Goal: Information Seeking & Learning: Learn about a topic

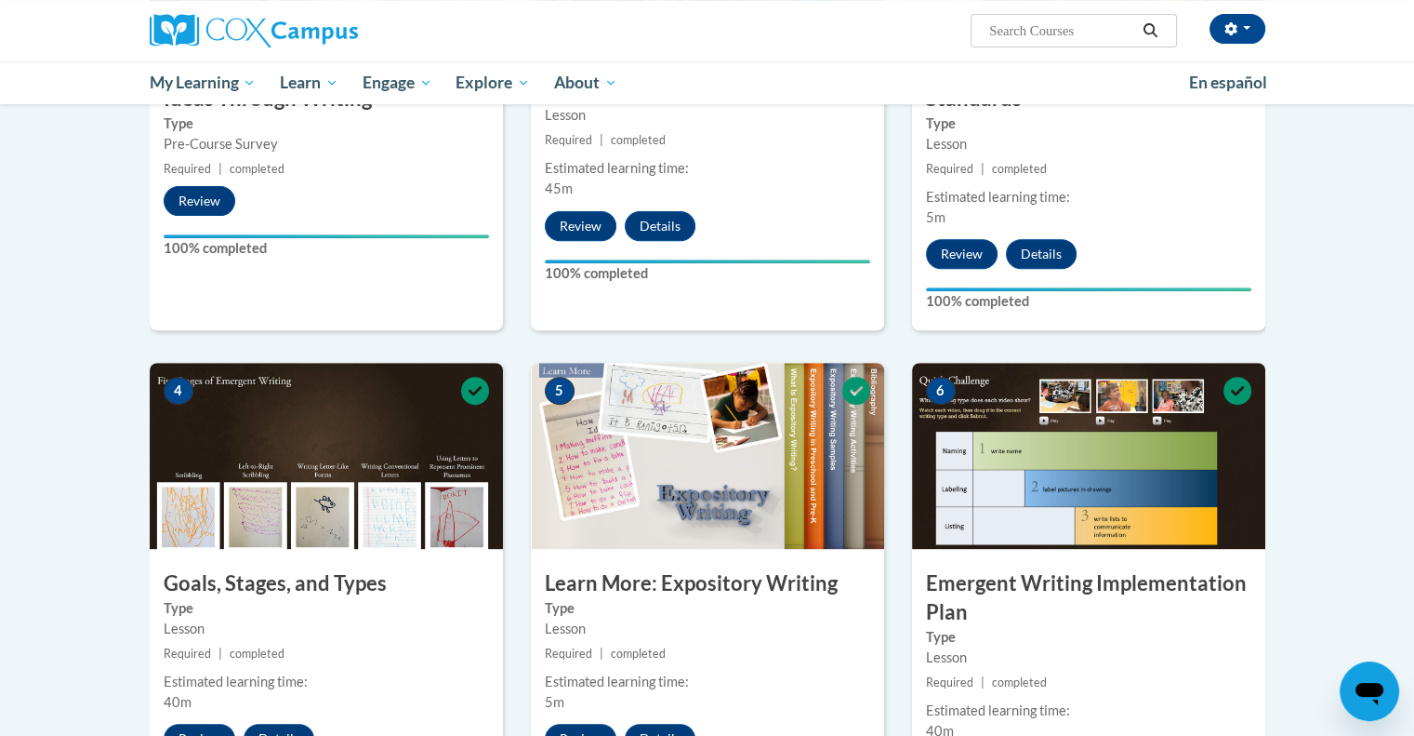
scroll to position [681, 0]
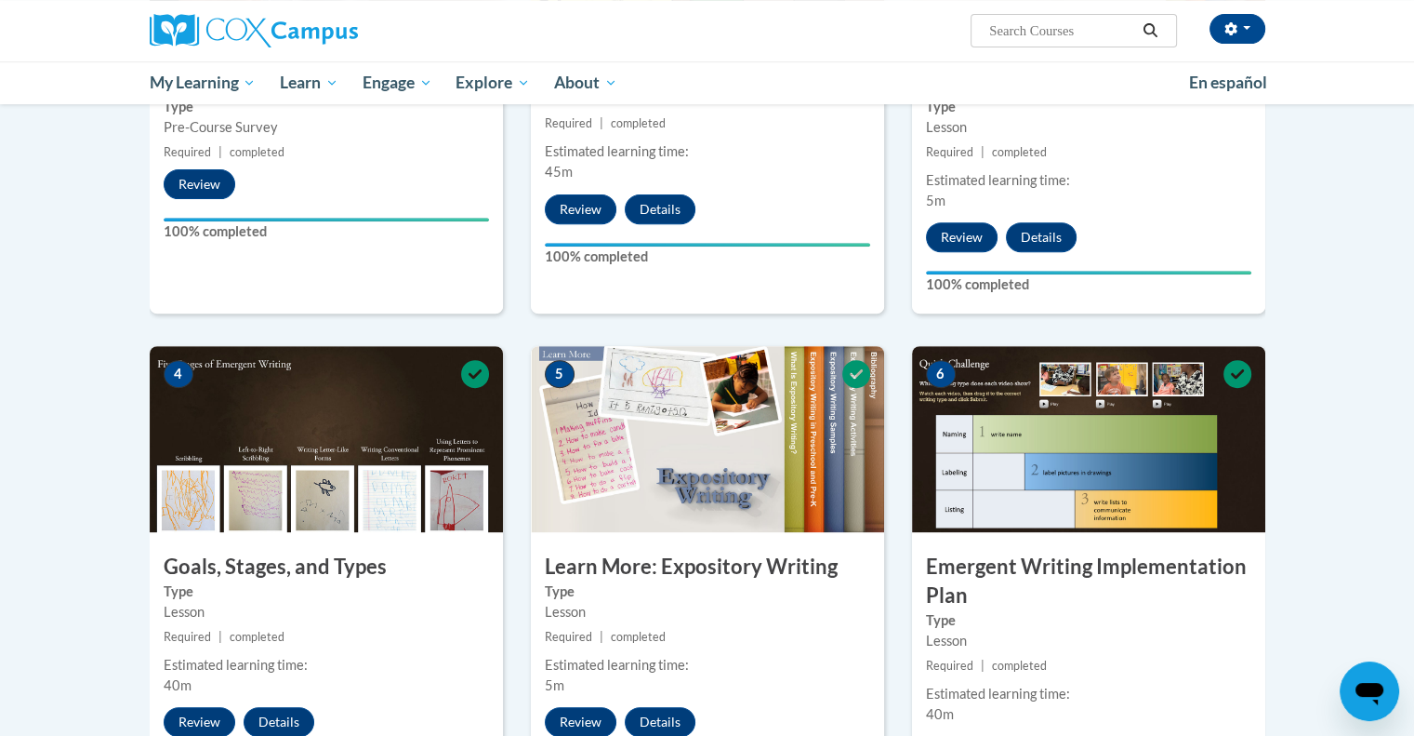
drag, startPoint x: 1421, startPoint y: 726, endPoint x: 888, endPoint y: 603, distance: 546.8
click at [888, 603] on div "5 Learn More: Expository Writing Type Lesson Required | completed Estimated lea…" at bounding box center [707, 602] width 381 height 513
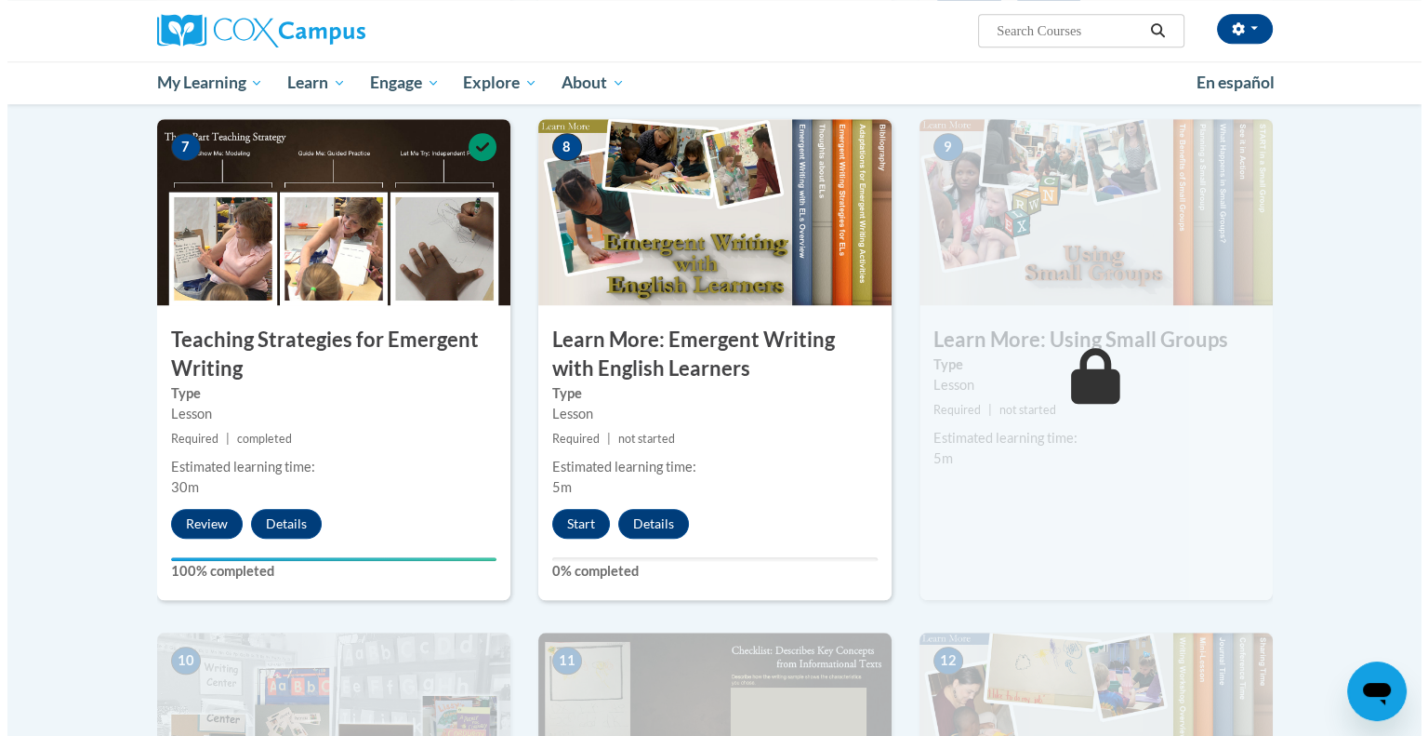
scroll to position [1382, 0]
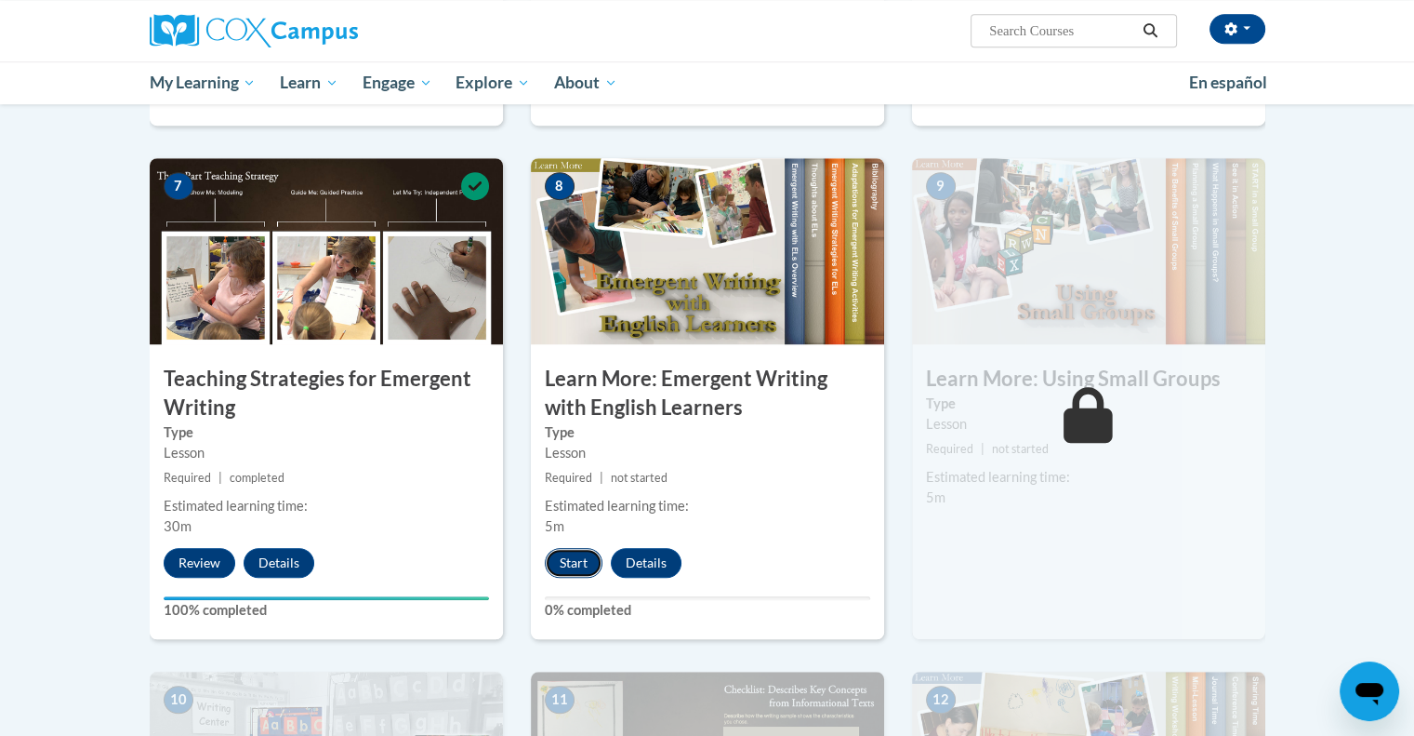
click at [577, 548] on button "Start" at bounding box center [574, 563] width 58 height 30
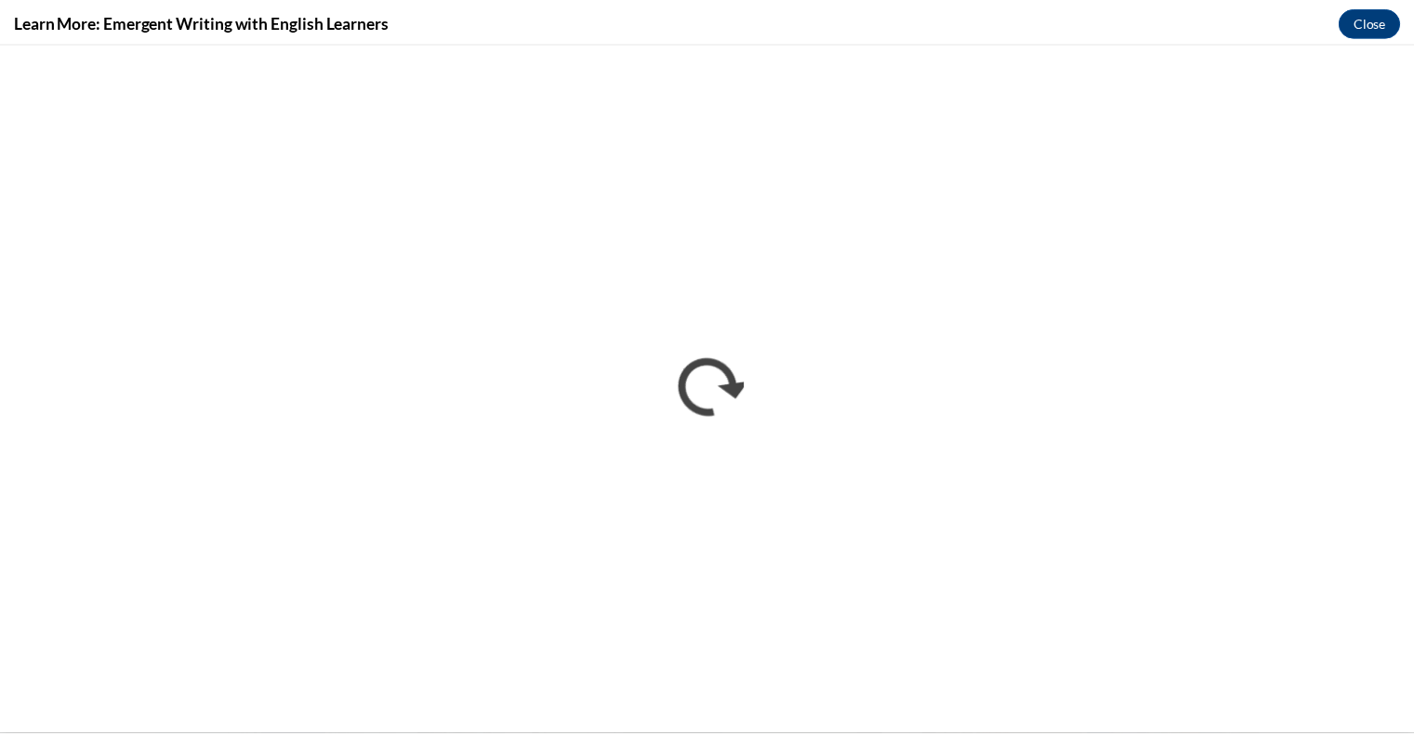
scroll to position [0, 0]
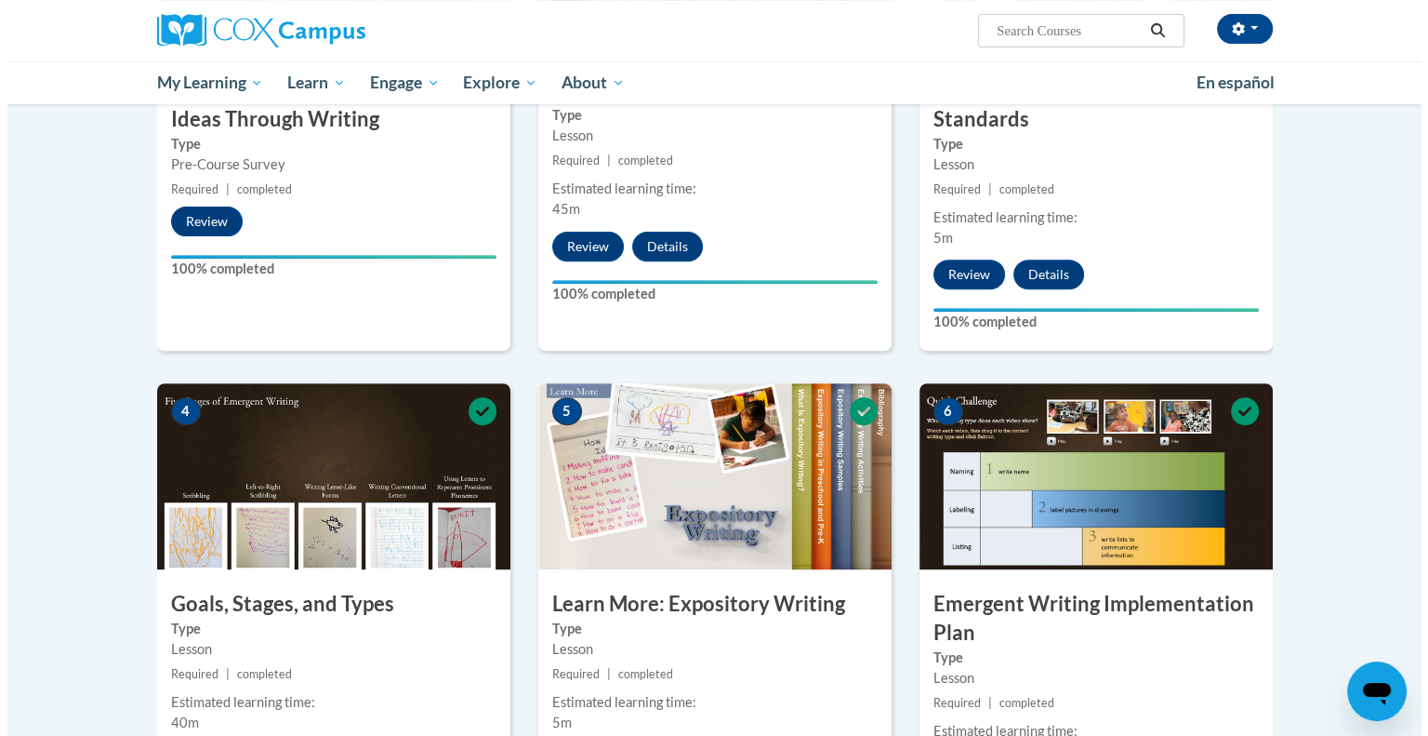
scroll to position [1287, 0]
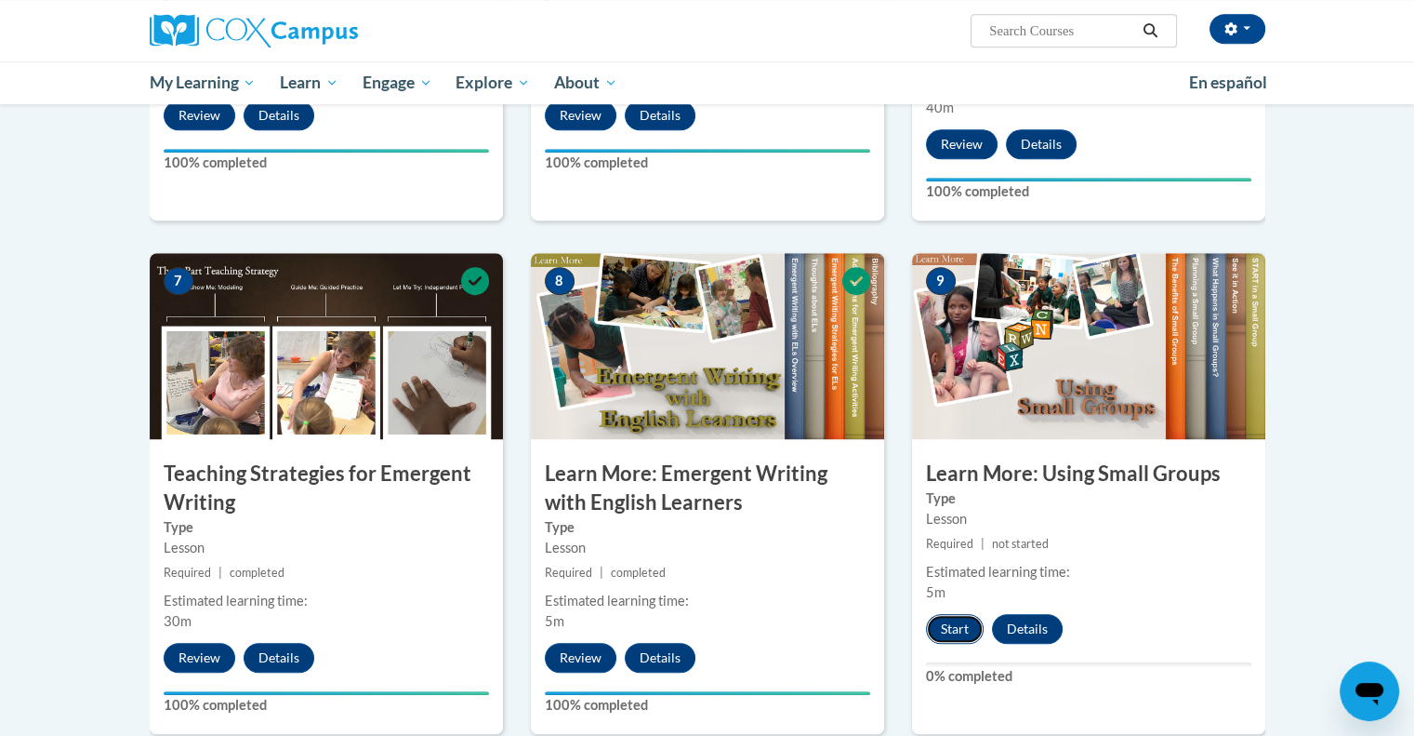
click at [948, 614] on button "Start" at bounding box center [955, 629] width 58 height 30
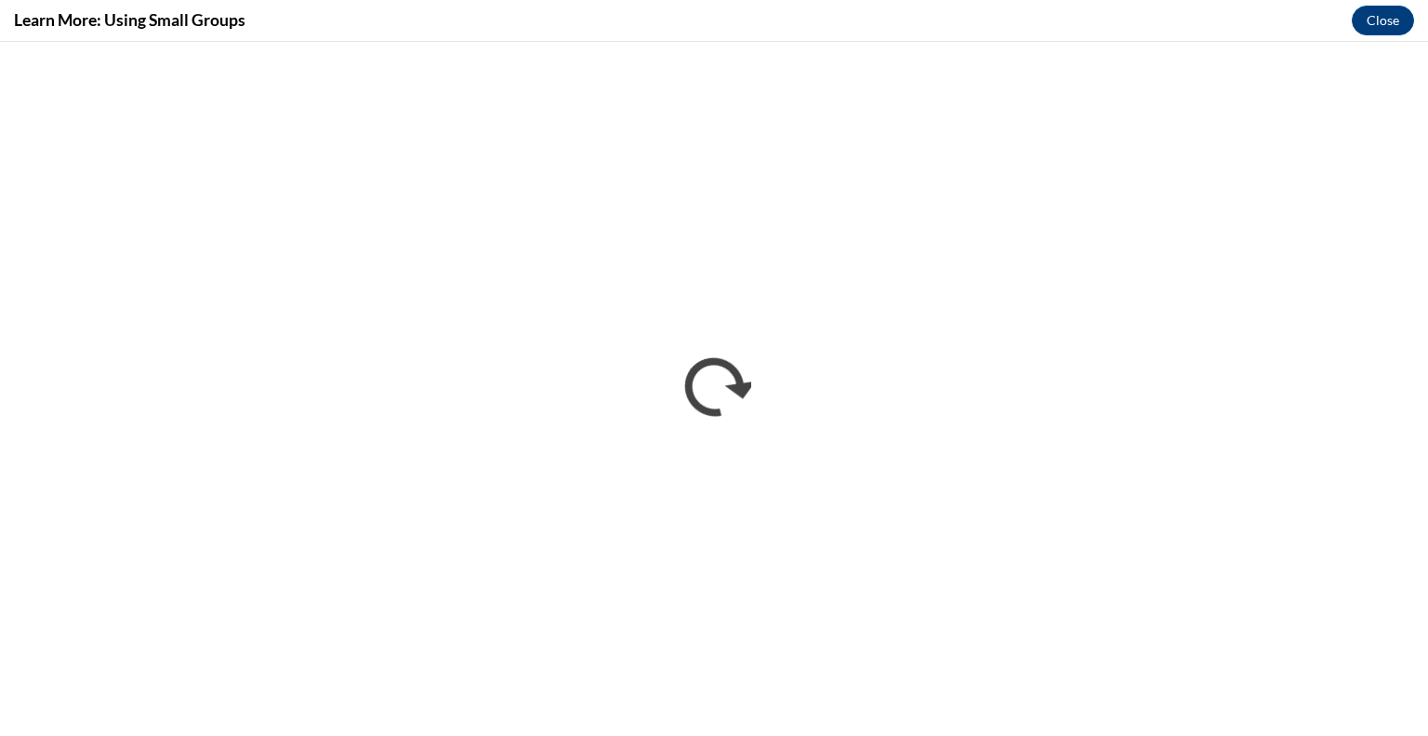
scroll to position [0, 0]
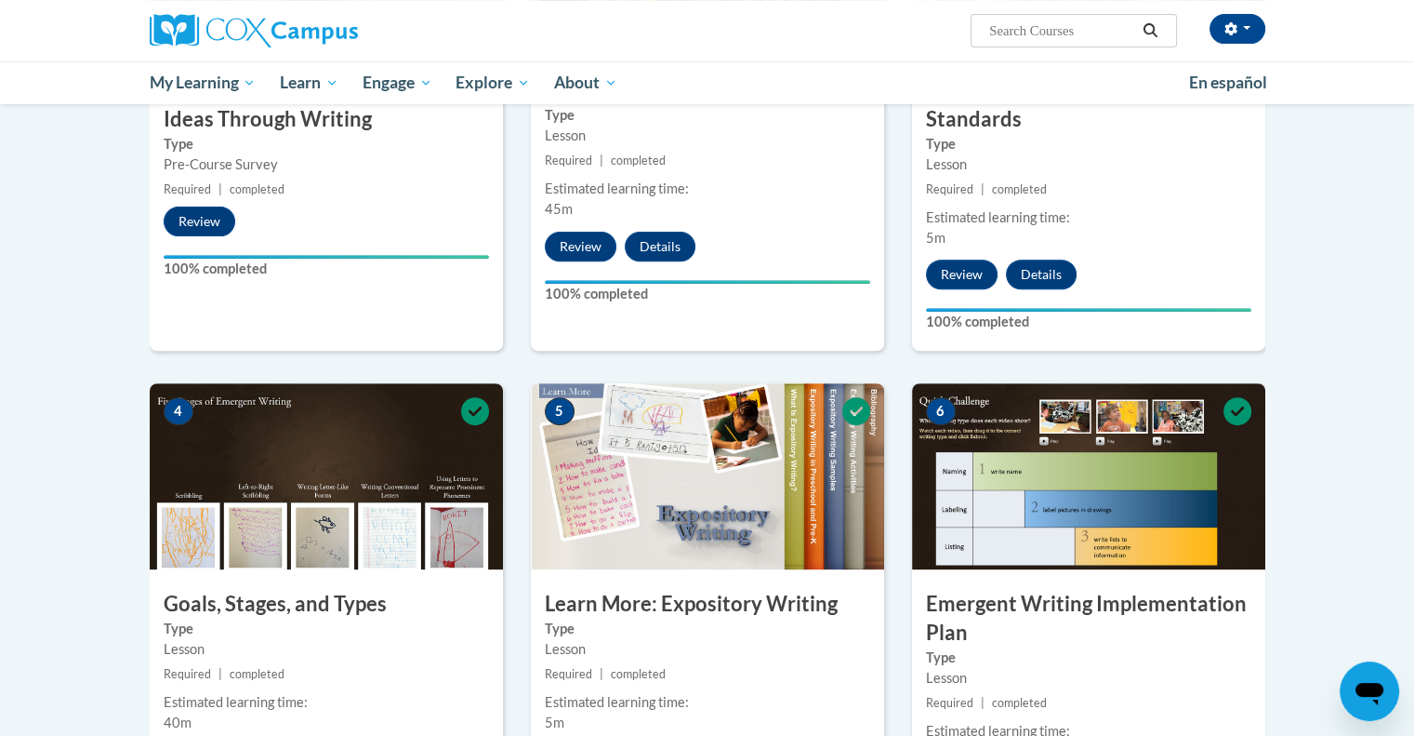
scroll to position [1287, 0]
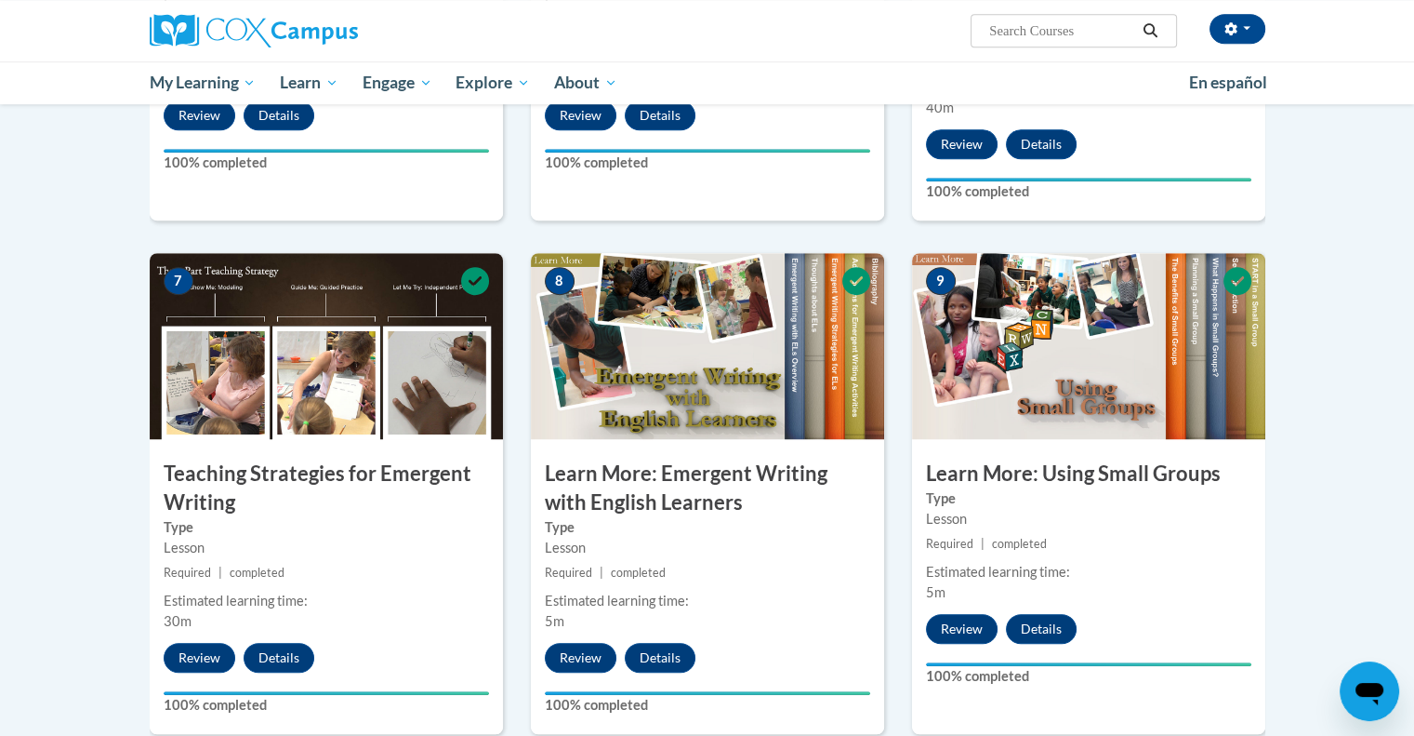
drag, startPoint x: 1425, startPoint y: 666, endPoint x: 1406, endPoint y: 709, distance: 47.5
click at [1406, 709] on body "Chris Taylor (America/New_York UTC-04:00) My Profile Inbox My Transcripts Log O…" at bounding box center [707, 418] width 1414 height 3411
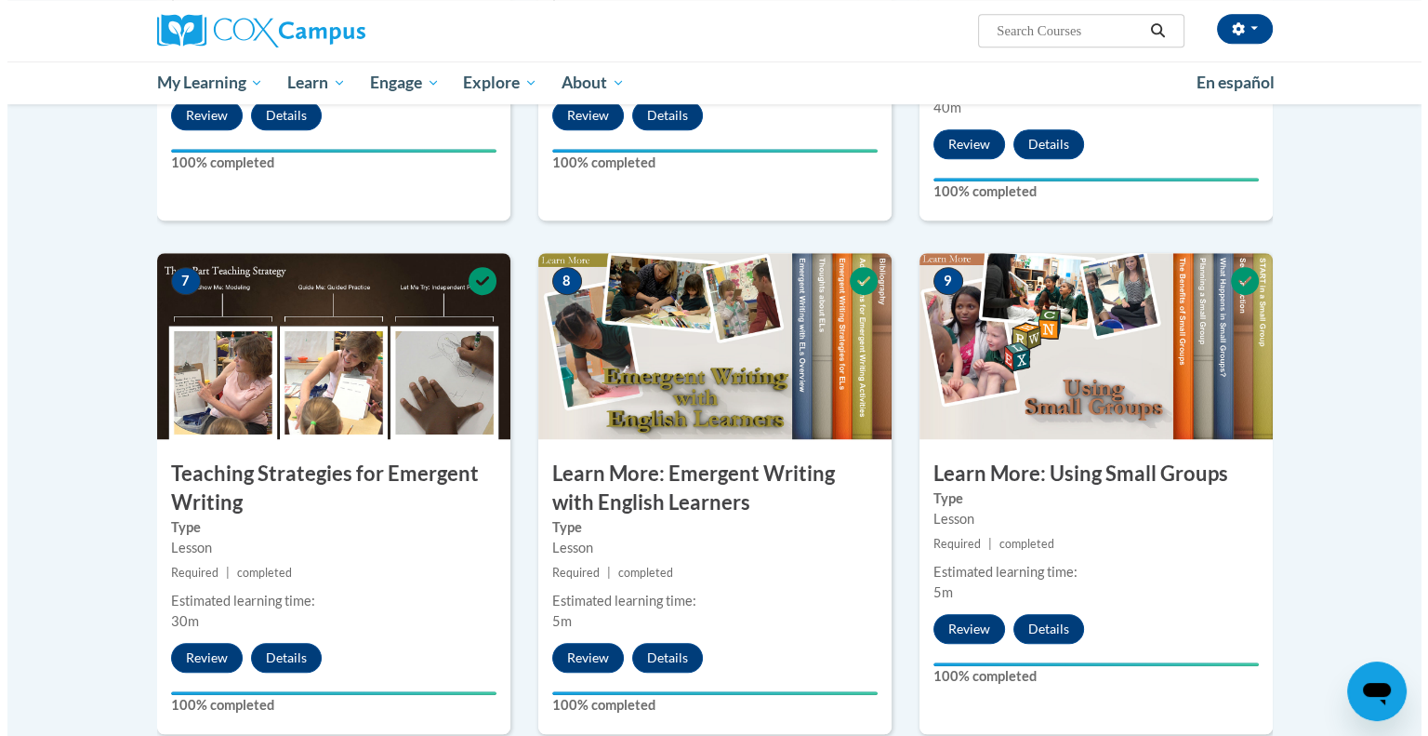
scroll to position [1930, 0]
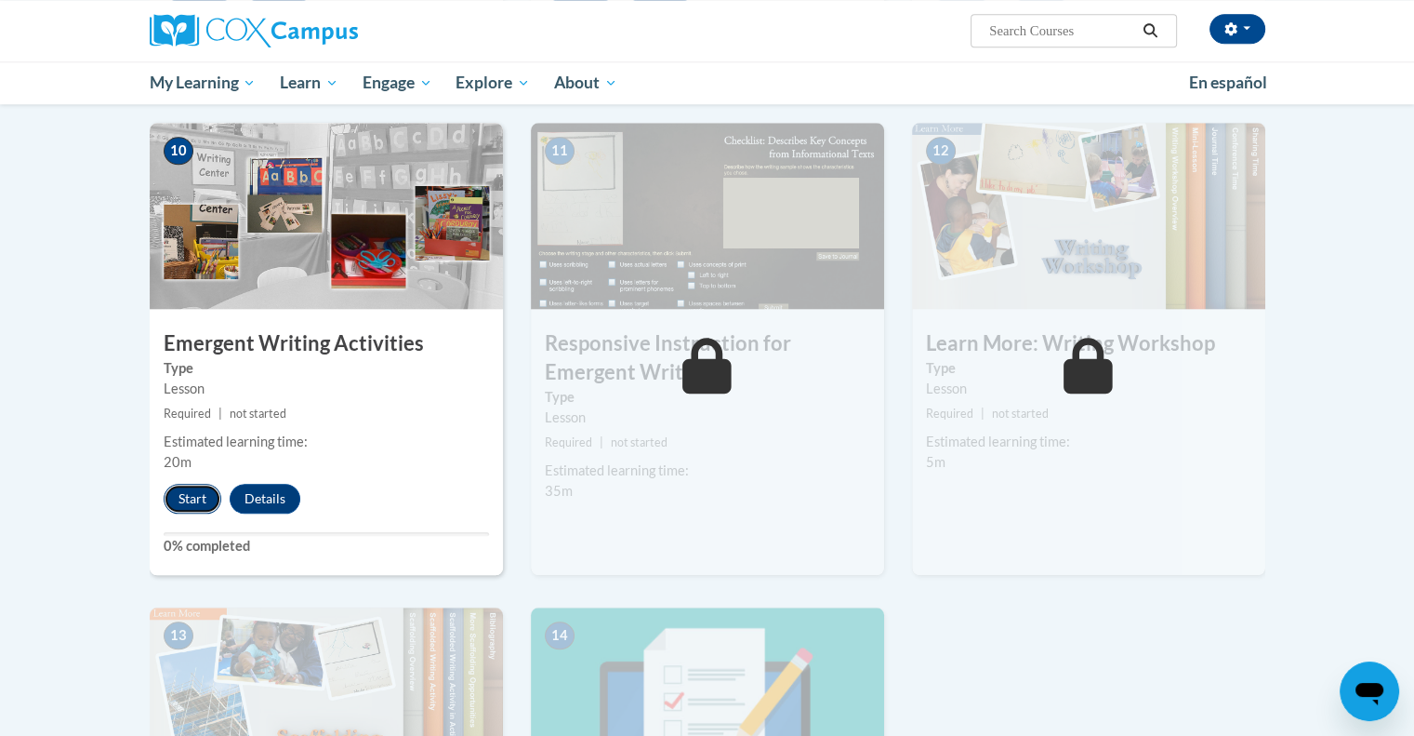
click at [193, 484] on button "Start" at bounding box center [193, 499] width 58 height 30
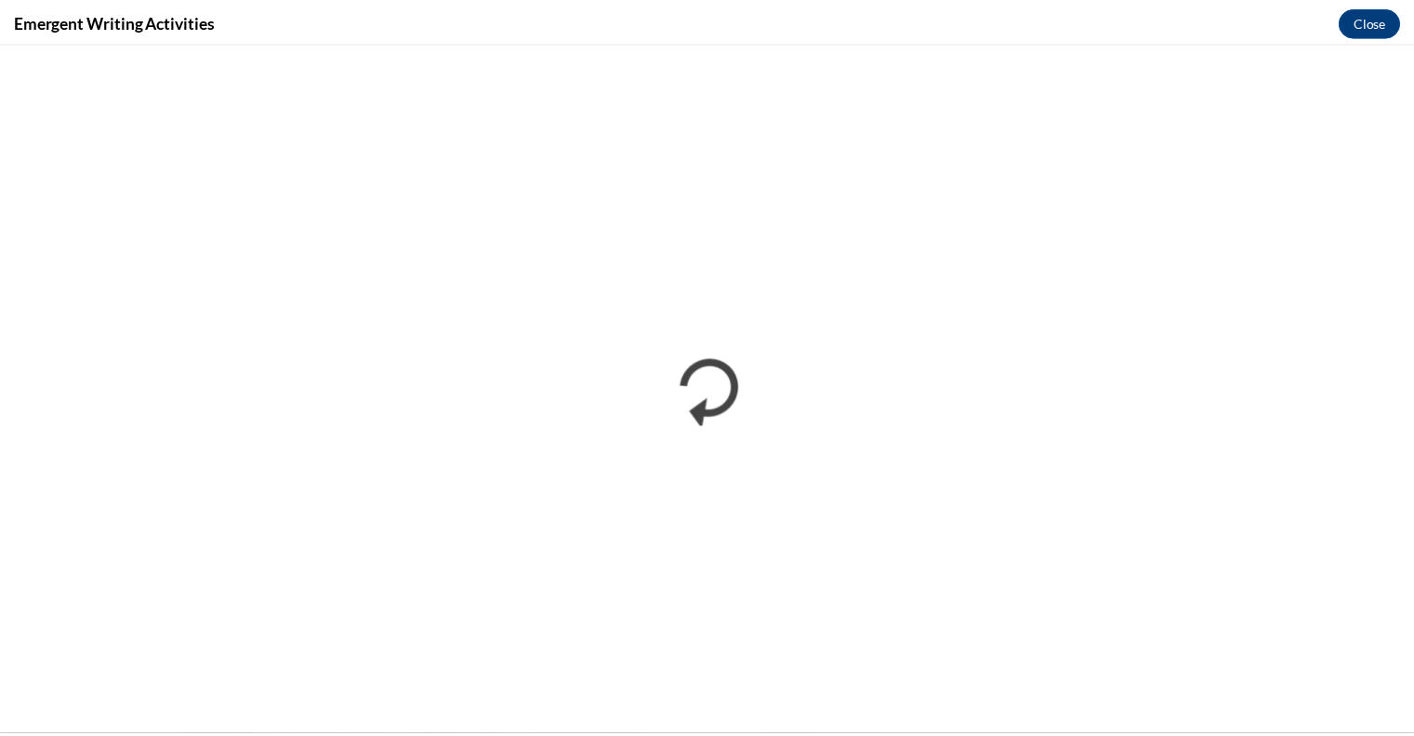
scroll to position [0, 0]
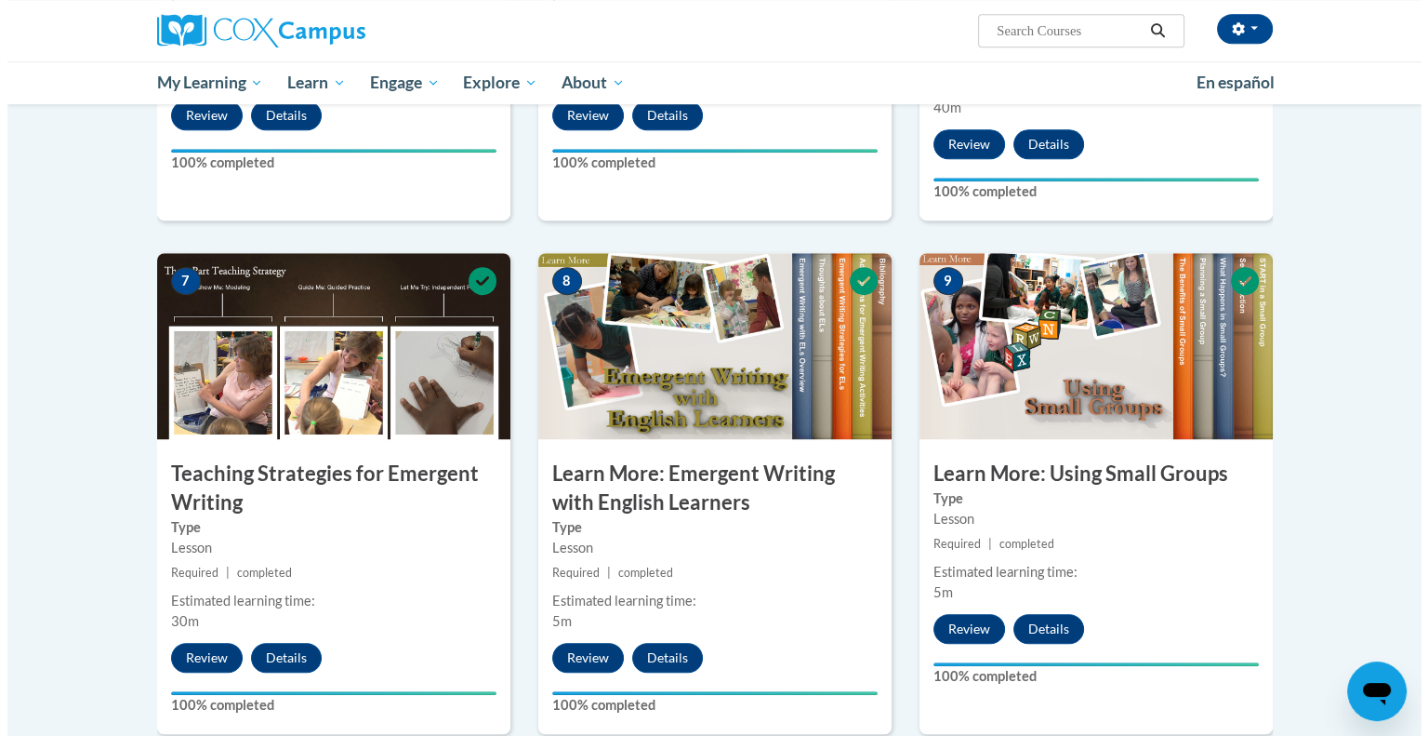
scroll to position [1930, 0]
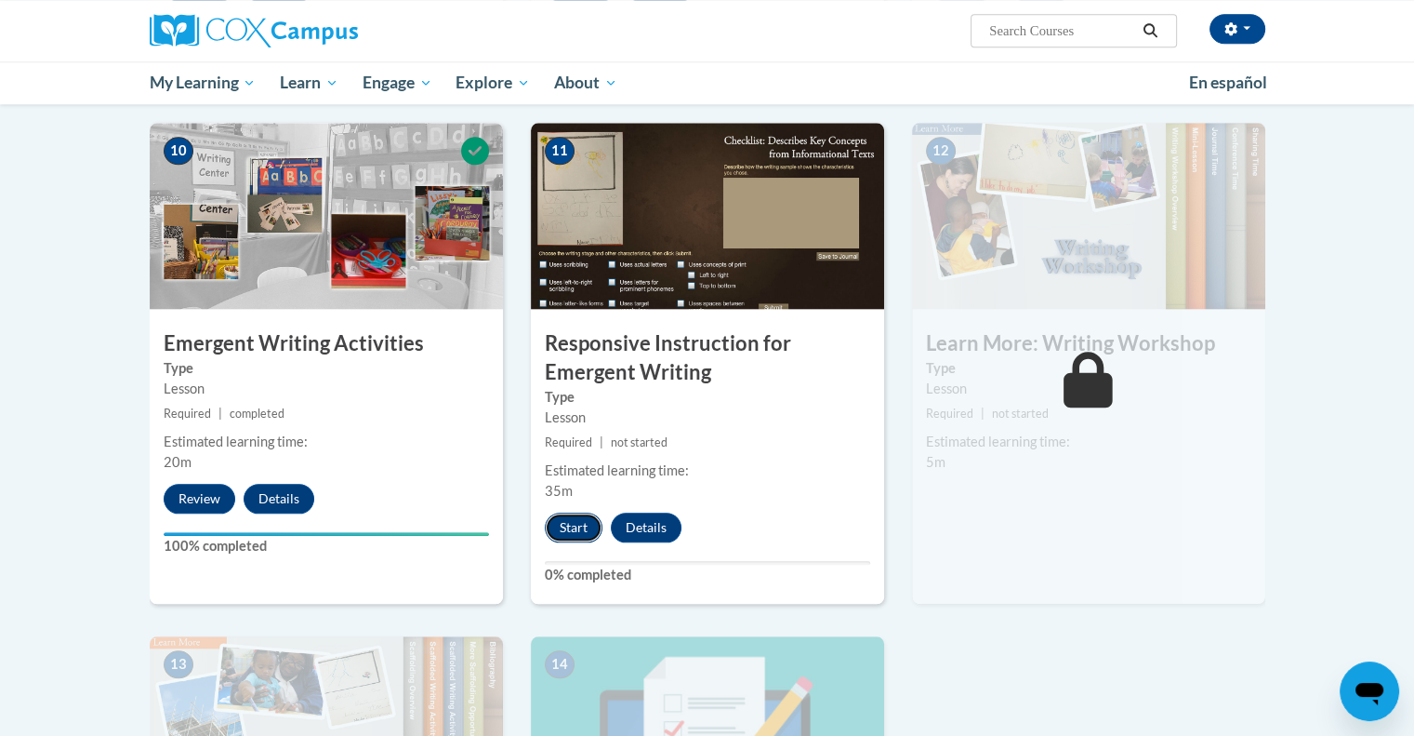
click at [584, 512] on button "Start" at bounding box center [574, 527] width 58 height 30
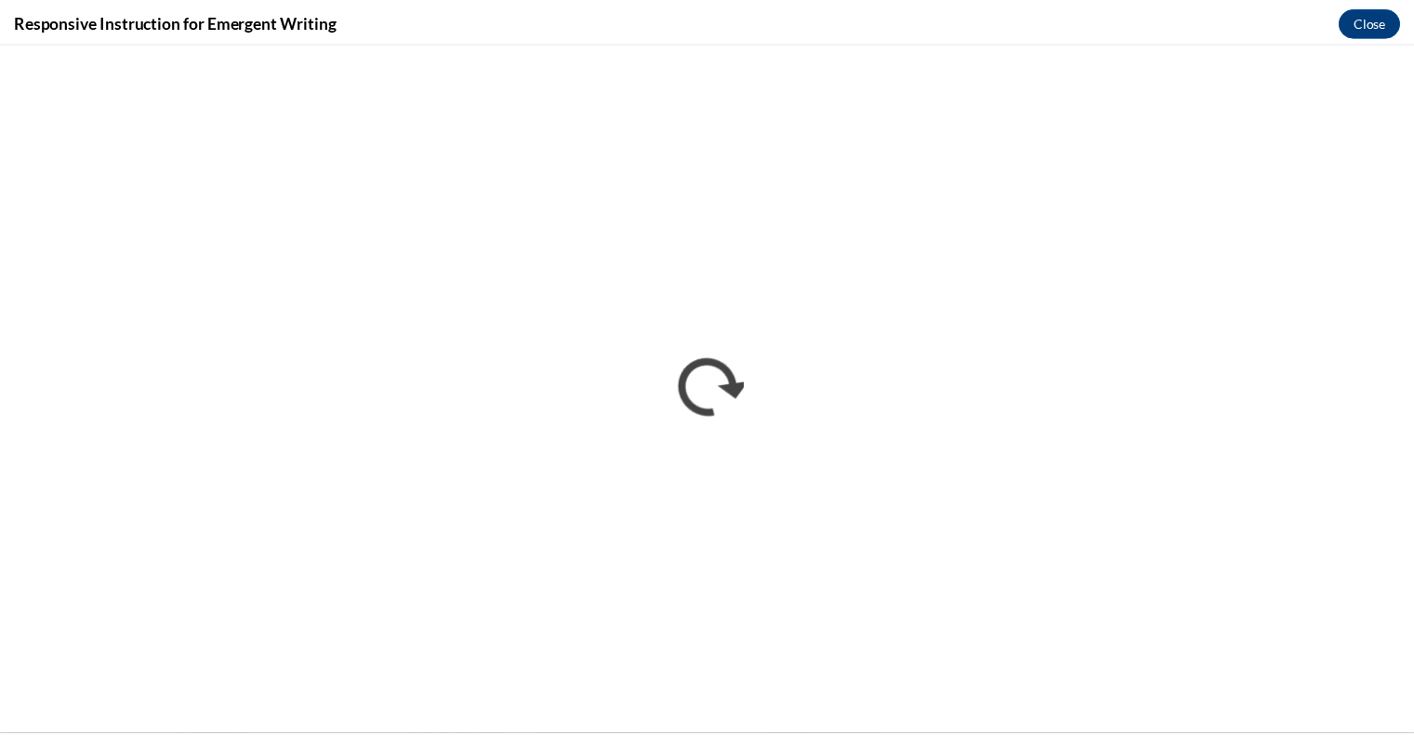
scroll to position [0, 0]
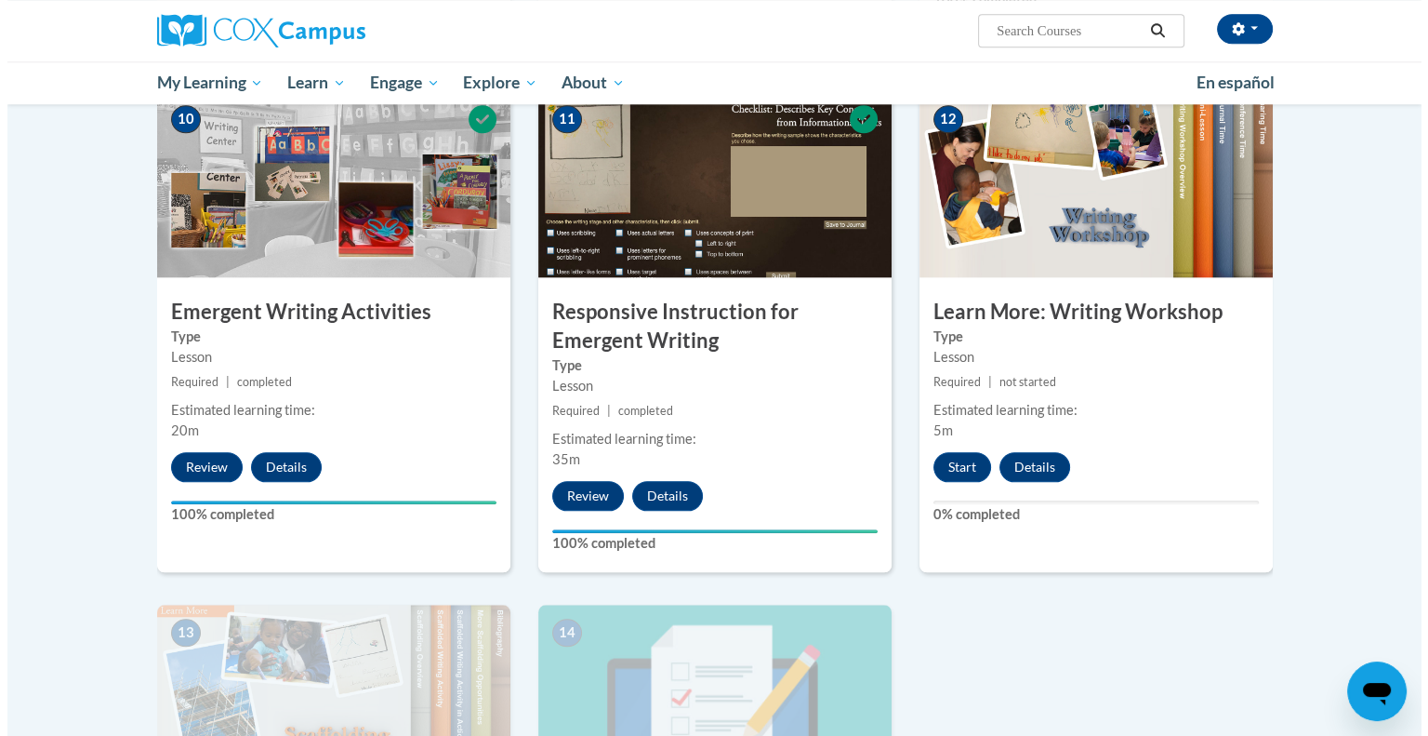
scroll to position [1919, 0]
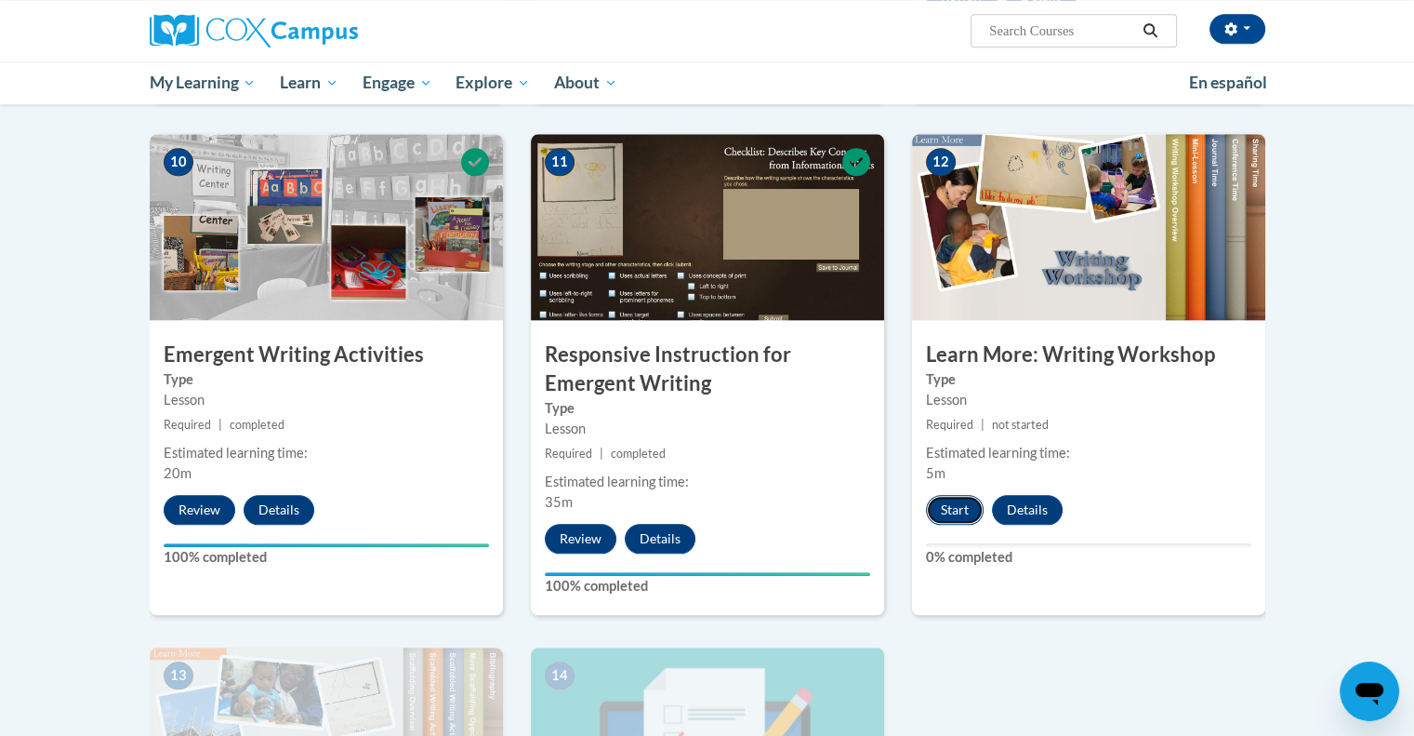
click at [948, 495] on button "Start" at bounding box center [955, 510] width 58 height 30
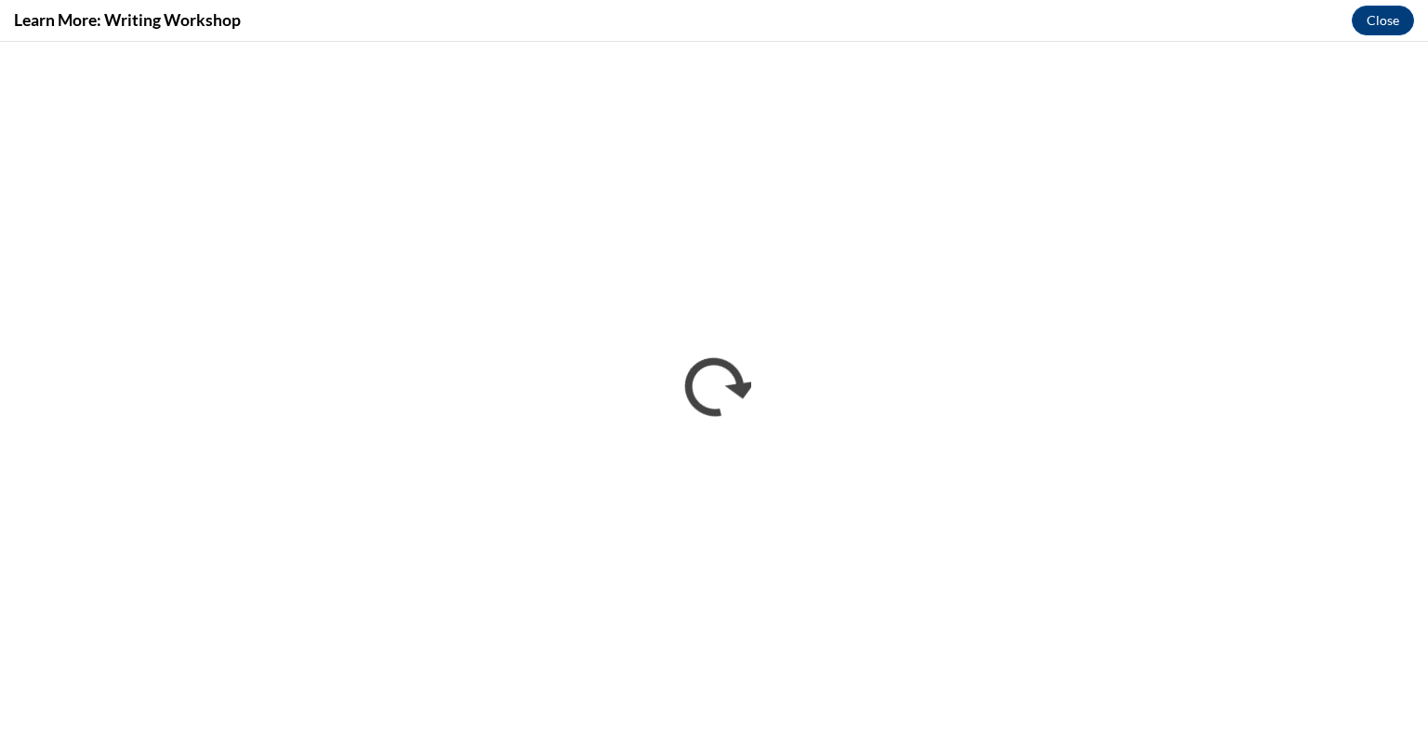
scroll to position [0, 0]
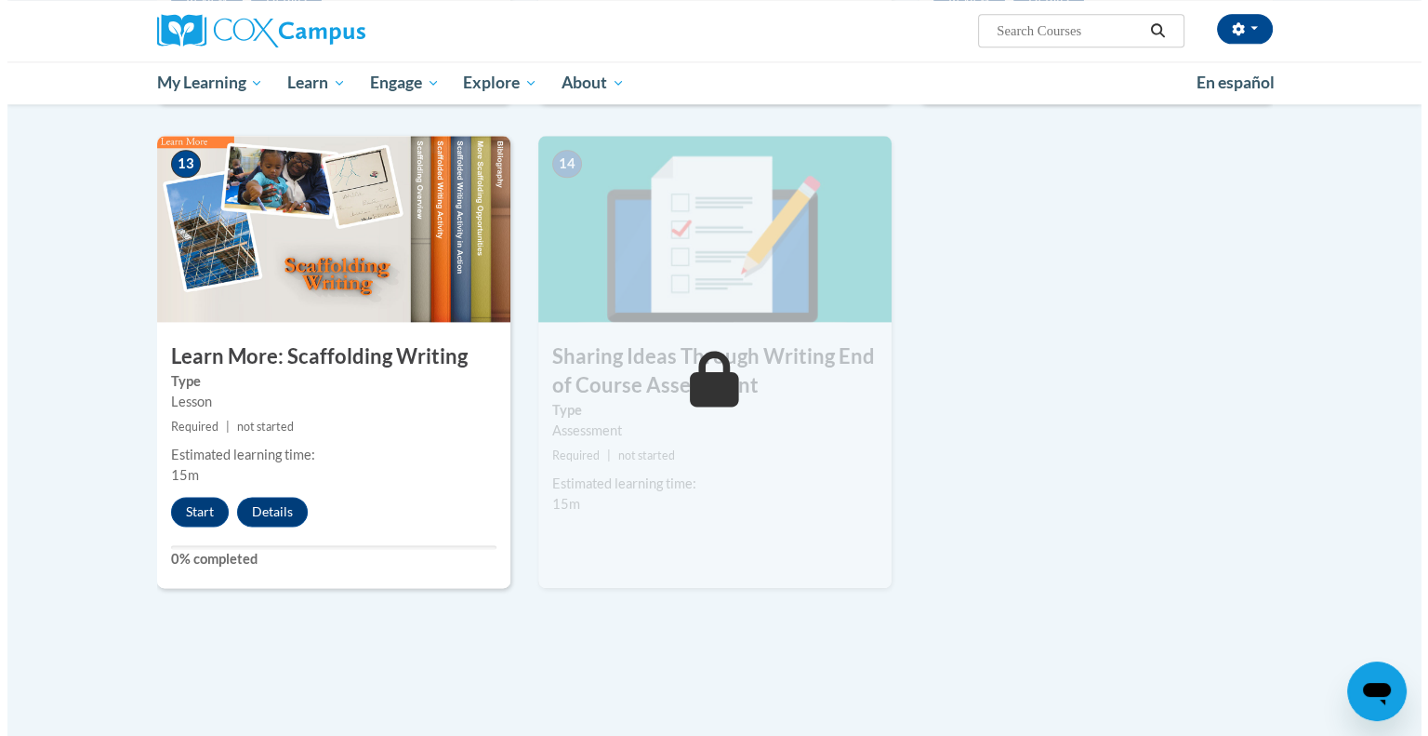
scroll to position [2427, 0]
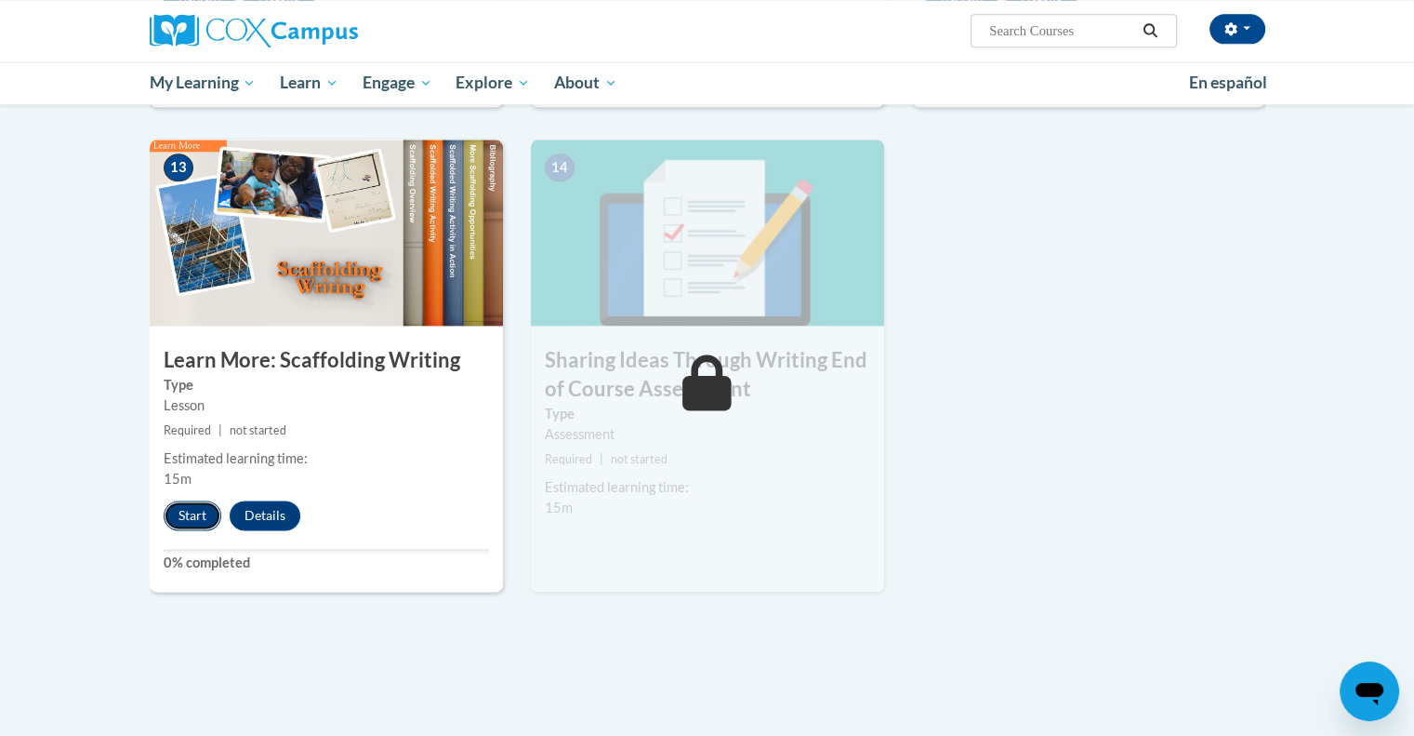
click at [185, 500] on button "Start" at bounding box center [193, 515] width 58 height 30
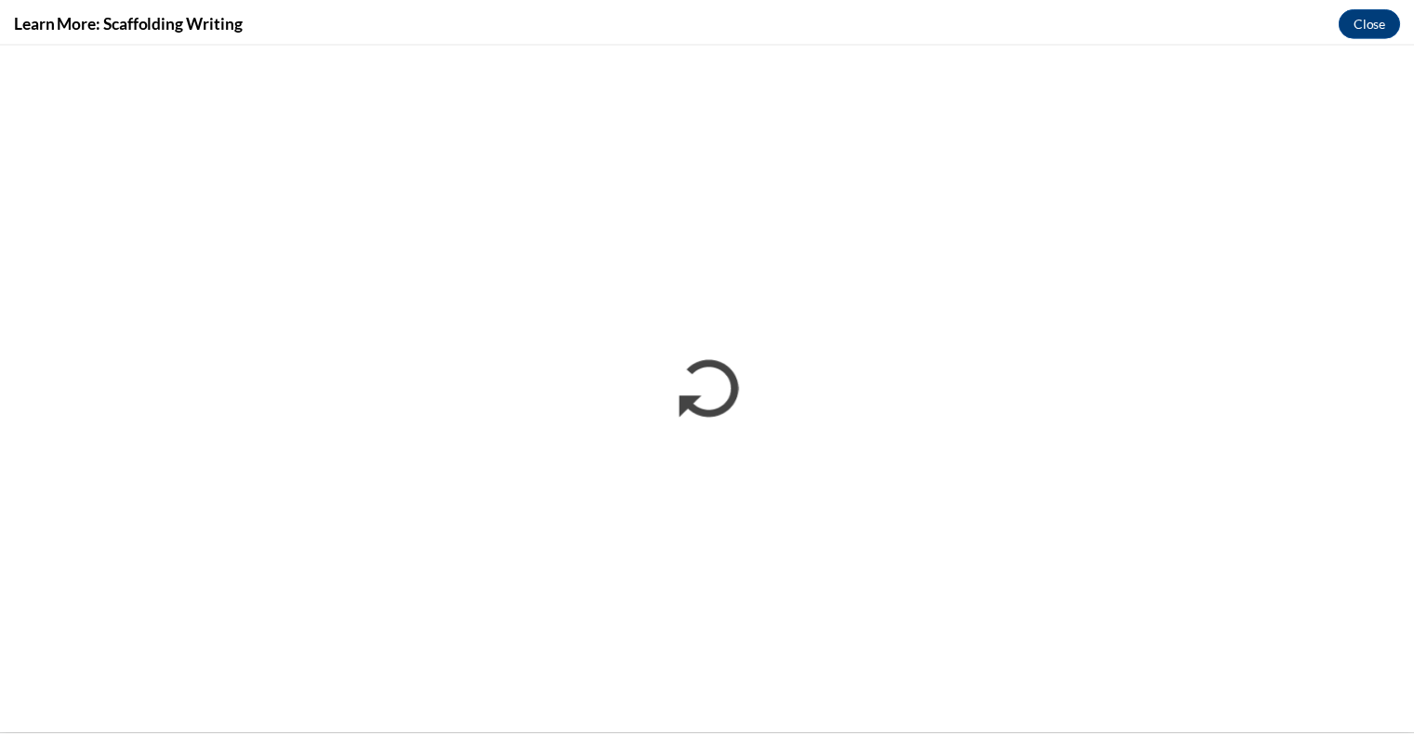
scroll to position [0, 0]
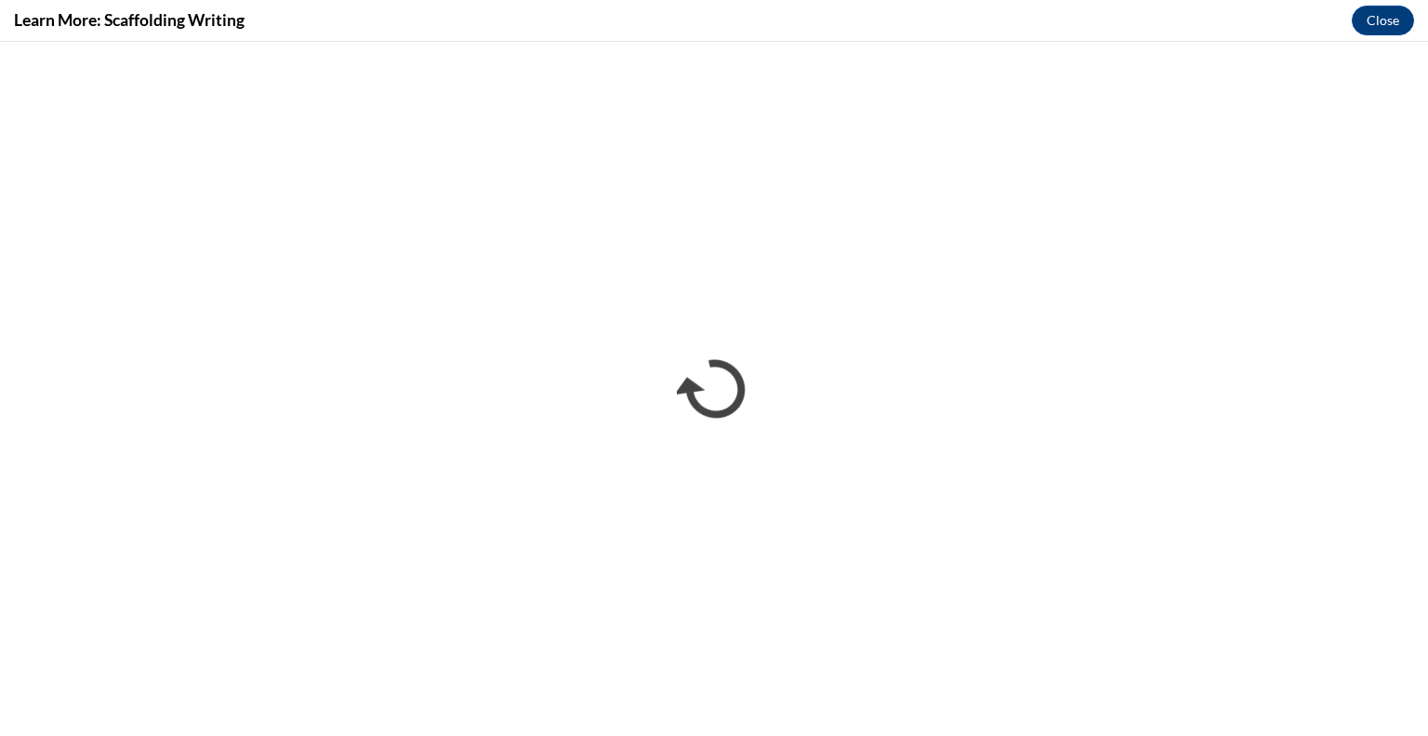
click at [1312, 39] on div "Learn More: Scaffolding Writing Close" at bounding box center [714, 21] width 1428 height 42
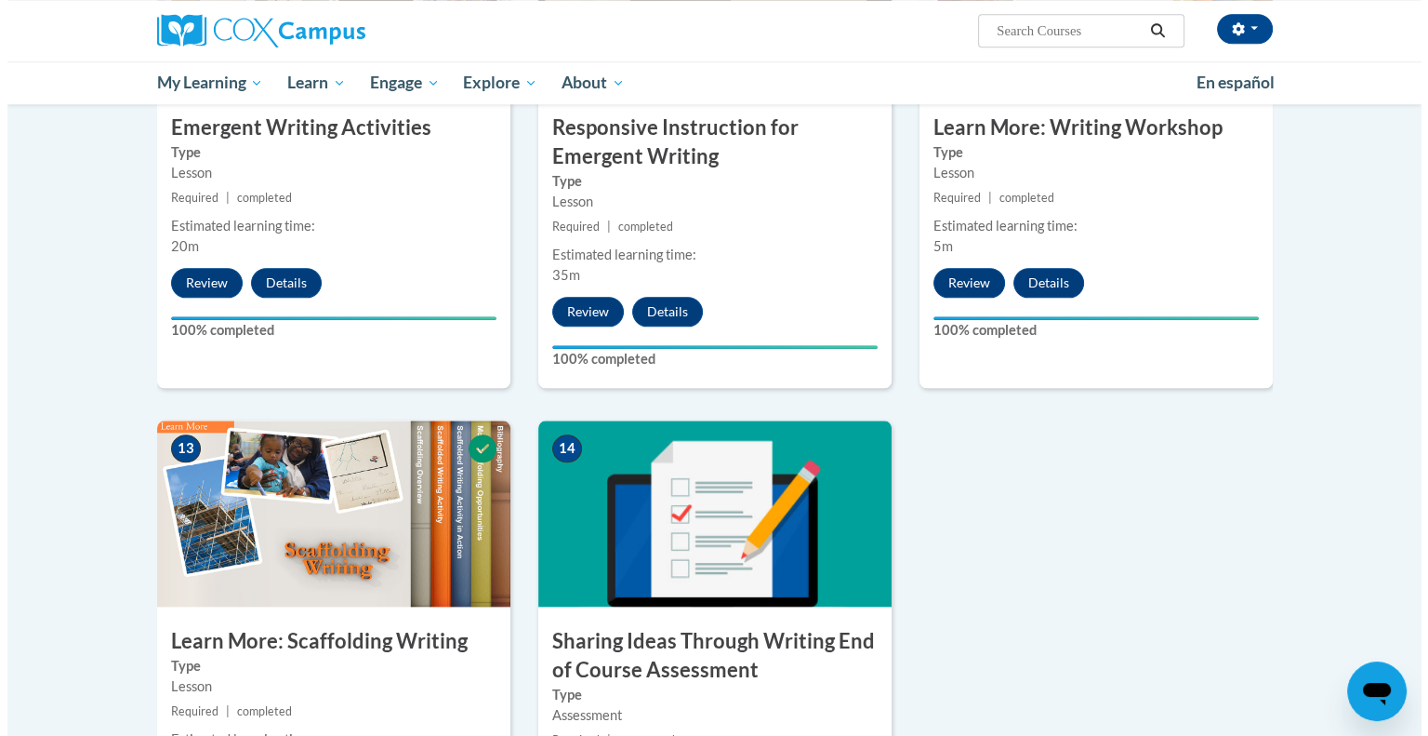
scroll to position [2573, 0]
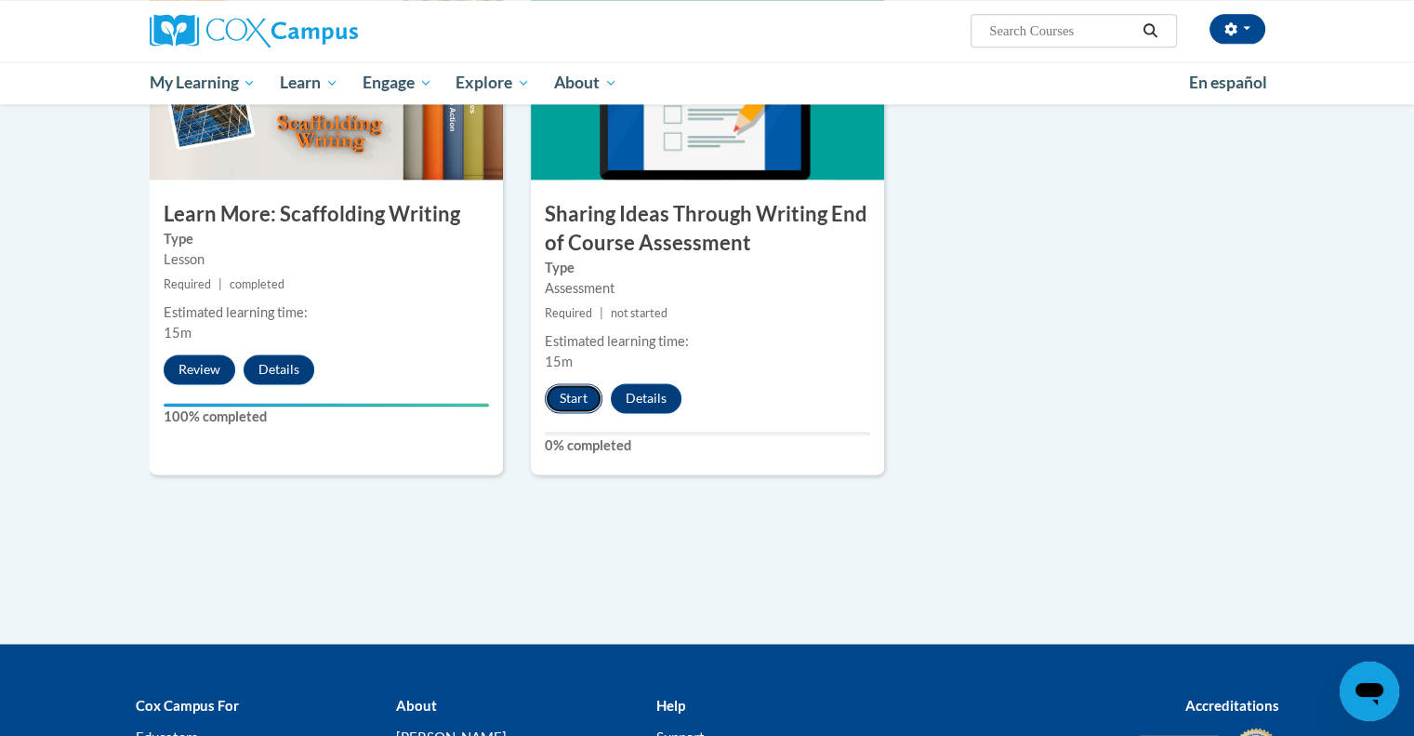
click at [558, 383] on button "Start" at bounding box center [574, 398] width 58 height 30
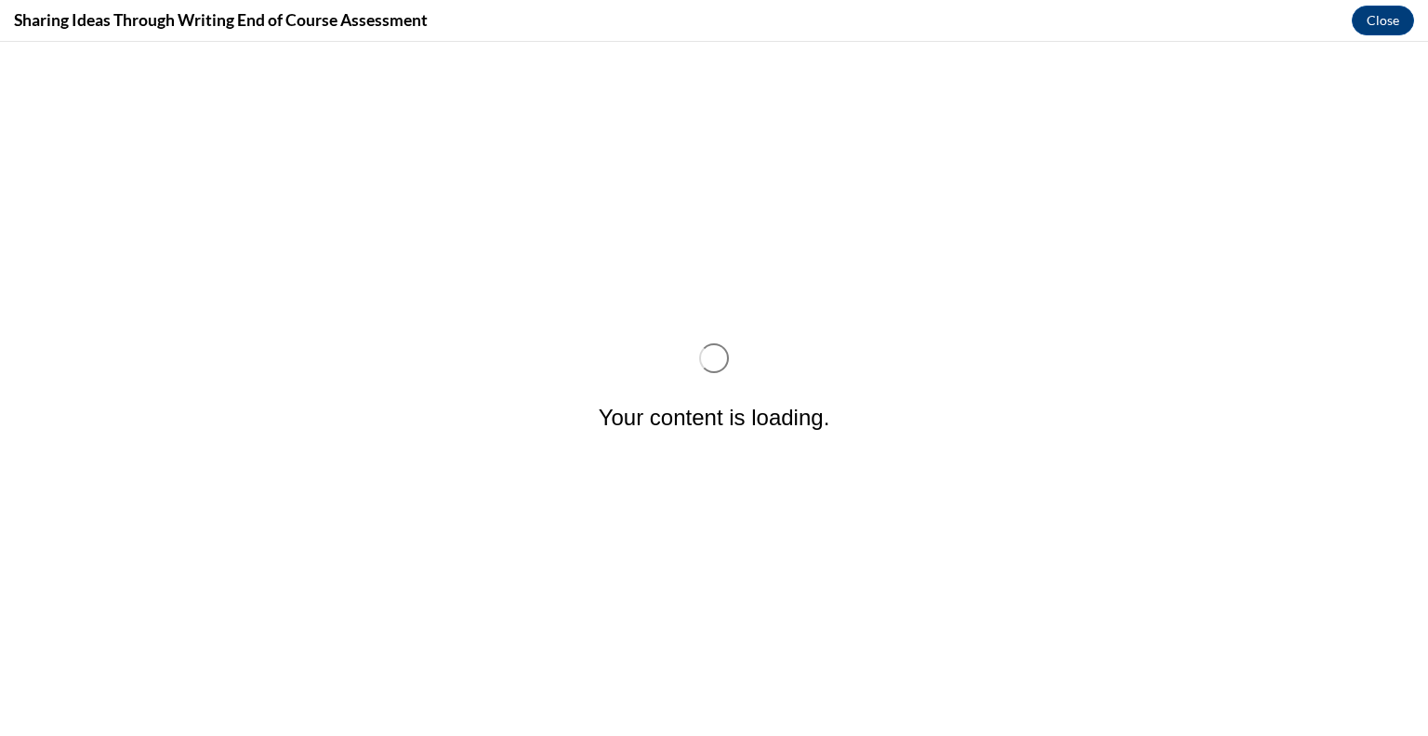
scroll to position [0, 0]
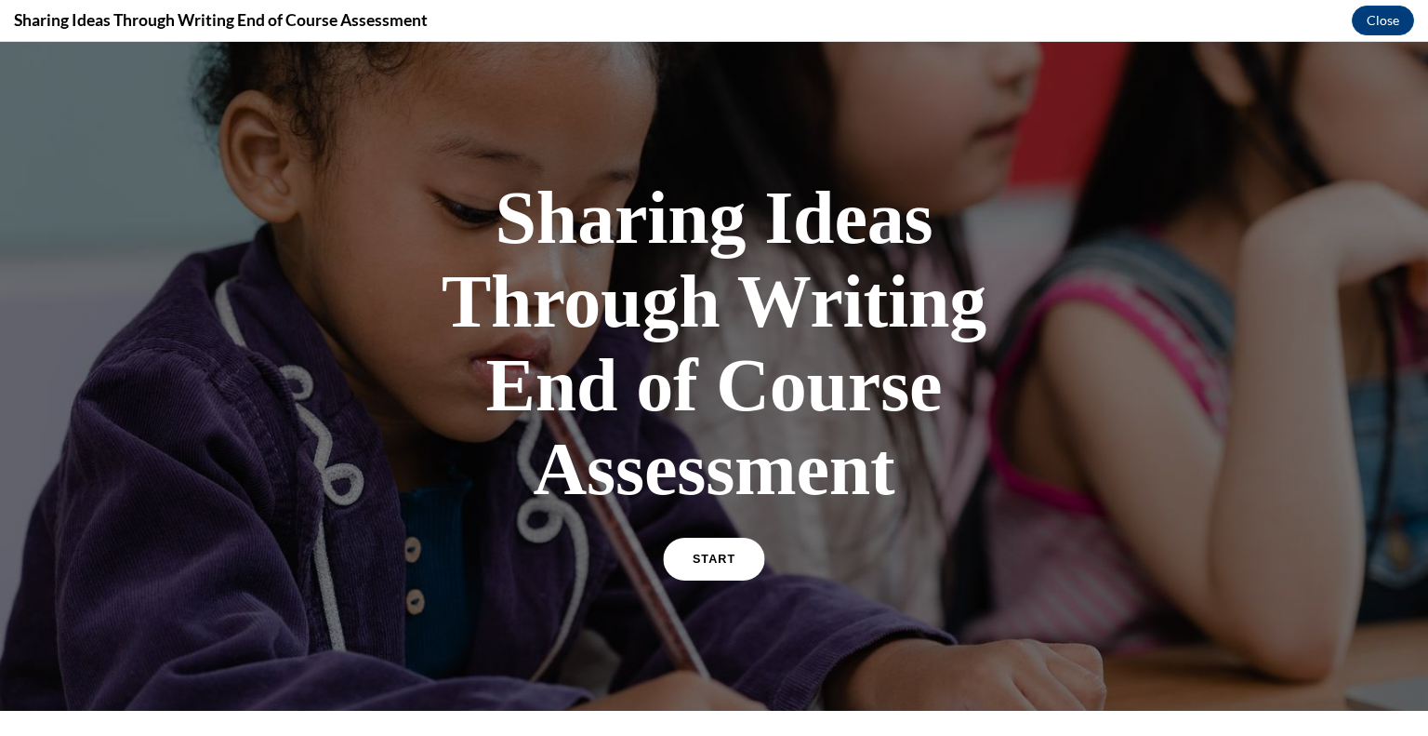
click at [705, 571] on link "START" at bounding box center [713, 558] width 101 height 43
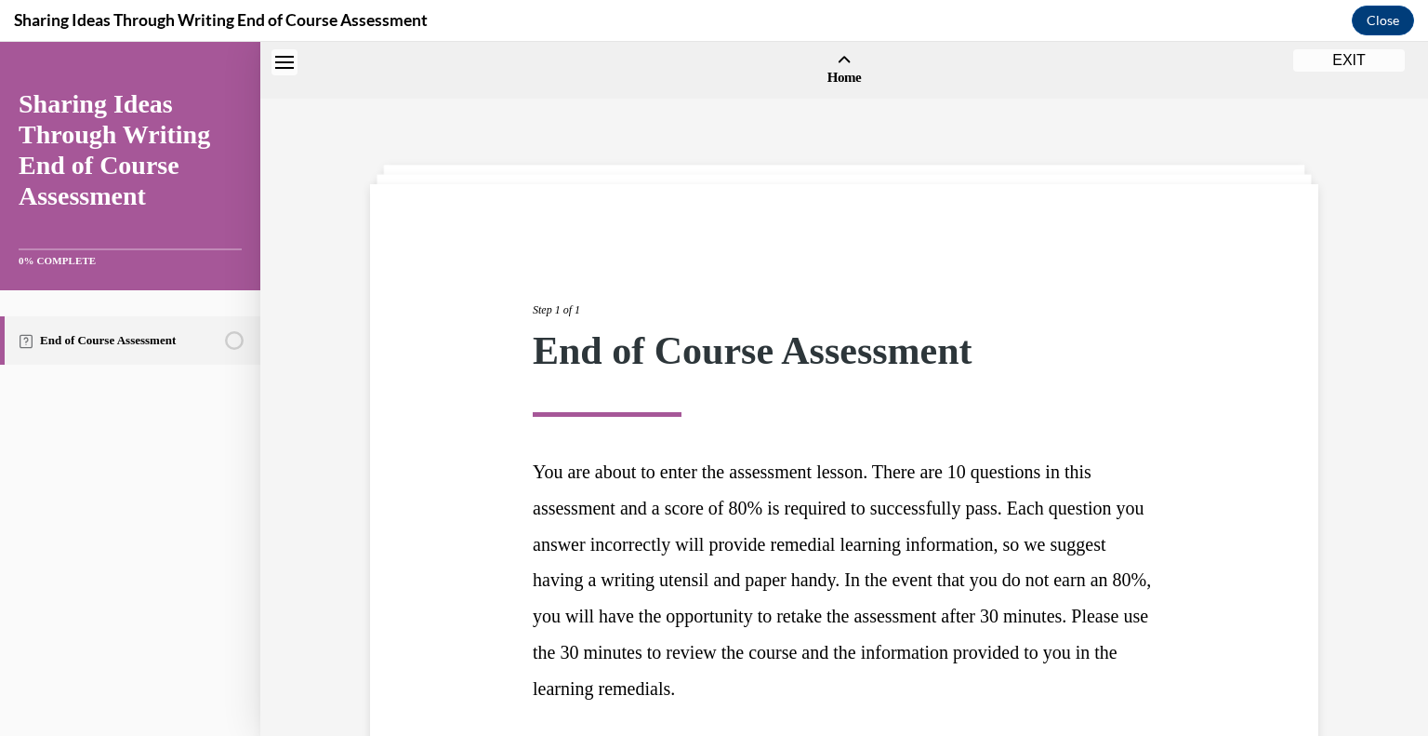
scroll to position [58, 0]
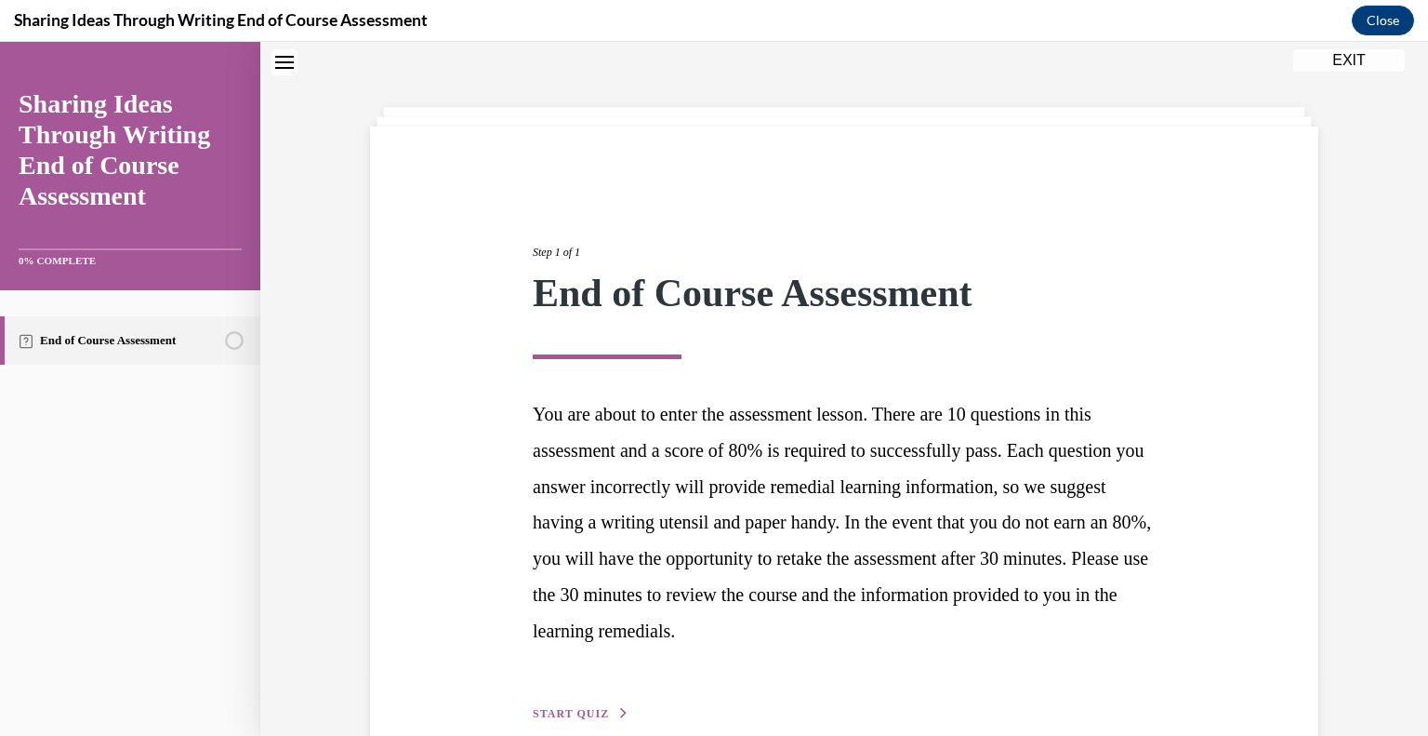
click at [588, 713] on span "START QUIZ" at bounding box center [571, 713] width 76 height 13
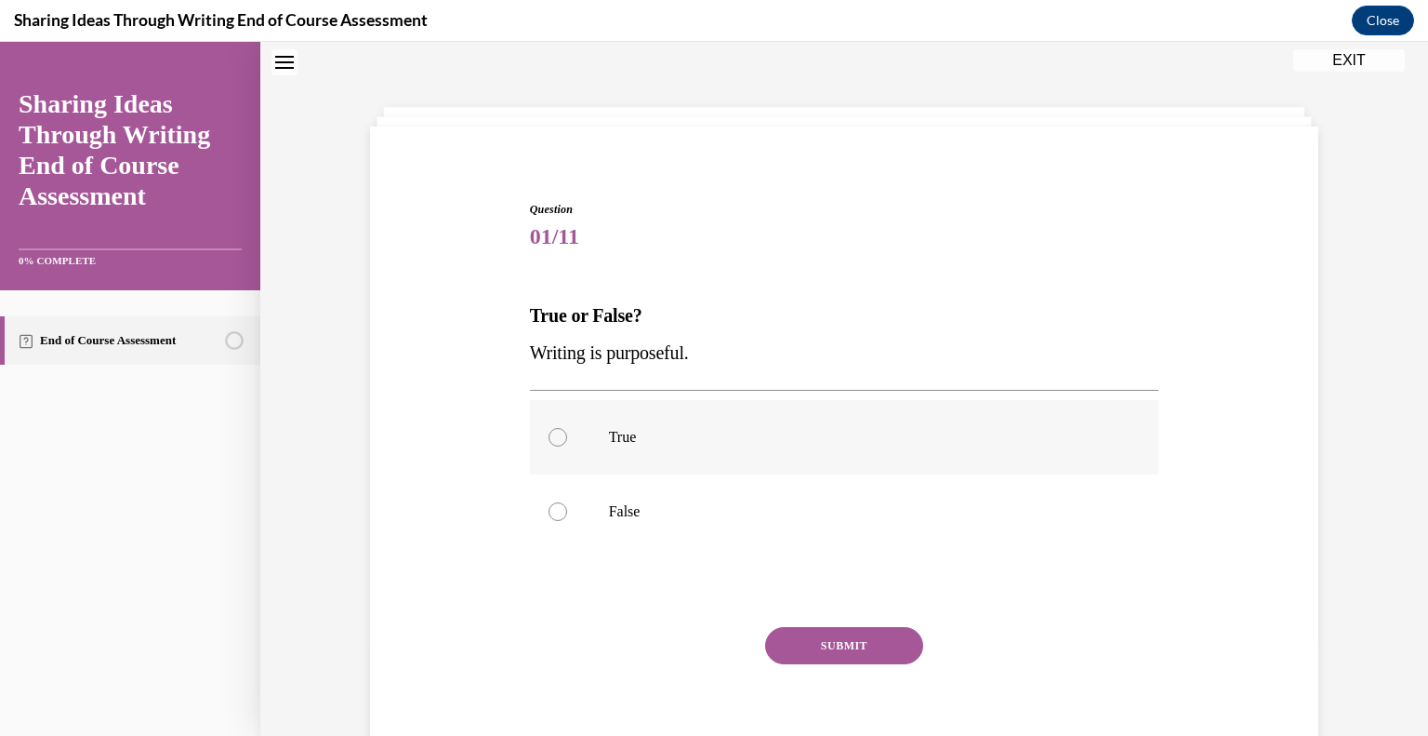
click at [549, 431] on div at bounding box center [558, 437] width 19 height 19
click at [549, 431] on input "True" at bounding box center [558, 437] width 19 height 19
radio input "true"
click at [821, 648] on button "SUBMIT" at bounding box center [844, 645] width 158 height 37
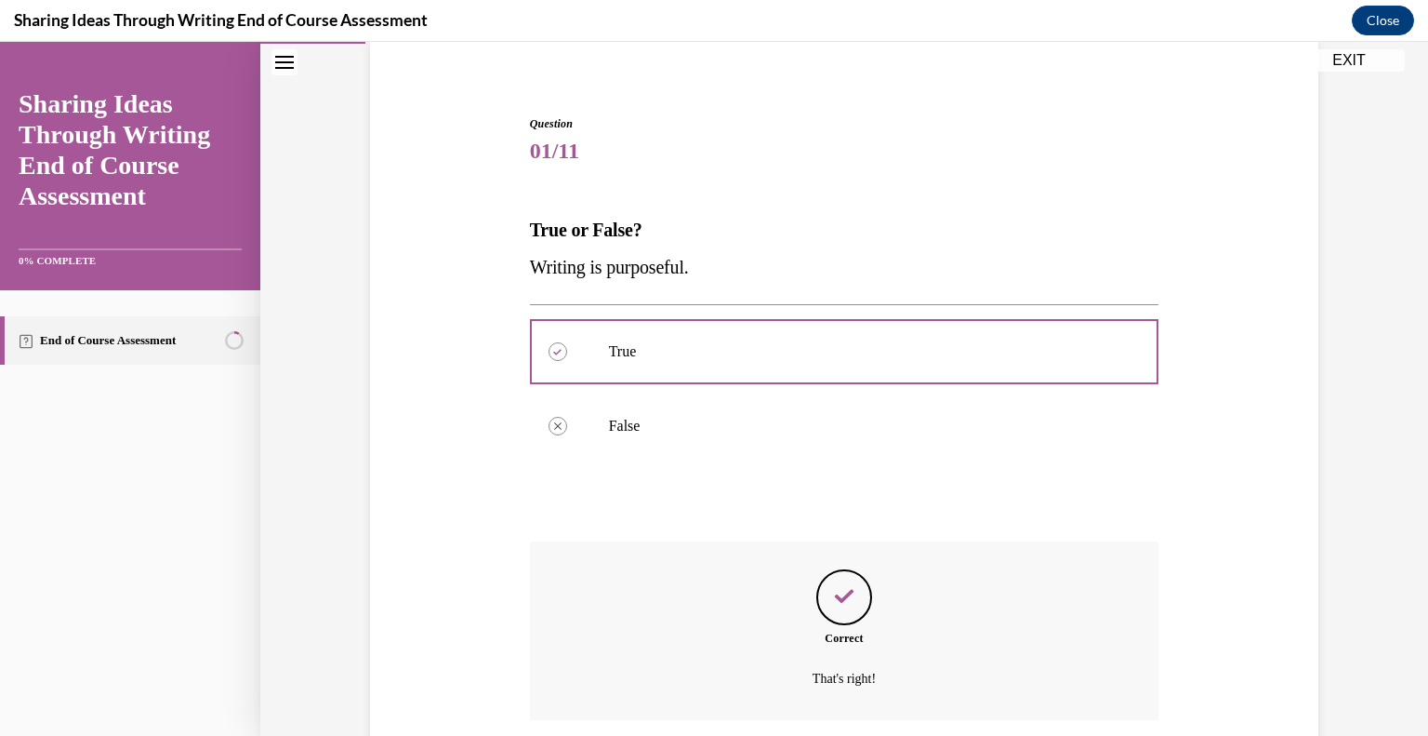
scroll to position [288, 0]
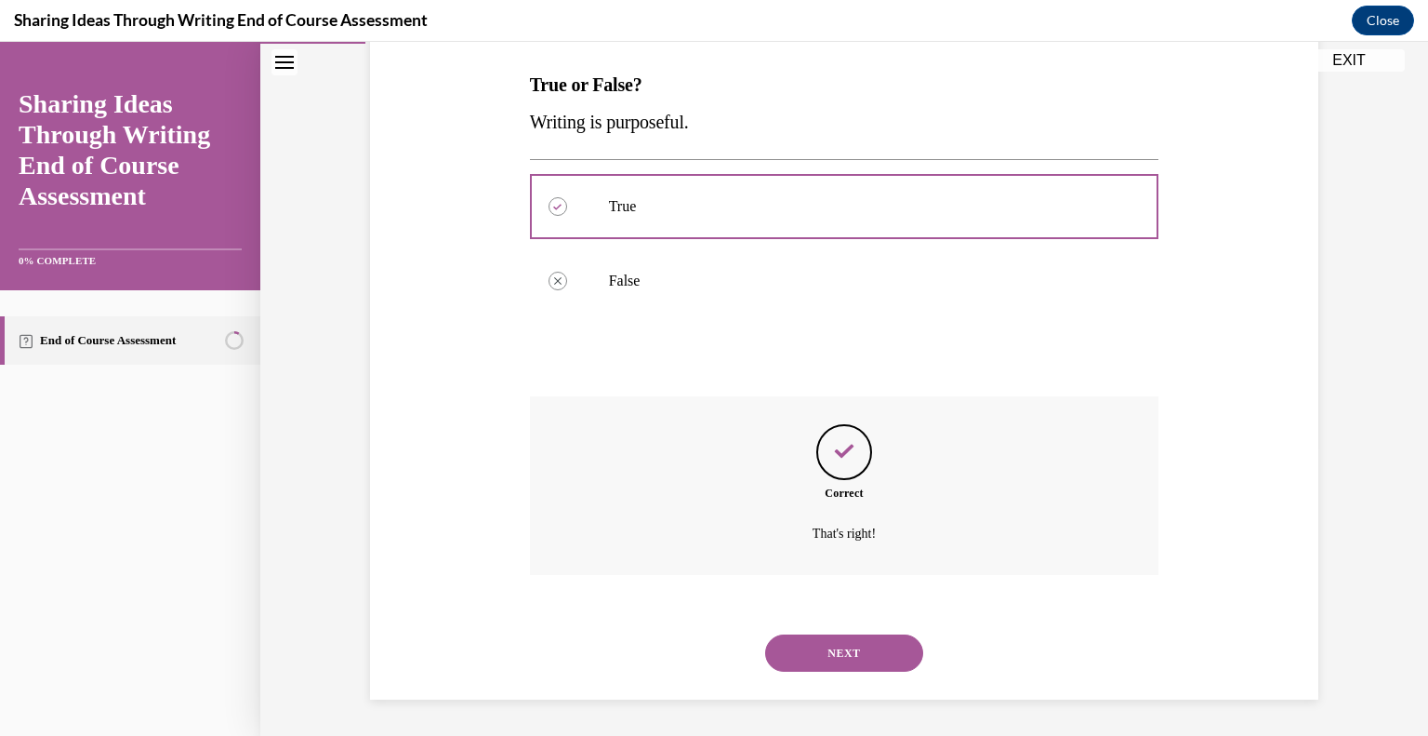
click at [821, 653] on button "NEXT" at bounding box center [844, 652] width 158 height 37
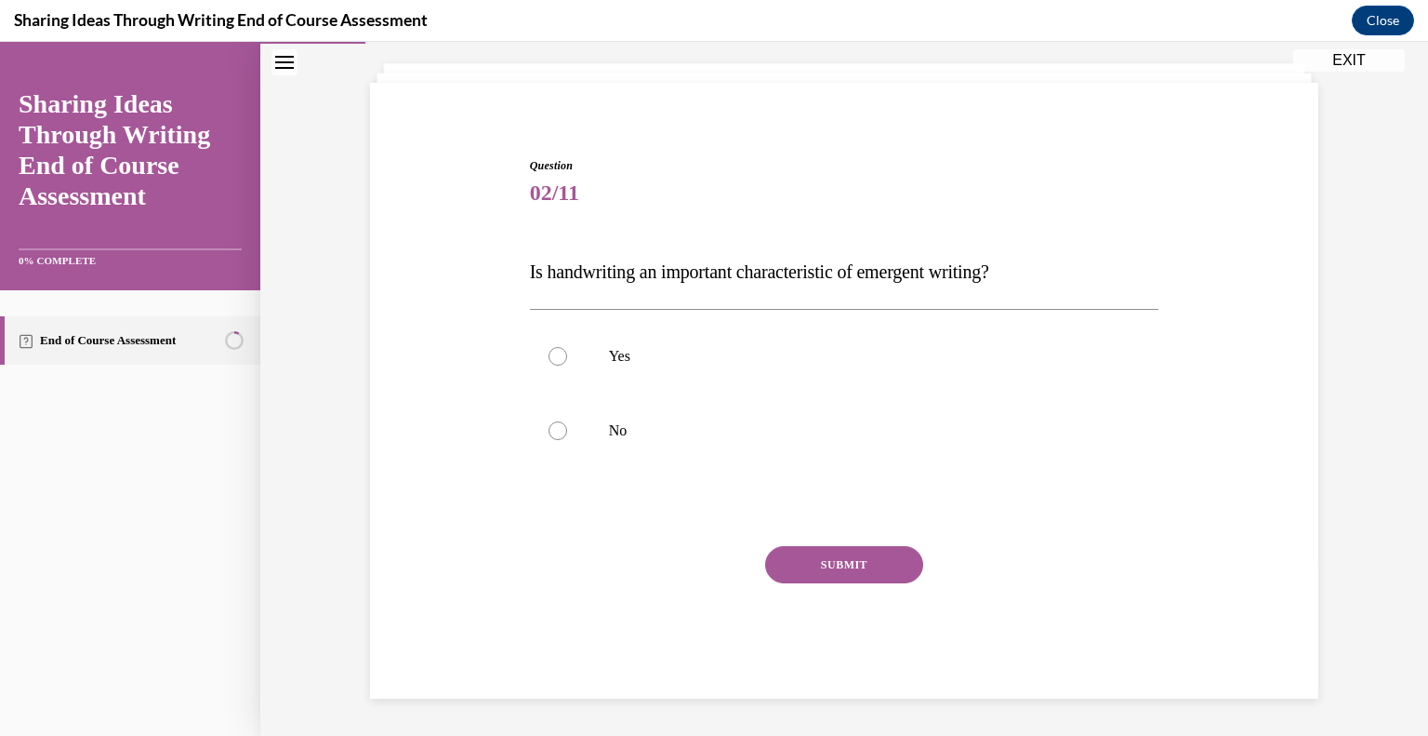
scroll to position [100, 0]
click at [552, 424] on div at bounding box center [558, 431] width 19 height 19
click at [552, 424] on input "No" at bounding box center [558, 431] width 19 height 19
radio input "true"
click at [789, 565] on button "SUBMIT" at bounding box center [844, 565] width 158 height 37
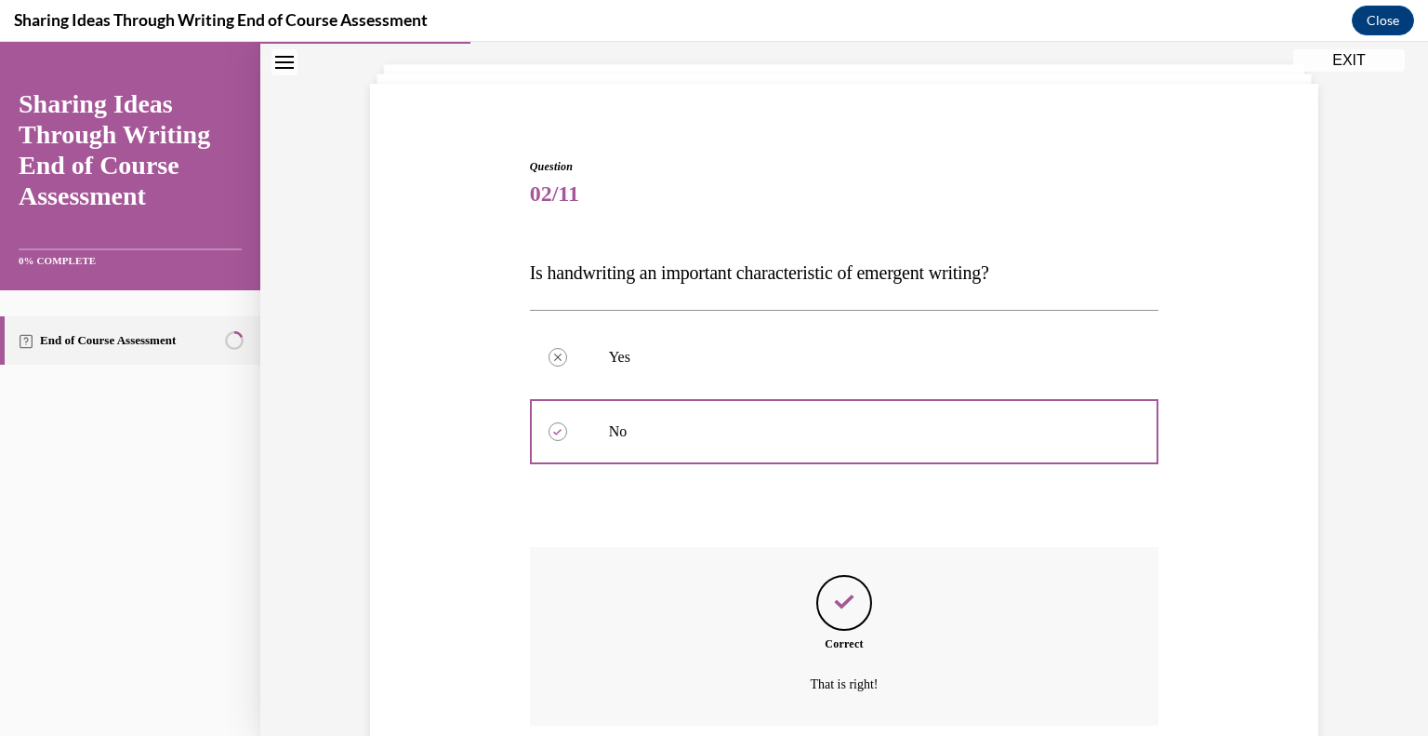
scroll to position [251, 0]
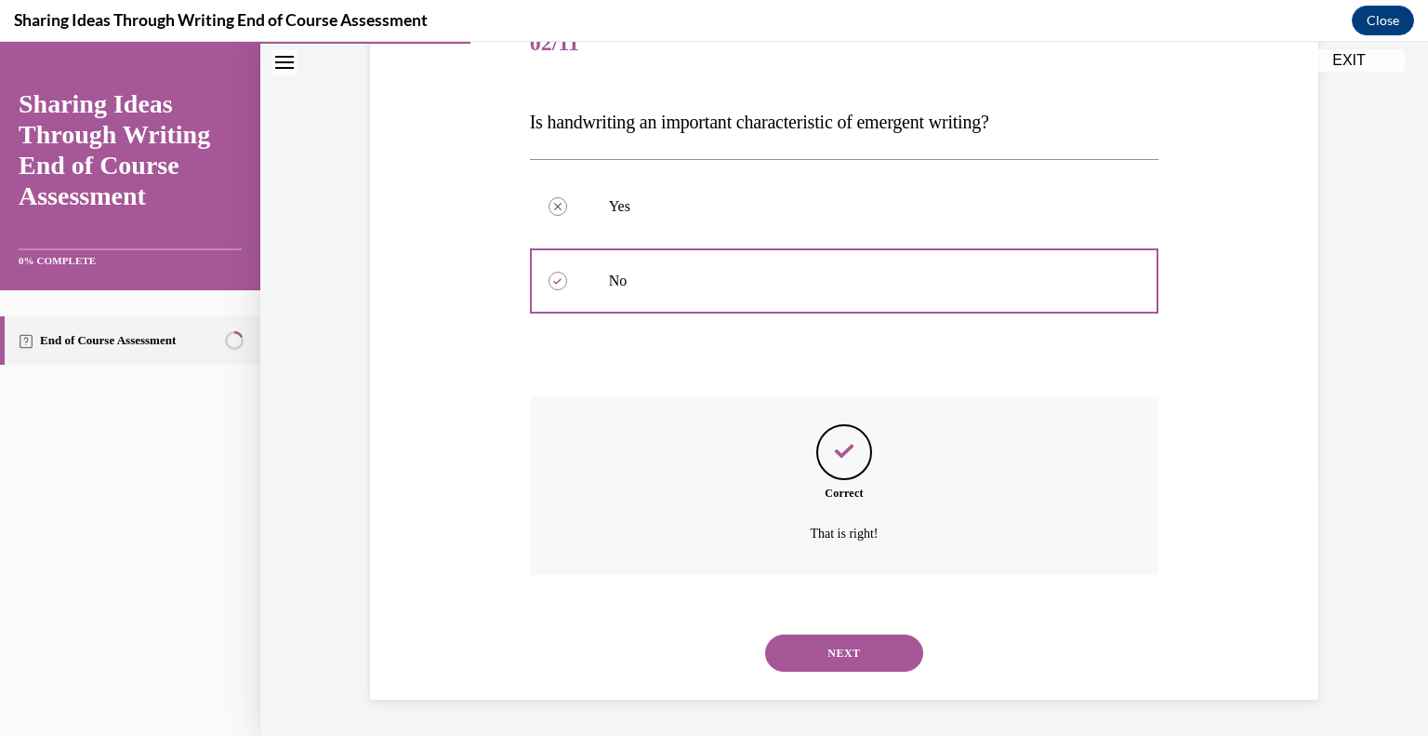
click at [811, 650] on button "NEXT" at bounding box center [844, 652] width 158 height 37
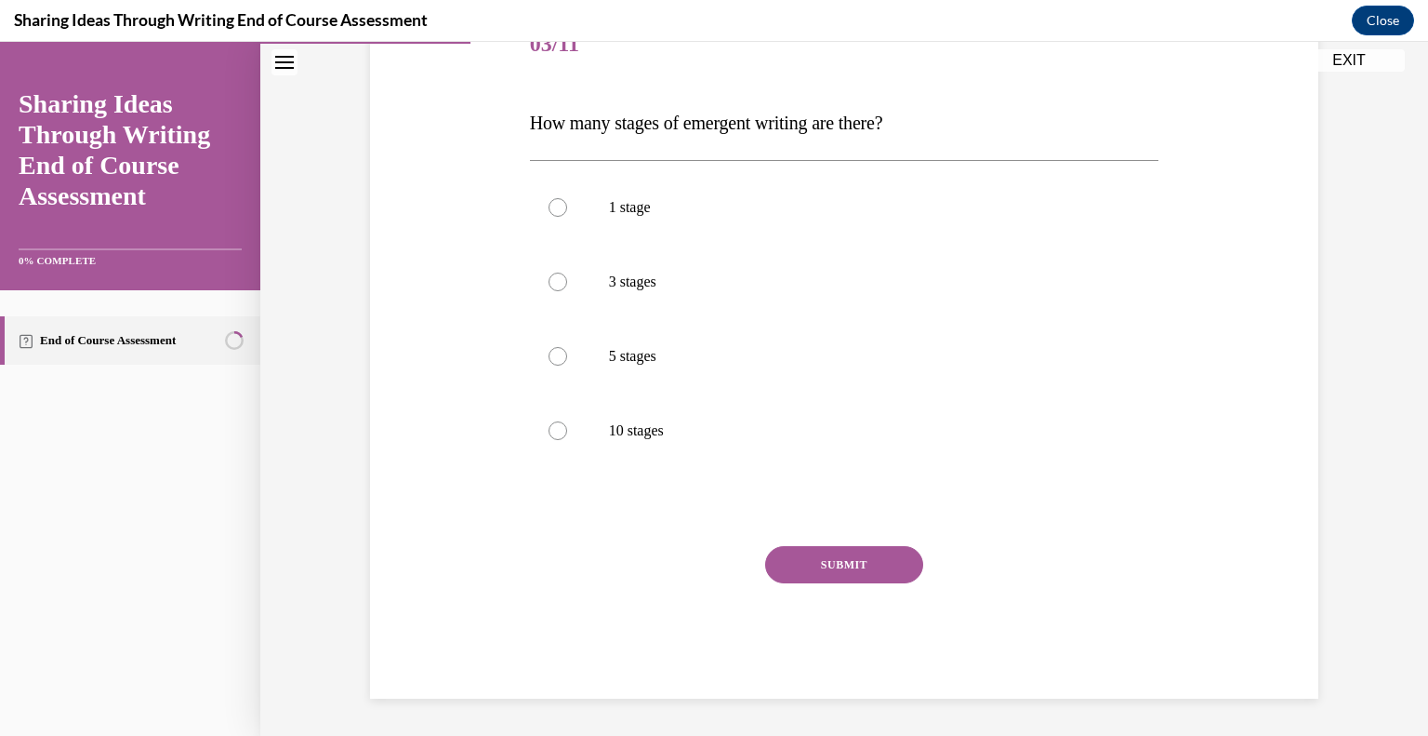
scroll to position [206, 0]
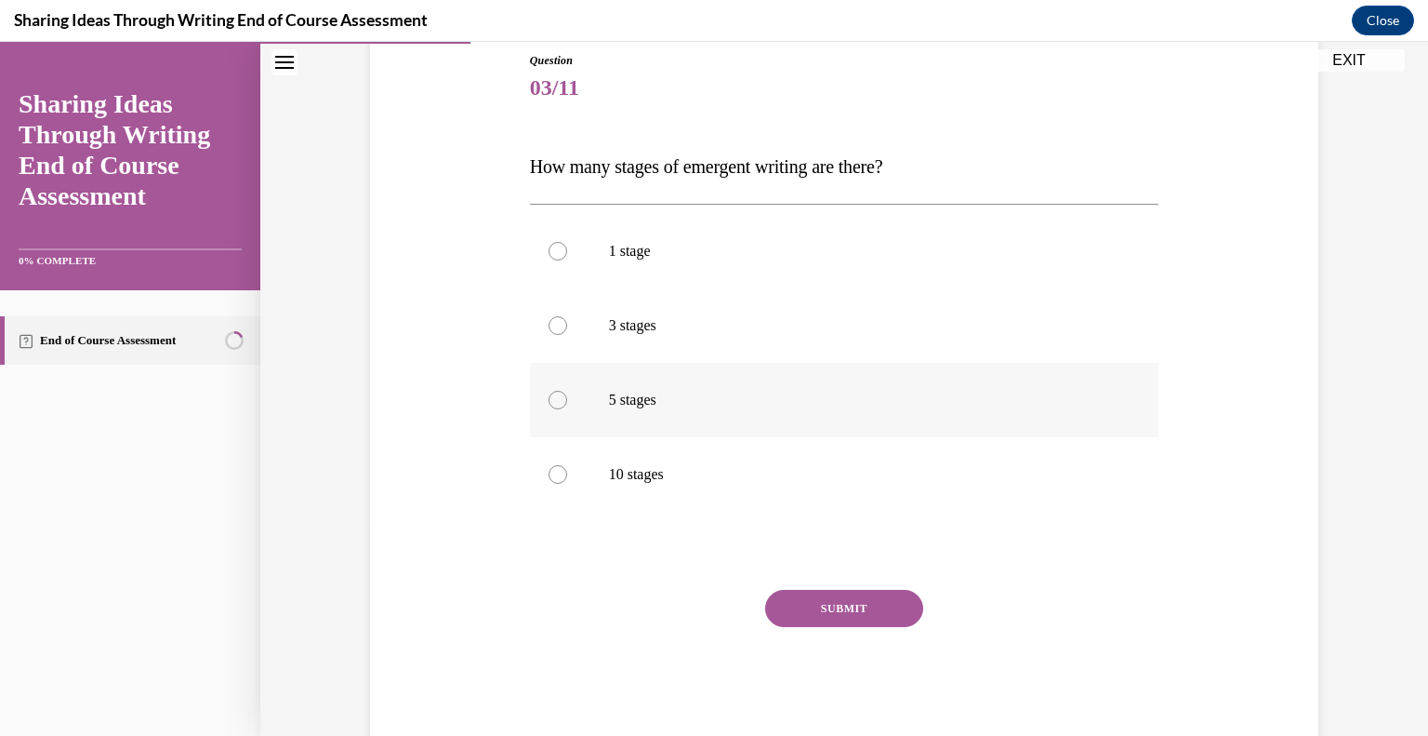
click at [550, 397] on div at bounding box center [558, 400] width 19 height 19
click at [550, 397] on input "5 stages" at bounding box center [558, 400] width 19 height 19
radio input "true"
click at [808, 613] on button "SUBMIT" at bounding box center [844, 608] width 158 height 37
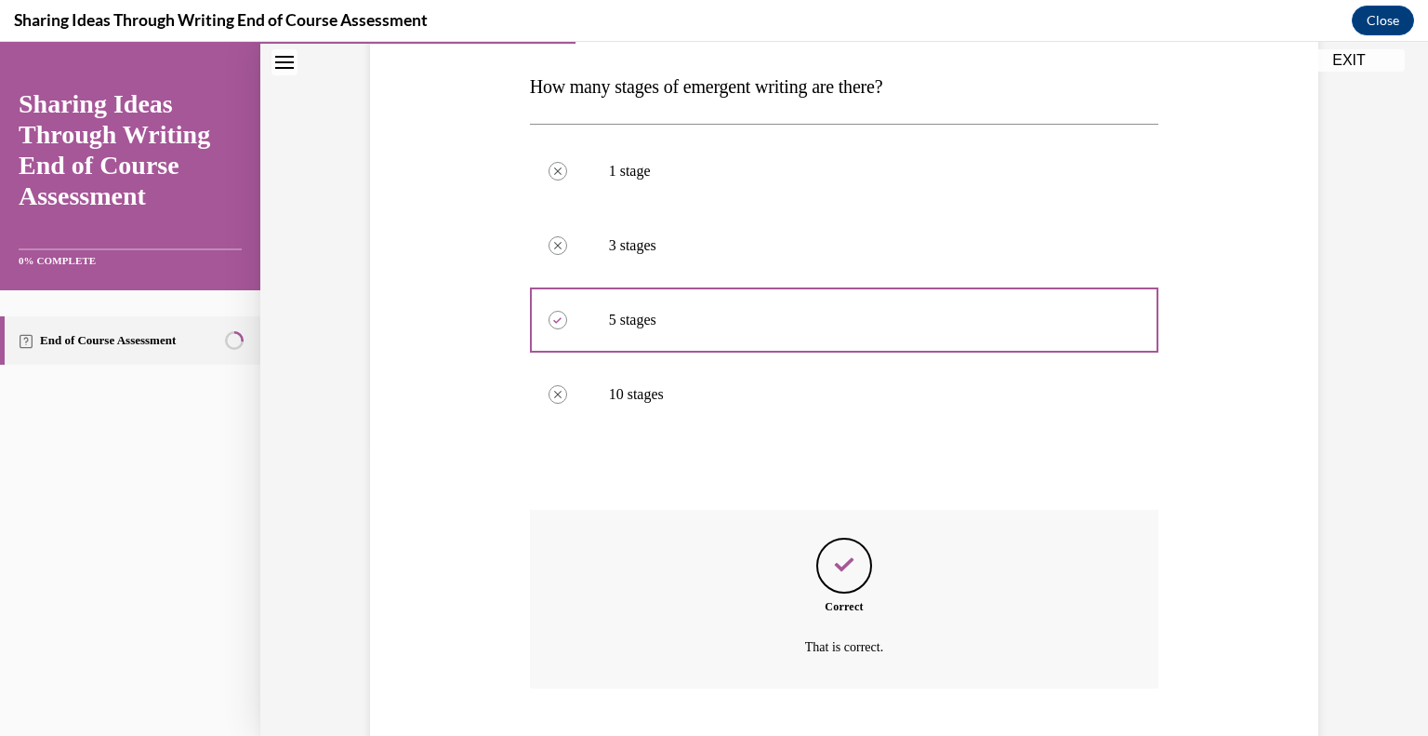
scroll to position [400, 0]
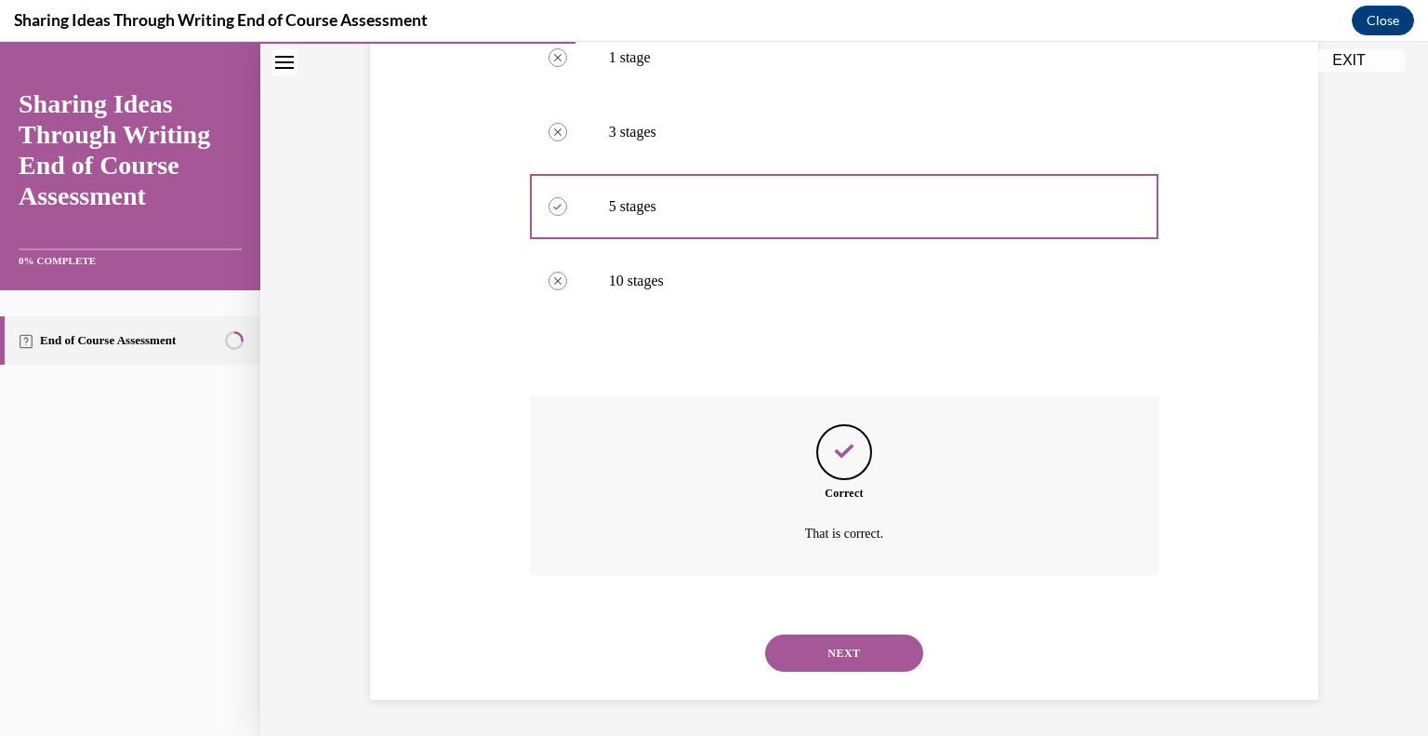
click at [842, 657] on button "NEXT" at bounding box center [844, 652] width 158 height 37
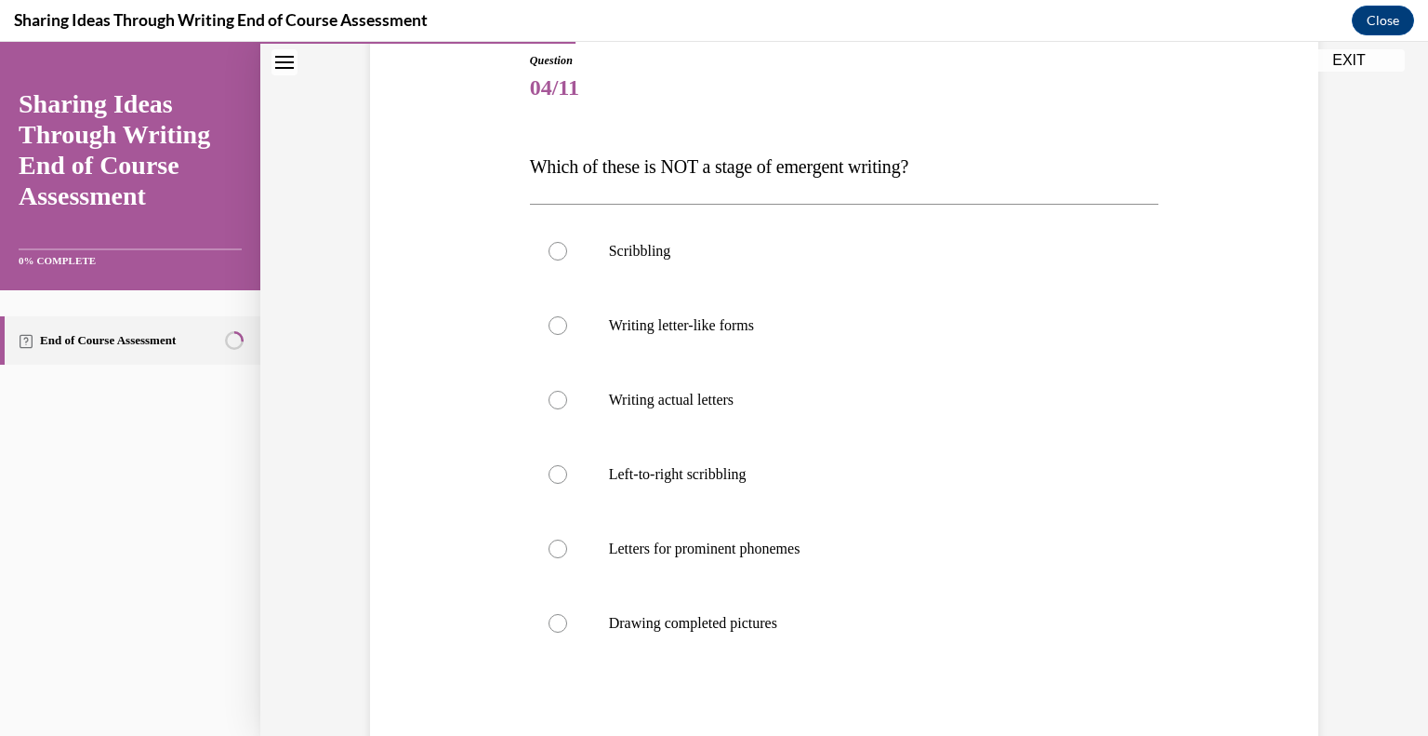
scroll to position [209, 0]
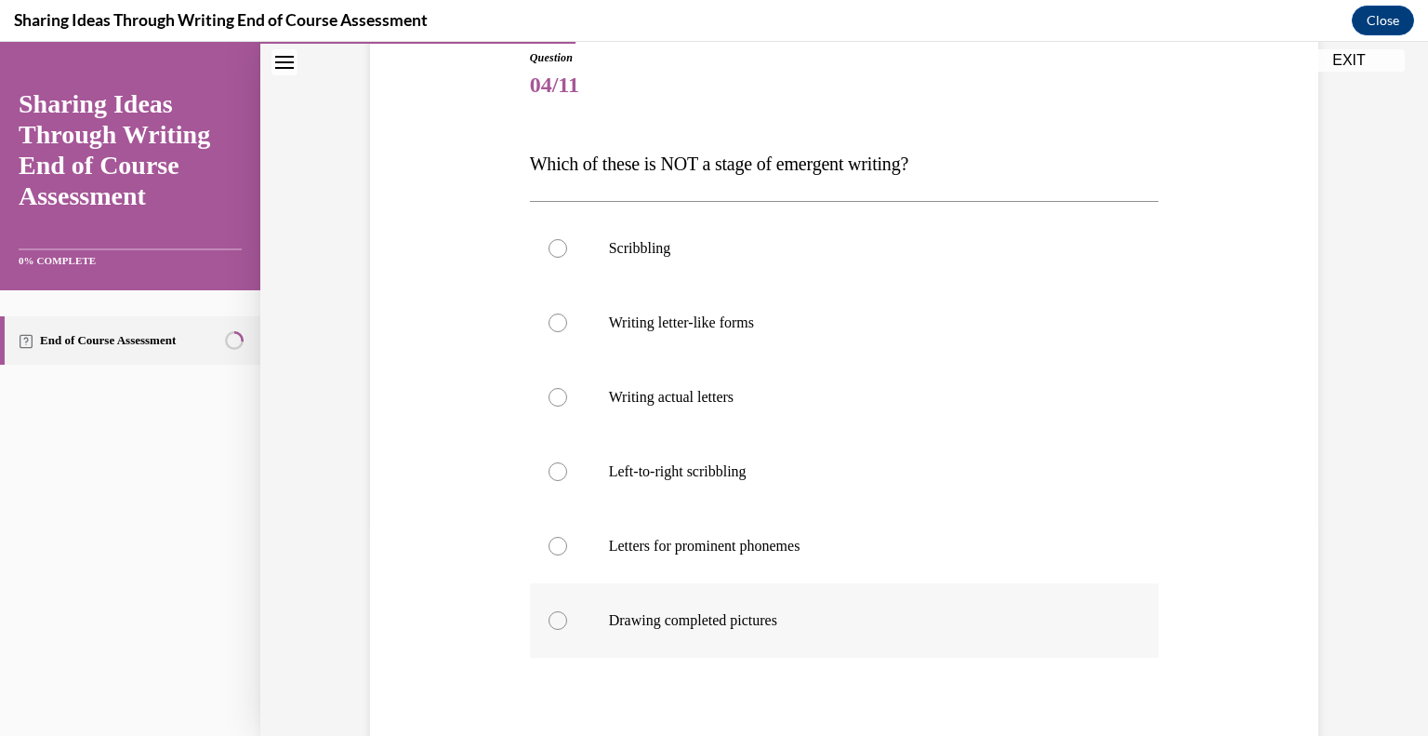
click at [551, 617] on div at bounding box center [558, 620] width 19 height 19
click at [551, 617] on input "Drawing completed pictures" at bounding box center [558, 620] width 19 height 19
radio input "true"
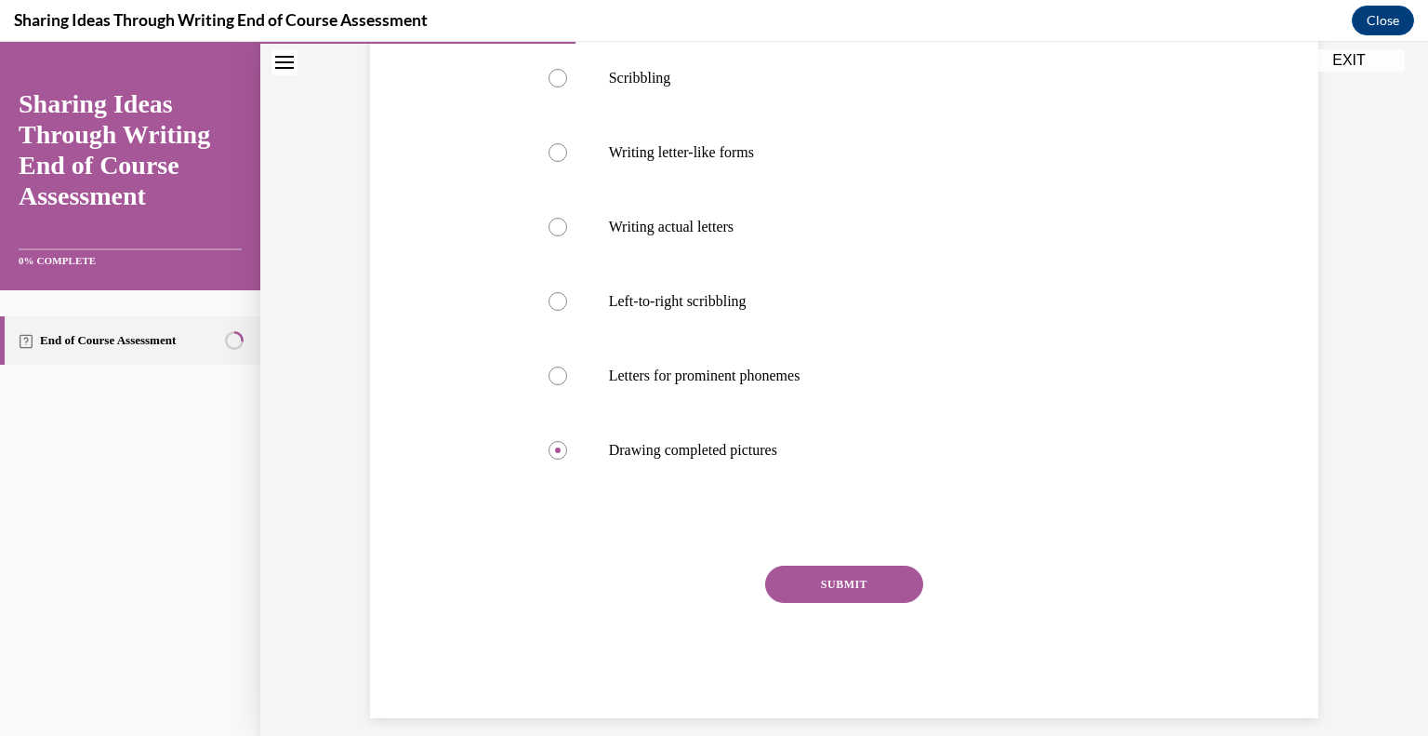
scroll to position [398, 0]
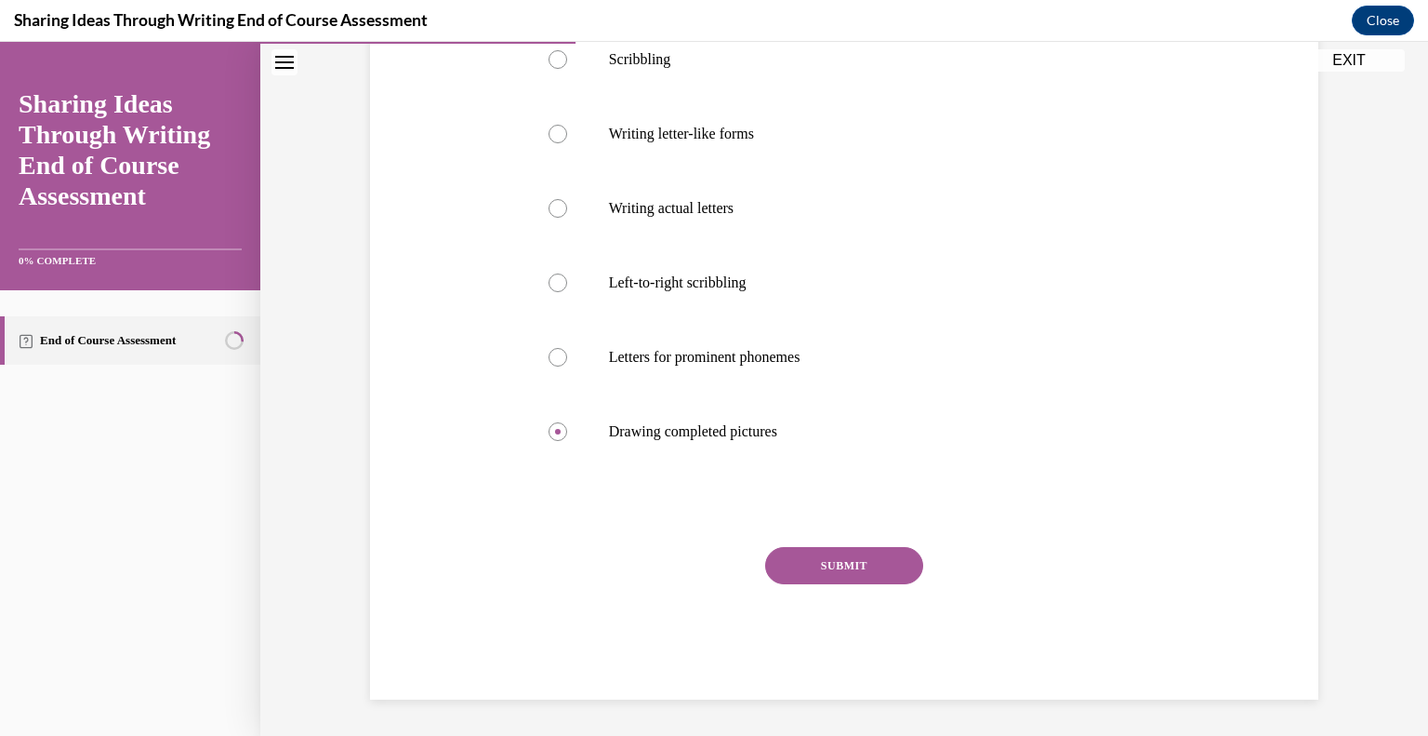
click at [866, 572] on button "SUBMIT" at bounding box center [844, 565] width 158 height 37
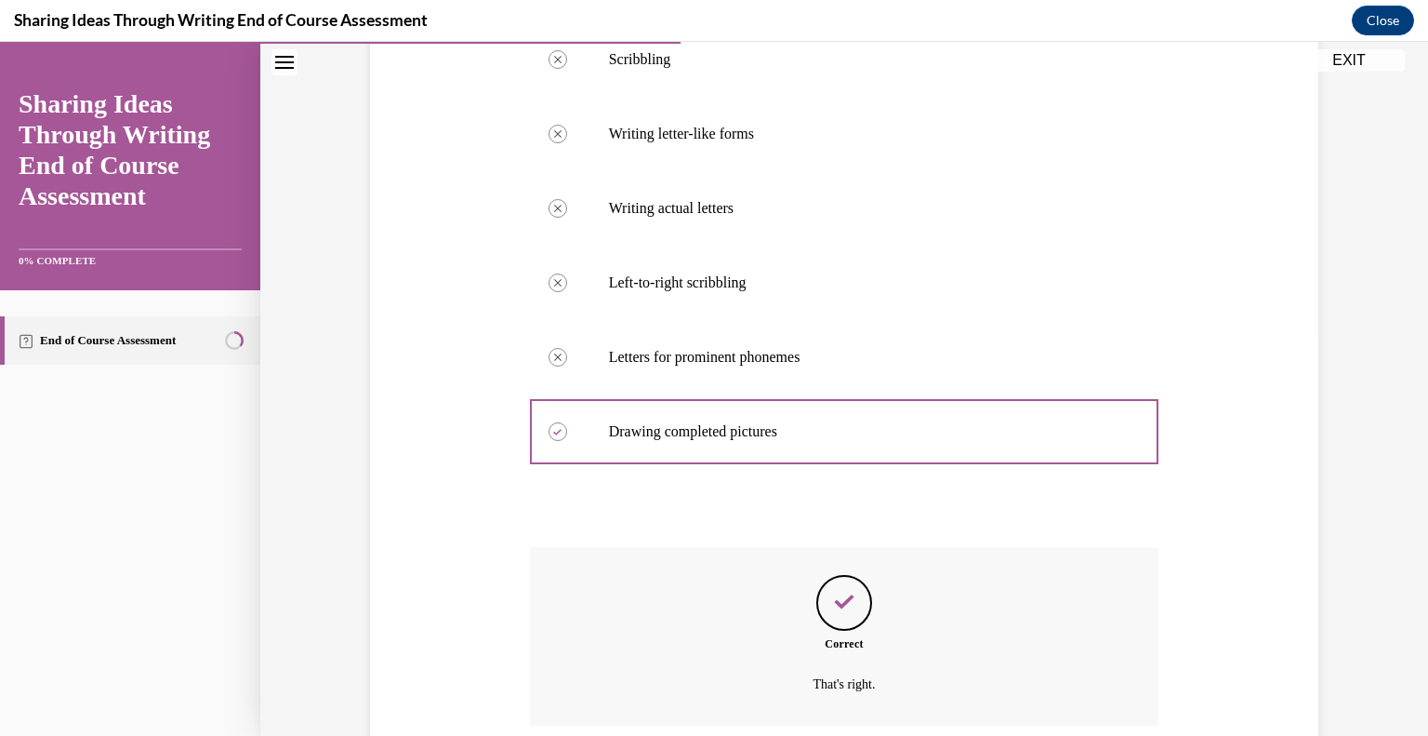
scroll to position [549, 0]
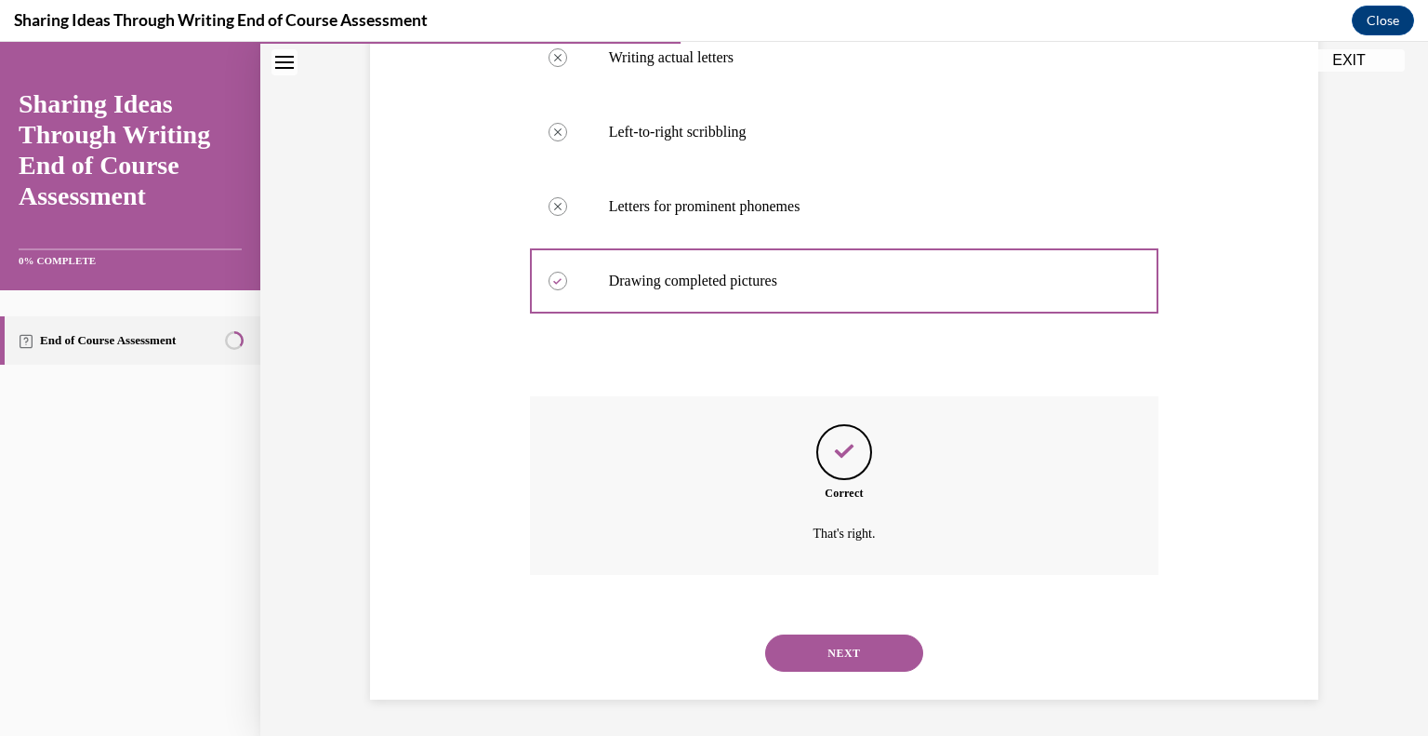
click at [805, 643] on button "NEXT" at bounding box center [844, 652] width 158 height 37
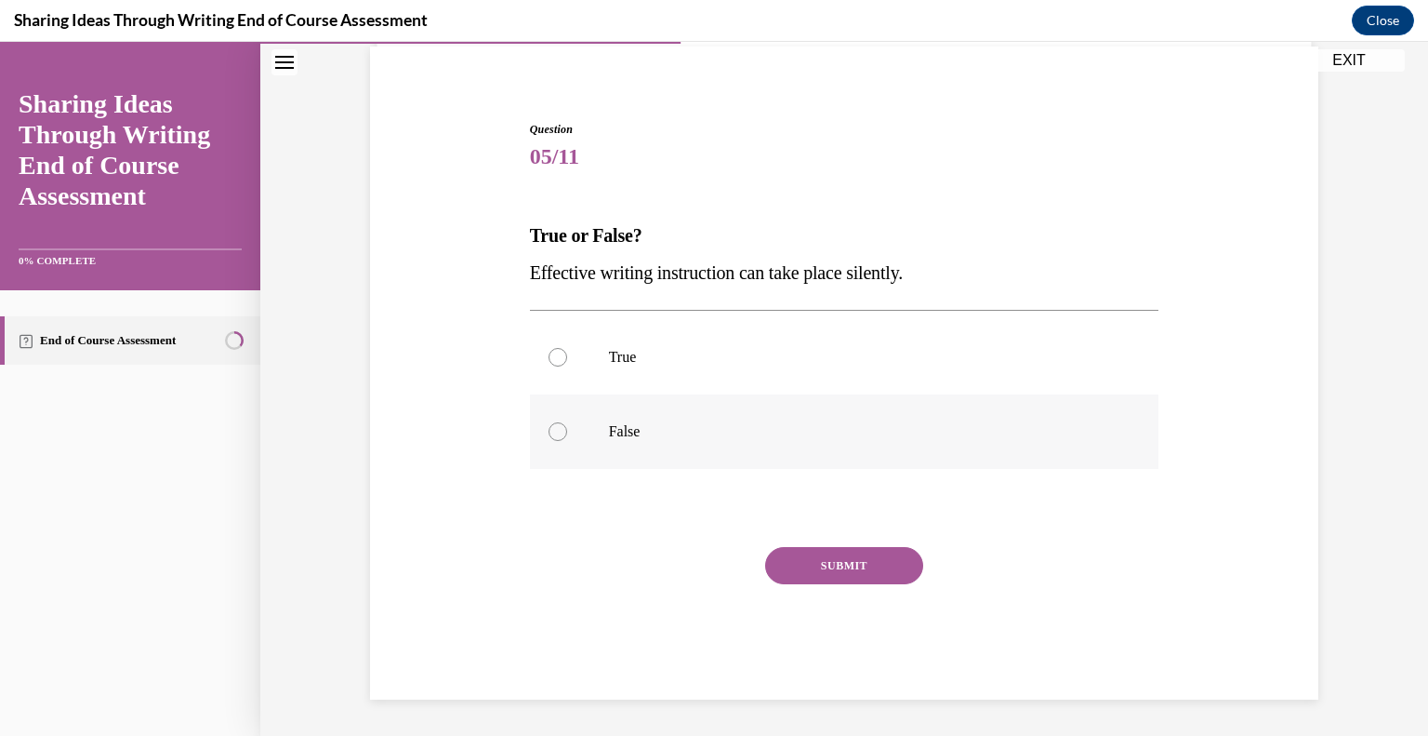
click at [549, 430] on div at bounding box center [558, 431] width 19 height 19
click at [549, 430] on input "False" at bounding box center [558, 431] width 19 height 19
radio input "true"
click at [848, 568] on button "SUBMIT" at bounding box center [844, 565] width 158 height 37
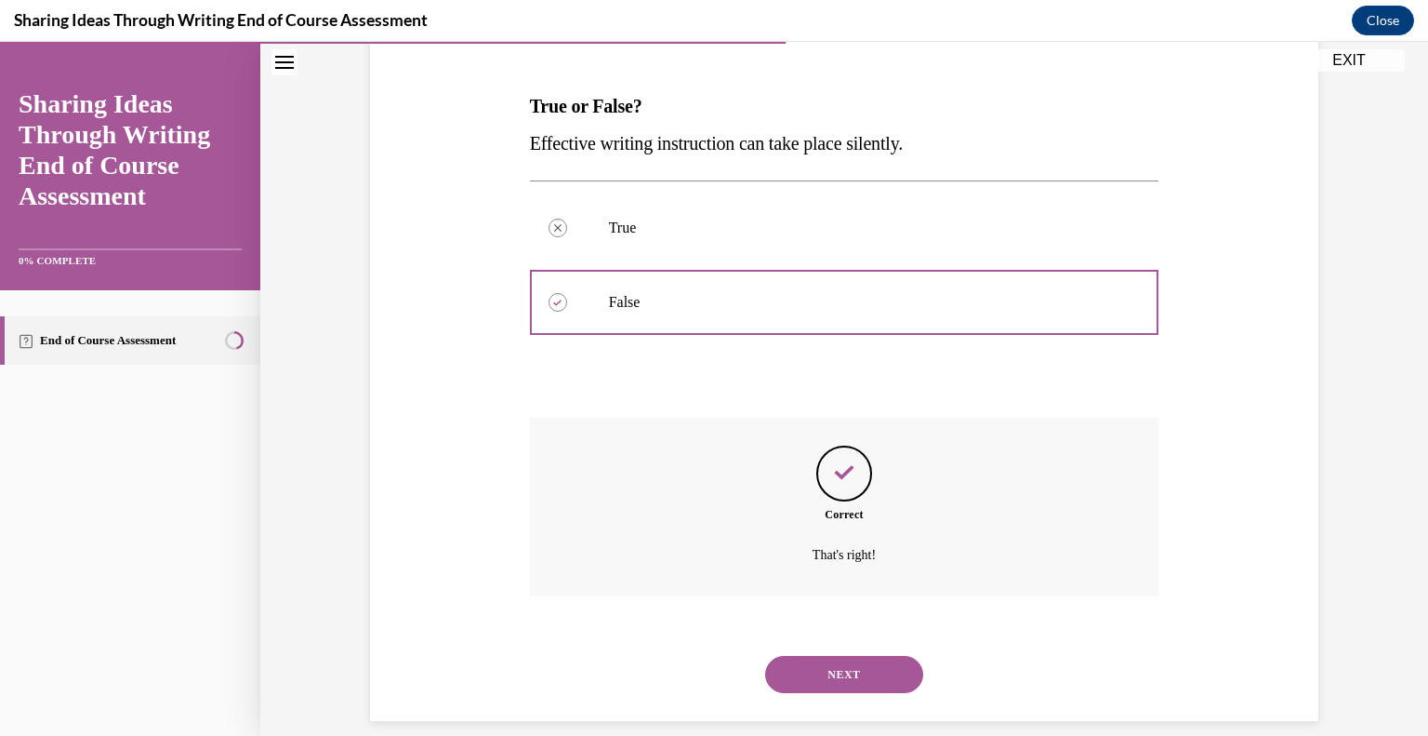
scroll to position [288, 0]
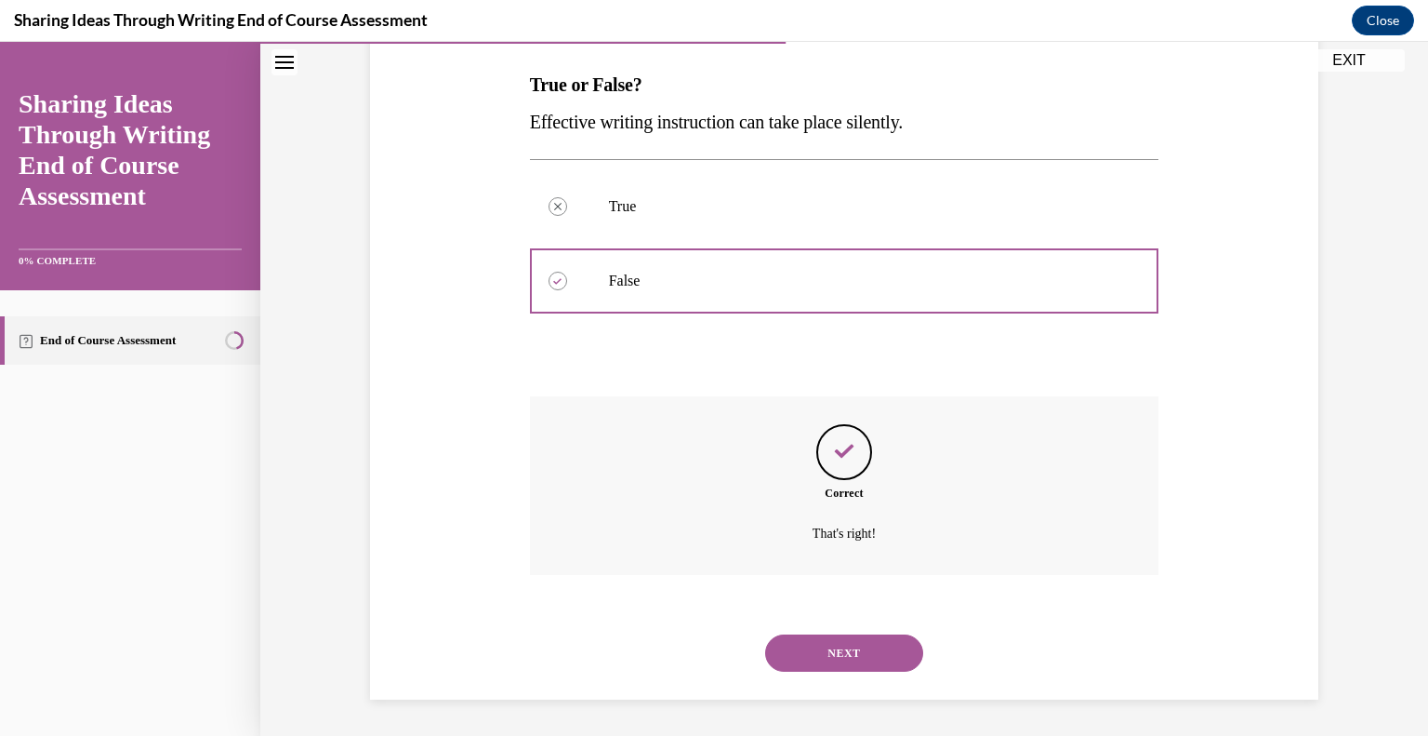
click at [803, 644] on button "NEXT" at bounding box center [844, 652] width 158 height 37
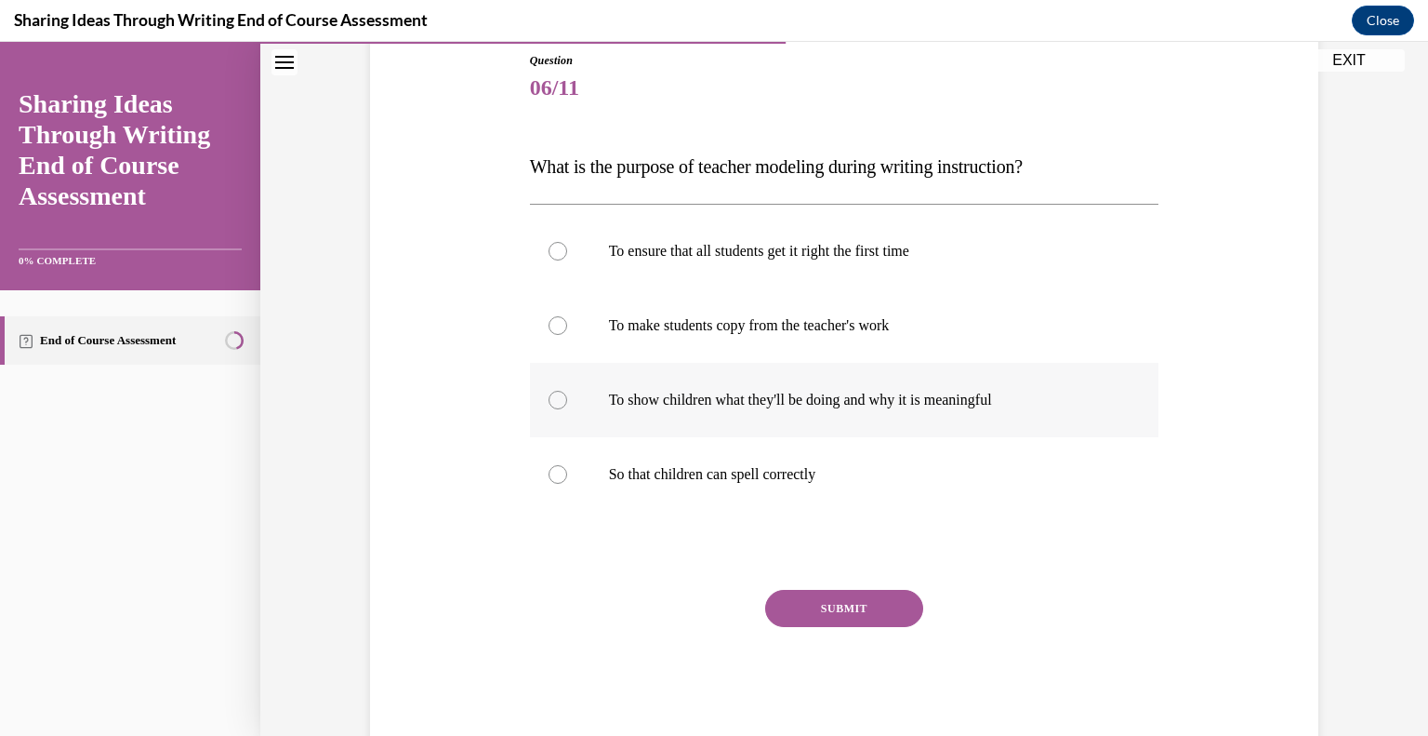
click at [549, 400] on div at bounding box center [558, 400] width 19 height 19
click at [549, 400] on input "To show children what they'll be doing and why it is meaningful" at bounding box center [558, 400] width 19 height 19
radio input "true"
click at [807, 607] on button "SUBMIT" at bounding box center [844, 608] width 158 height 37
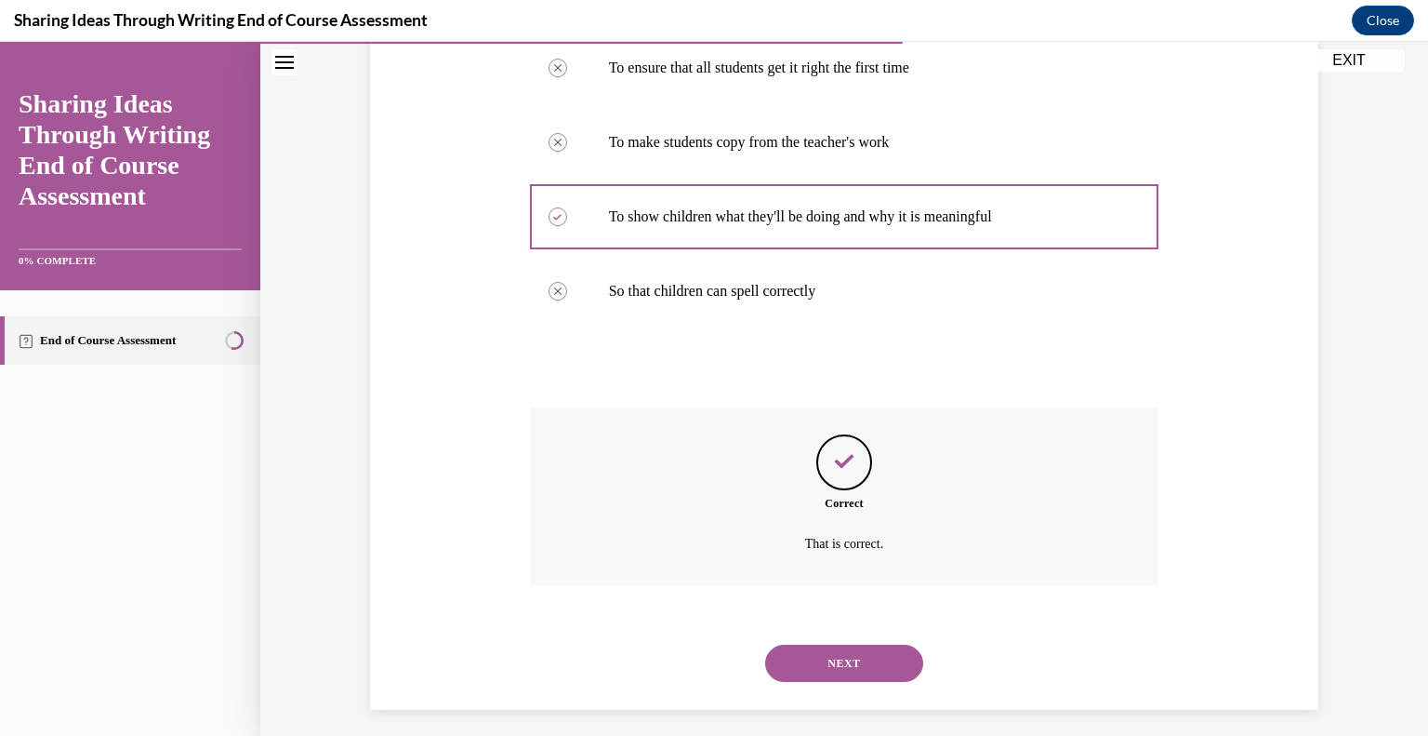
scroll to position [400, 0]
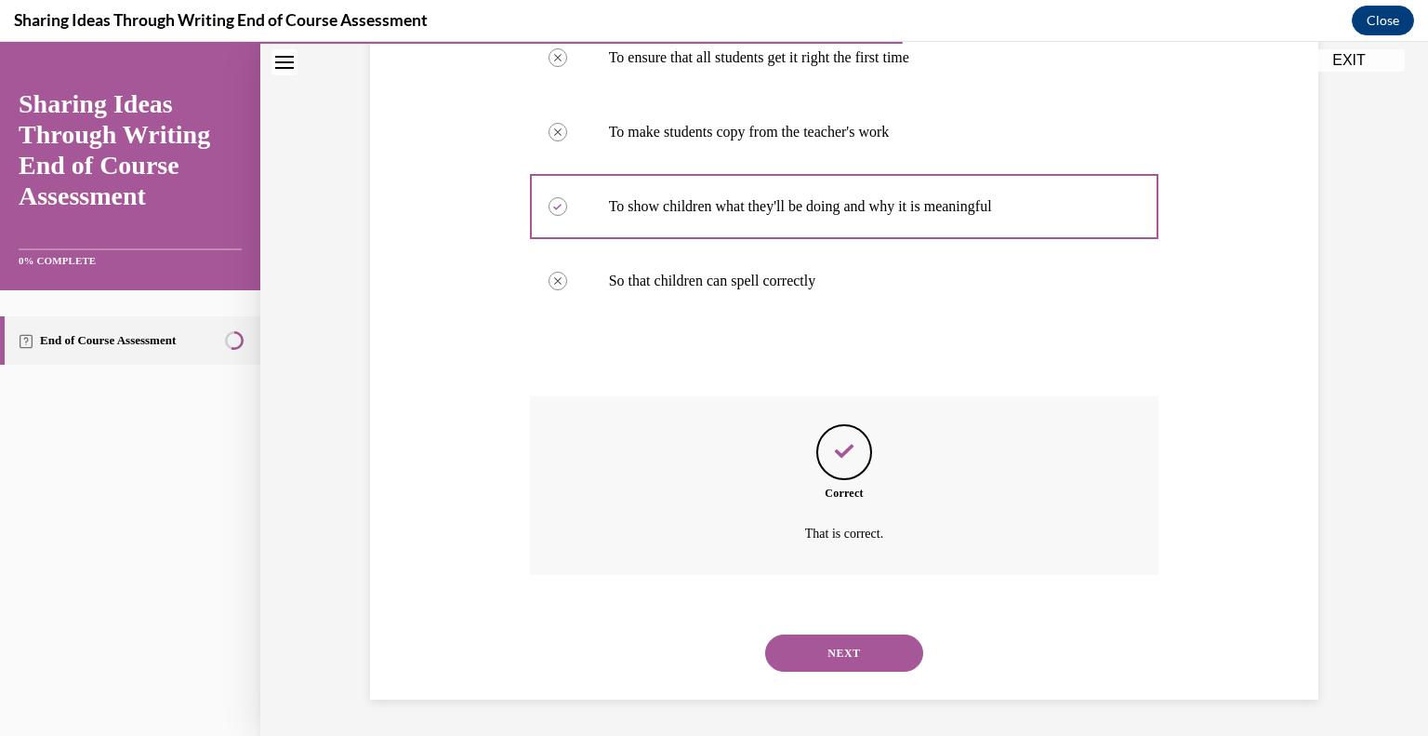
click at [793, 649] on button "NEXT" at bounding box center [844, 652] width 158 height 37
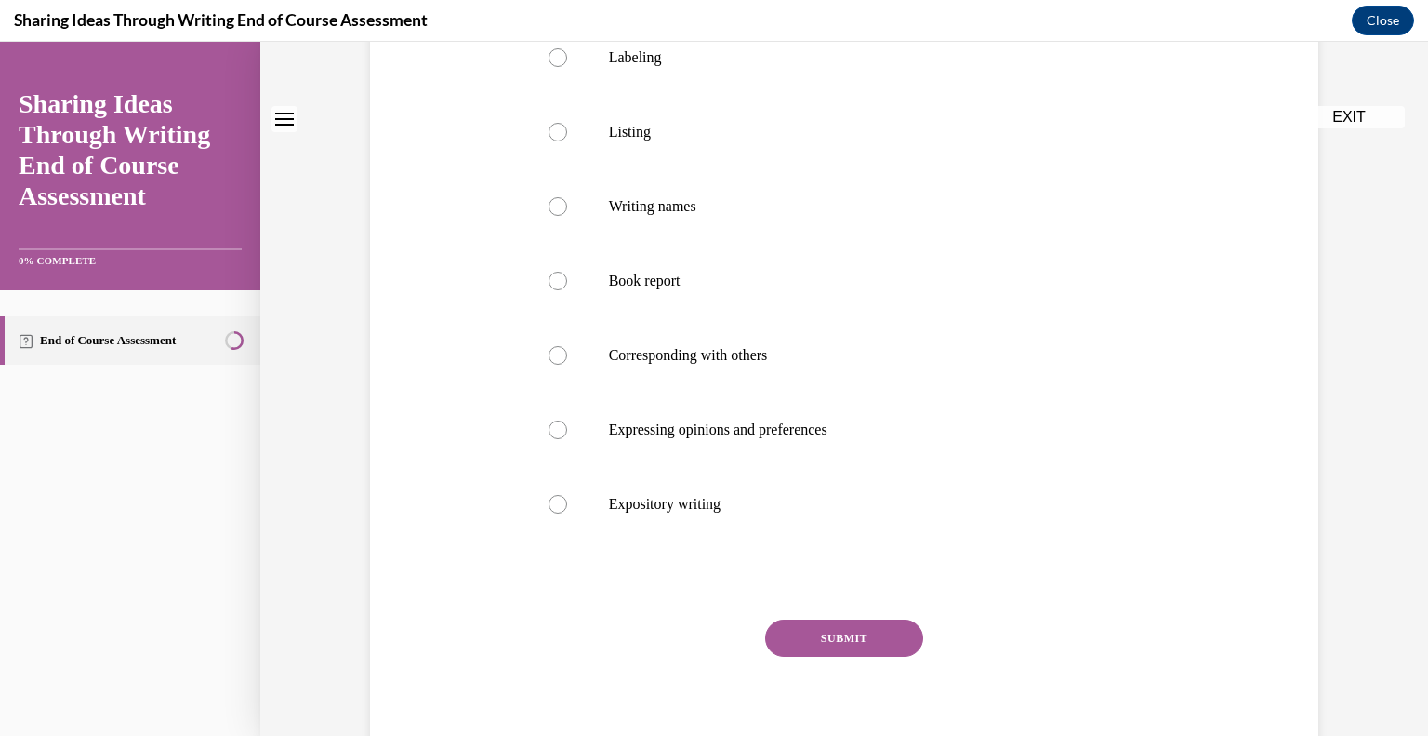
scroll to position [0, 0]
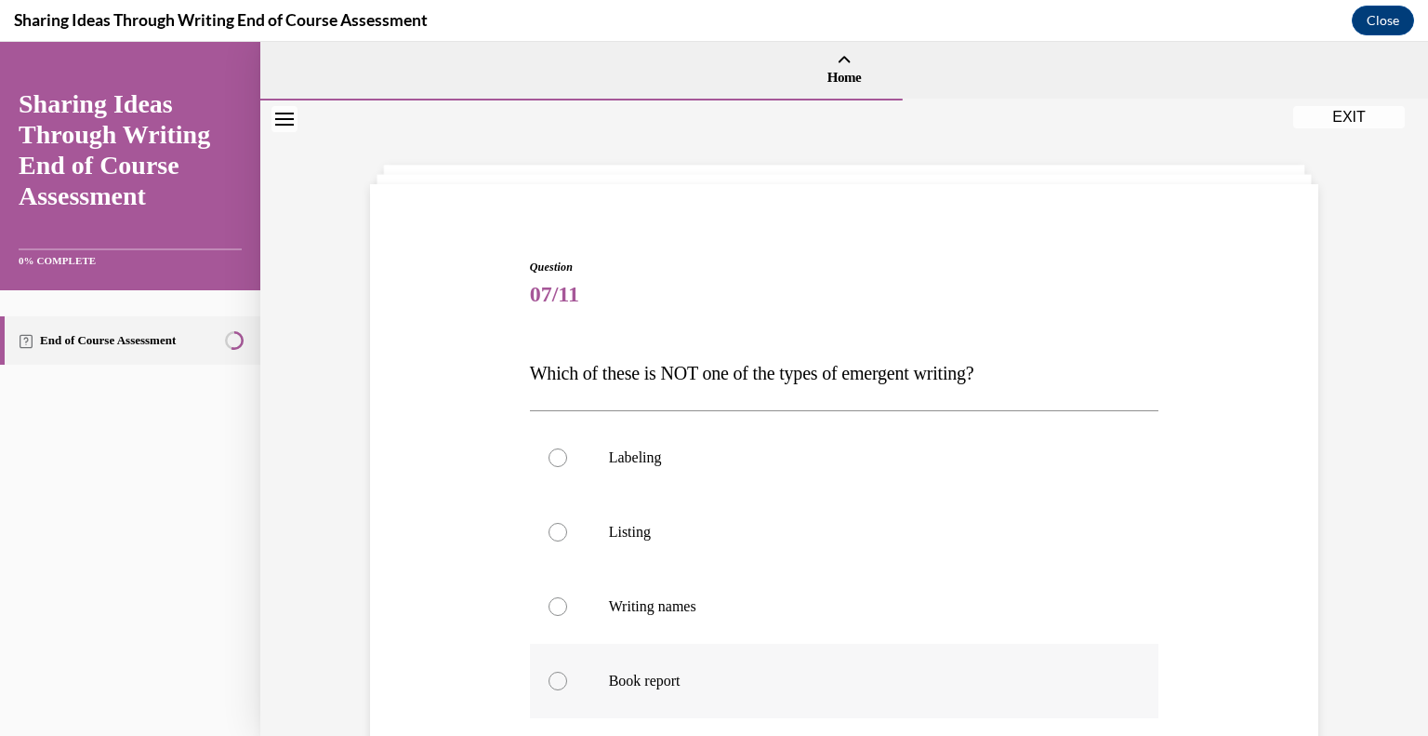
click at [550, 686] on div at bounding box center [558, 680] width 19 height 19
click at [550, 686] on input "Book report" at bounding box center [558, 680] width 19 height 19
radio input "true"
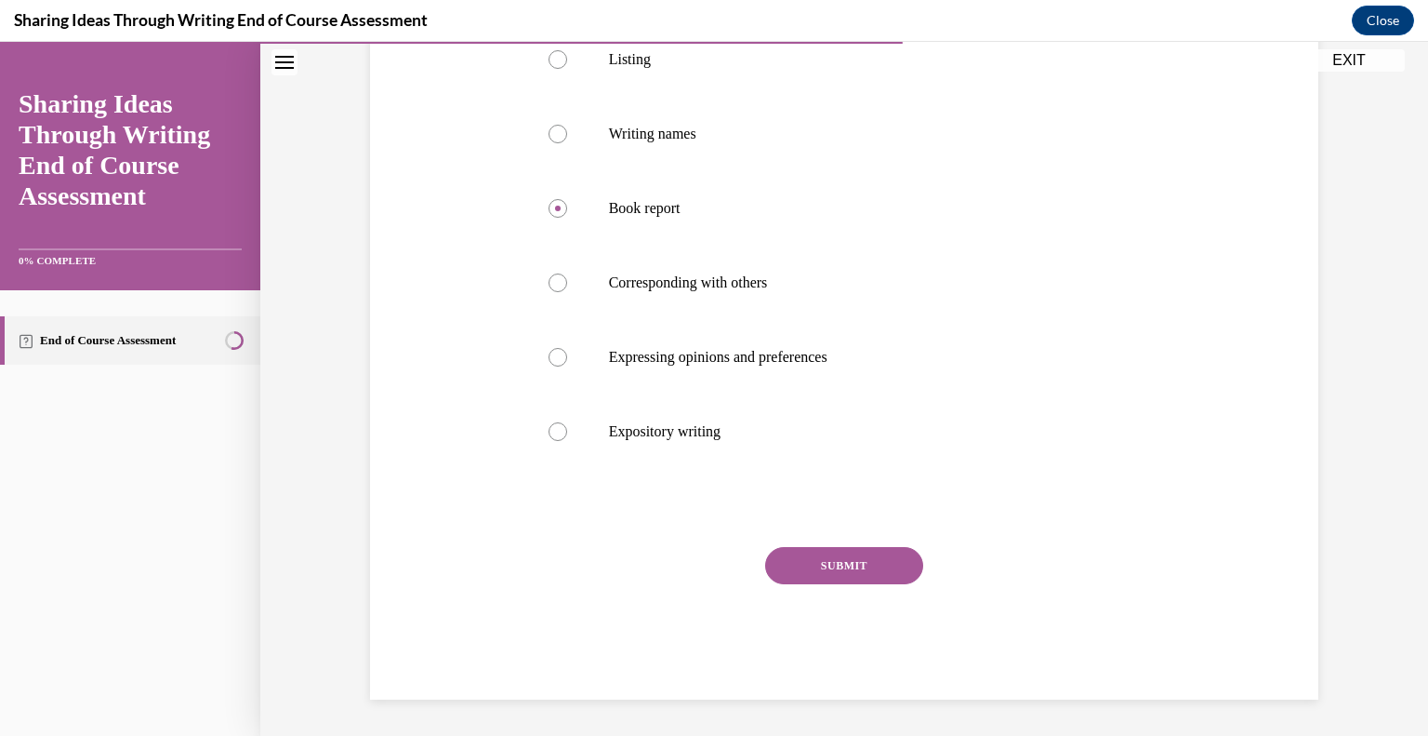
click at [789, 563] on button "SUBMIT" at bounding box center [844, 565] width 158 height 37
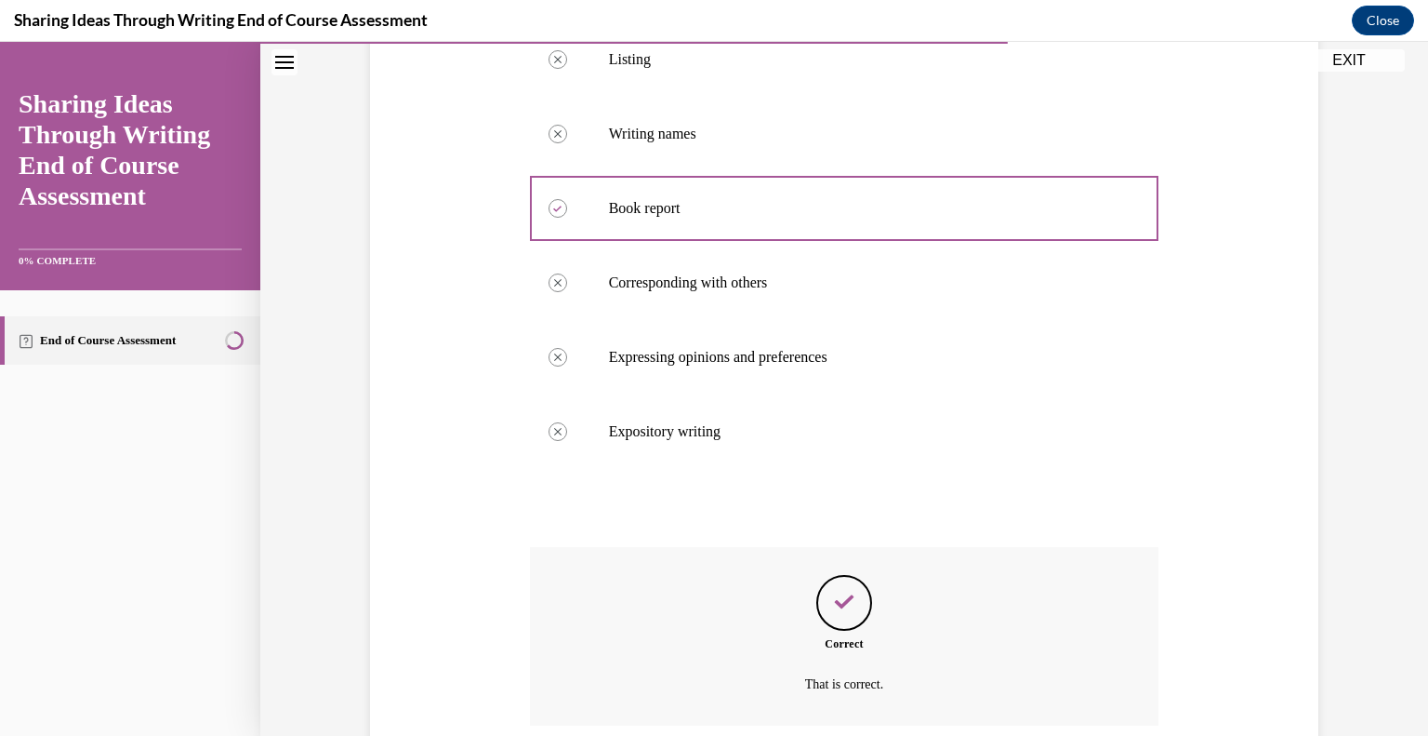
scroll to position [623, 0]
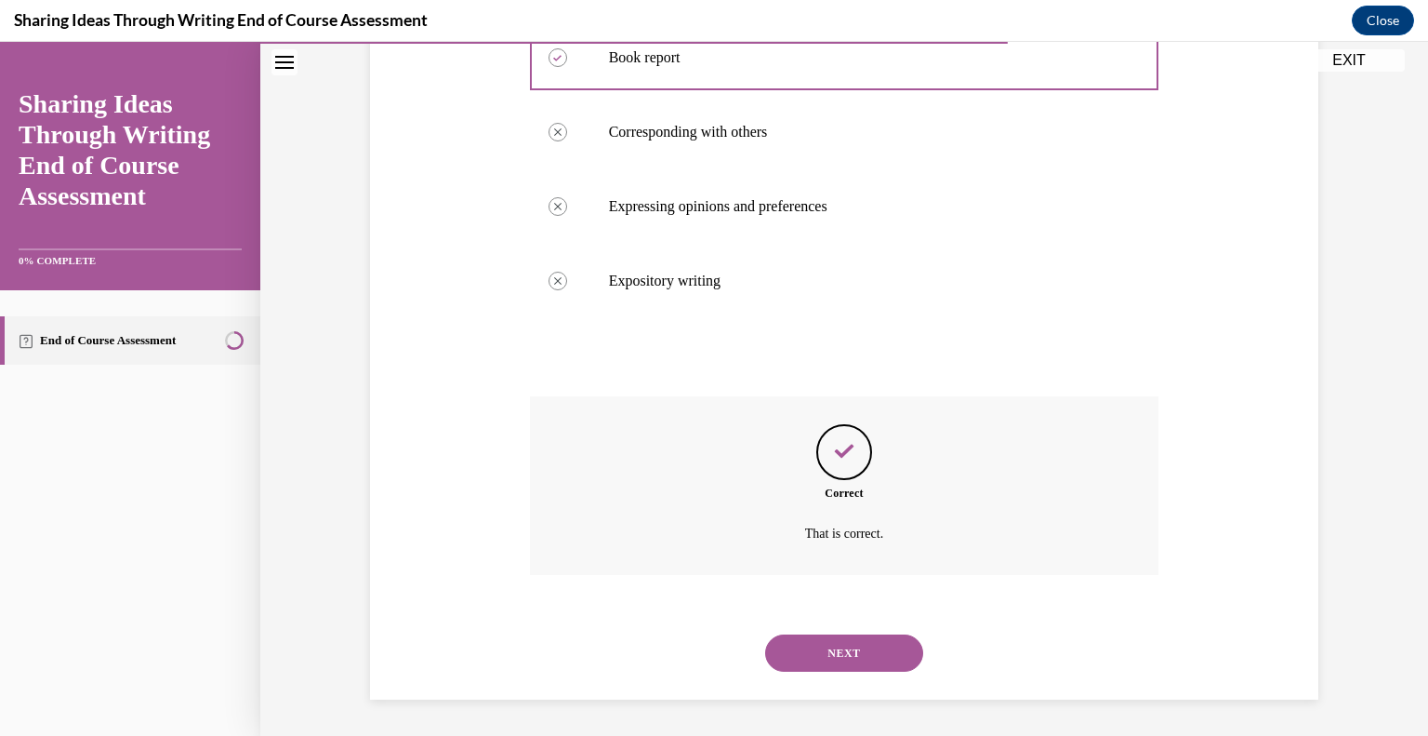
click at [796, 656] on button "NEXT" at bounding box center [844, 652] width 158 height 37
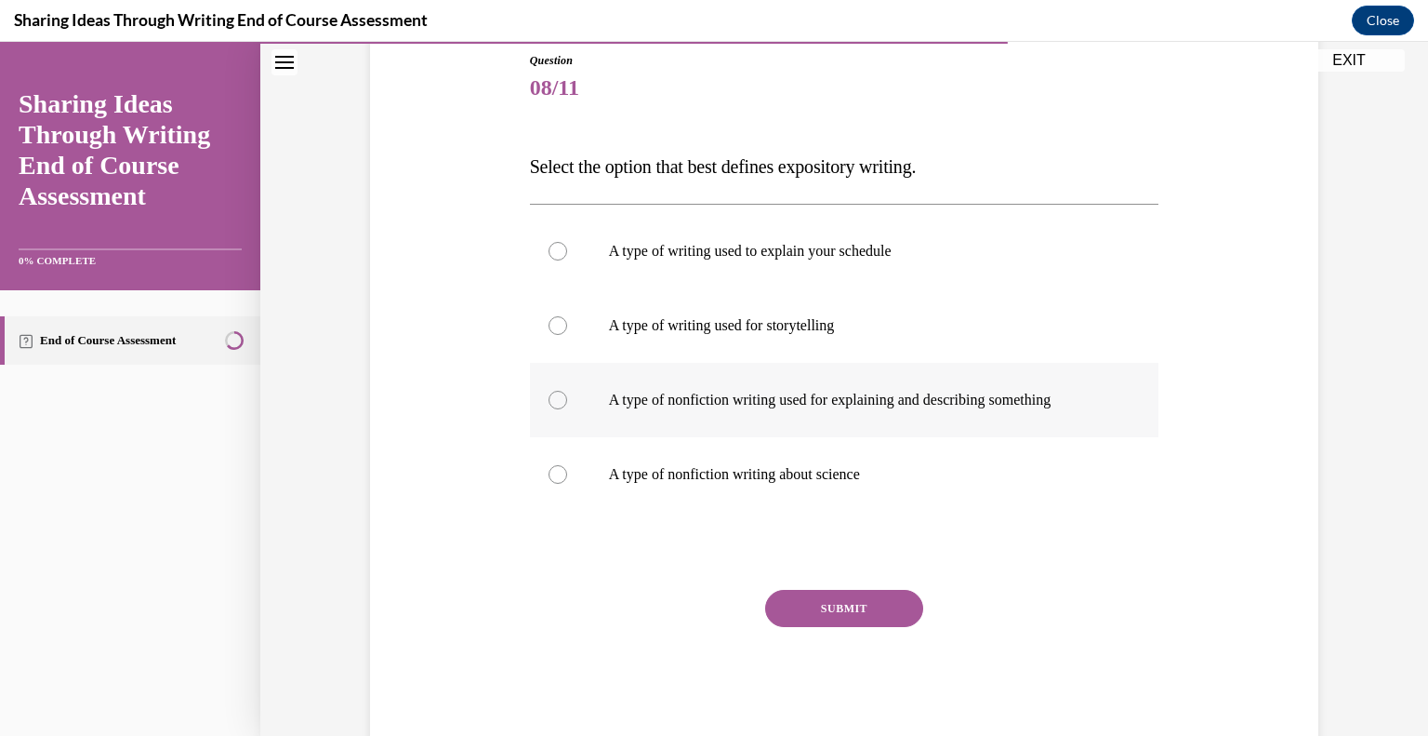
click at [550, 395] on div at bounding box center [558, 400] width 19 height 19
click at [550, 395] on input "A type of nonfiction writing used for explaining and describing something" at bounding box center [558, 400] width 19 height 19
radio input "true"
click at [814, 614] on button "SUBMIT" at bounding box center [844, 608] width 158 height 37
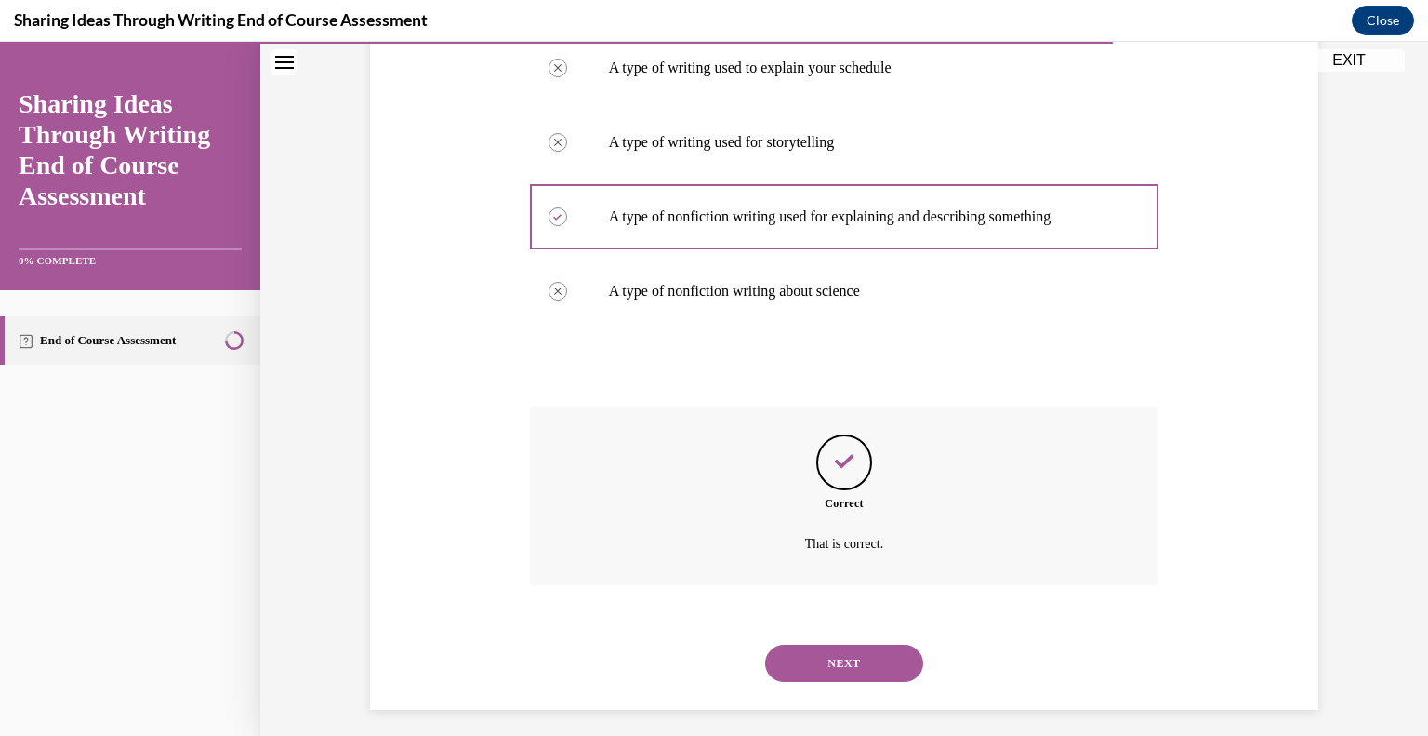
scroll to position [400, 0]
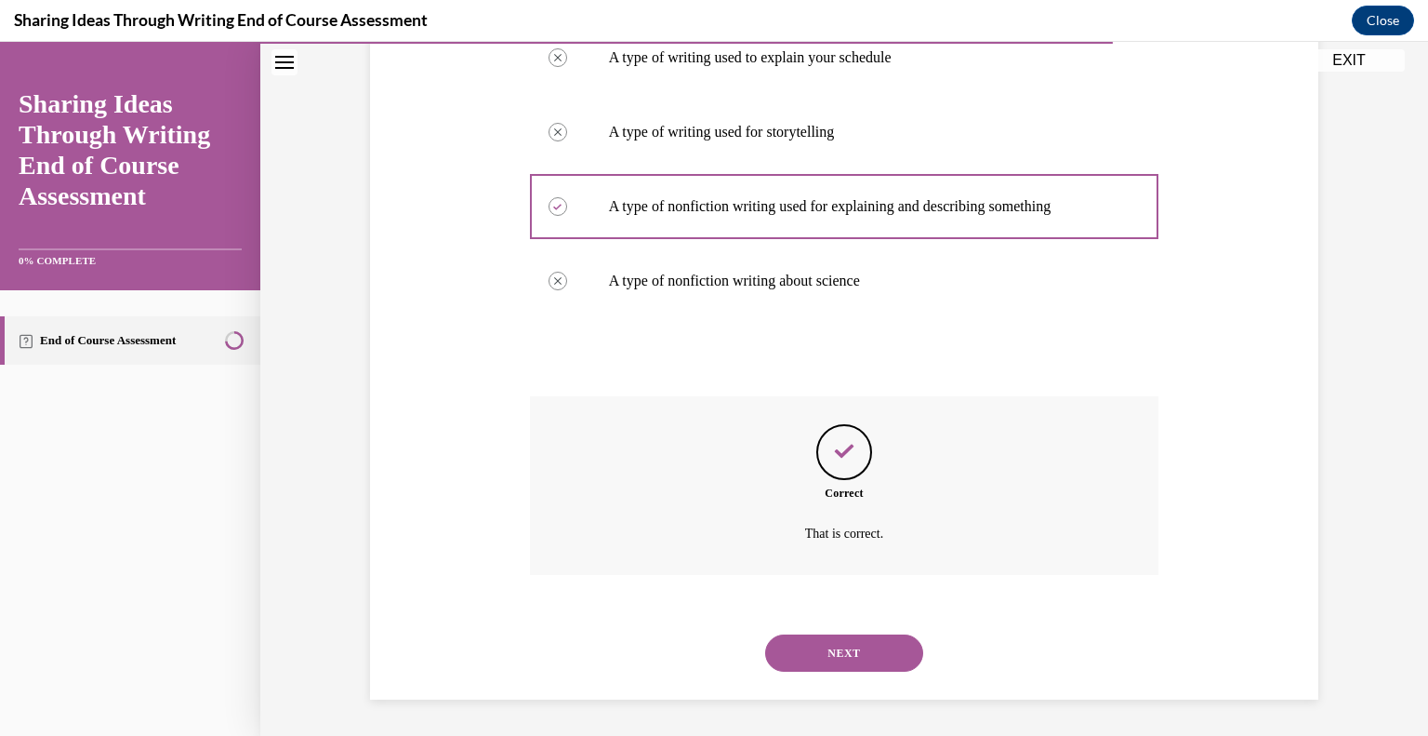
click at [792, 654] on button "NEXT" at bounding box center [844, 652] width 158 height 37
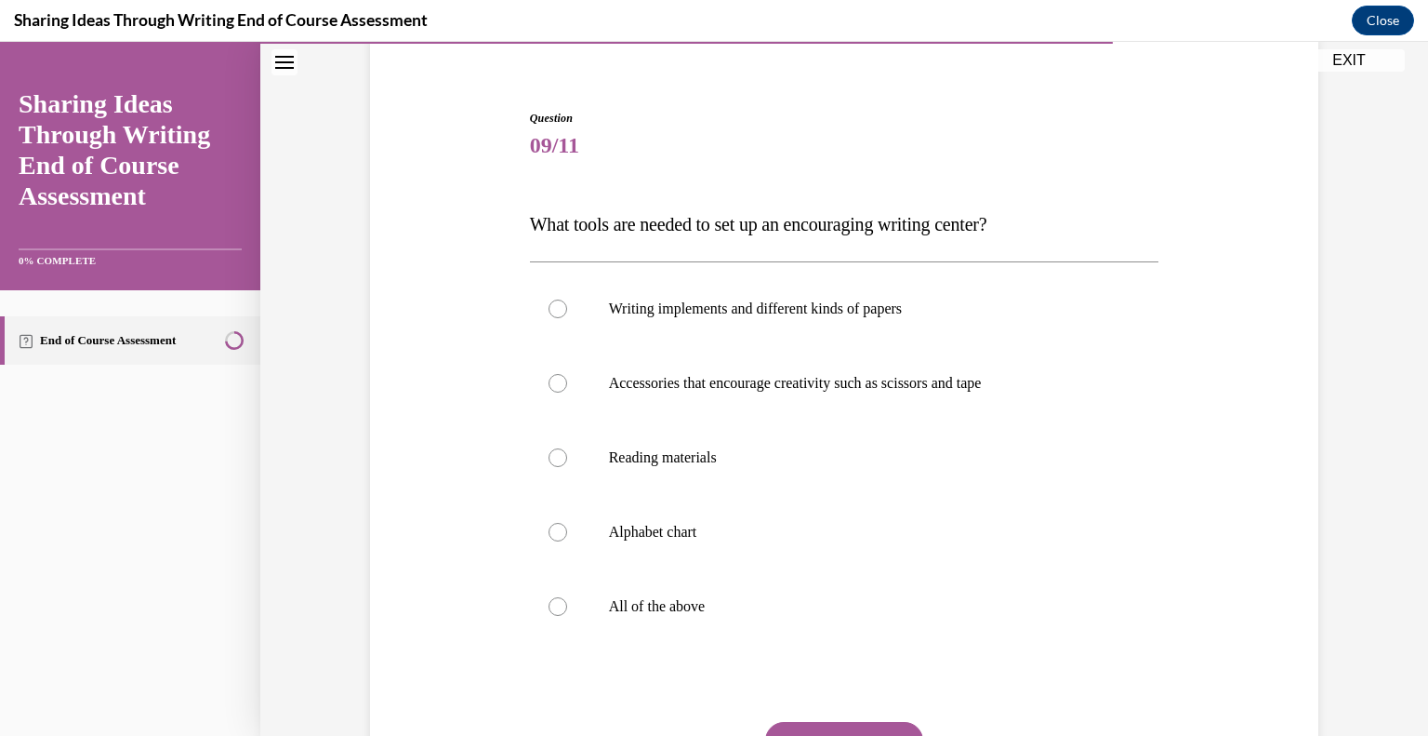
scroll to position [151, 0]
click at [552, 310] on div at bounding box center [558, 307] width 19 height 19
click at [552, 310] on input "Writing implements and different kinds of papers" at bounding box center [558, 307] width 19 height 19
radio input "true"
click at [549, 462] on div at bounding box center [558, 455] width 19 height 19
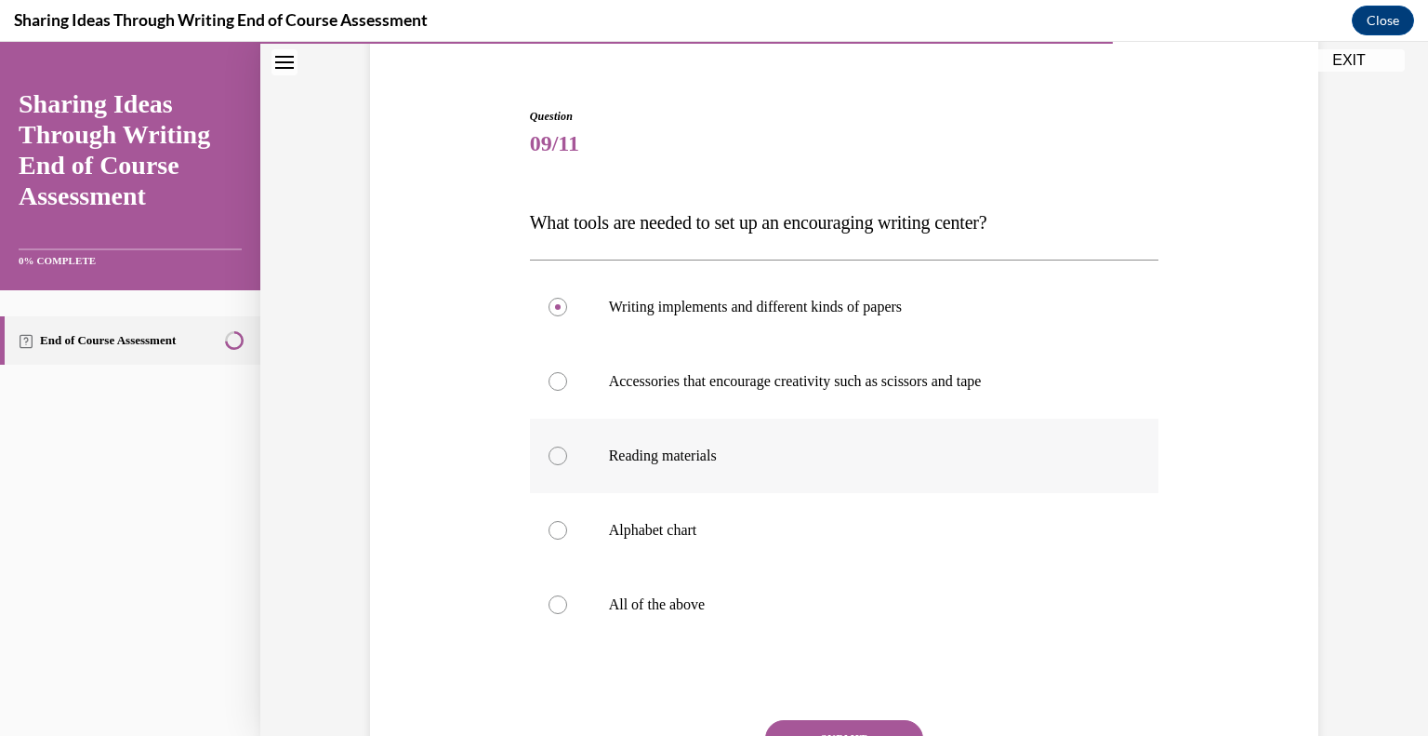
click at [549, 462] on input "Reading materials" at bounding box center [558, 455] width 19 height 19
radio input "true"
click at [549, 303] on div at bounding box center [558, 307] width 19 height 19
click at [549, 303] on input "Writing implements and different kinds of papers" at bounding box center [558, 307] width 19 height 19
radio input "true"
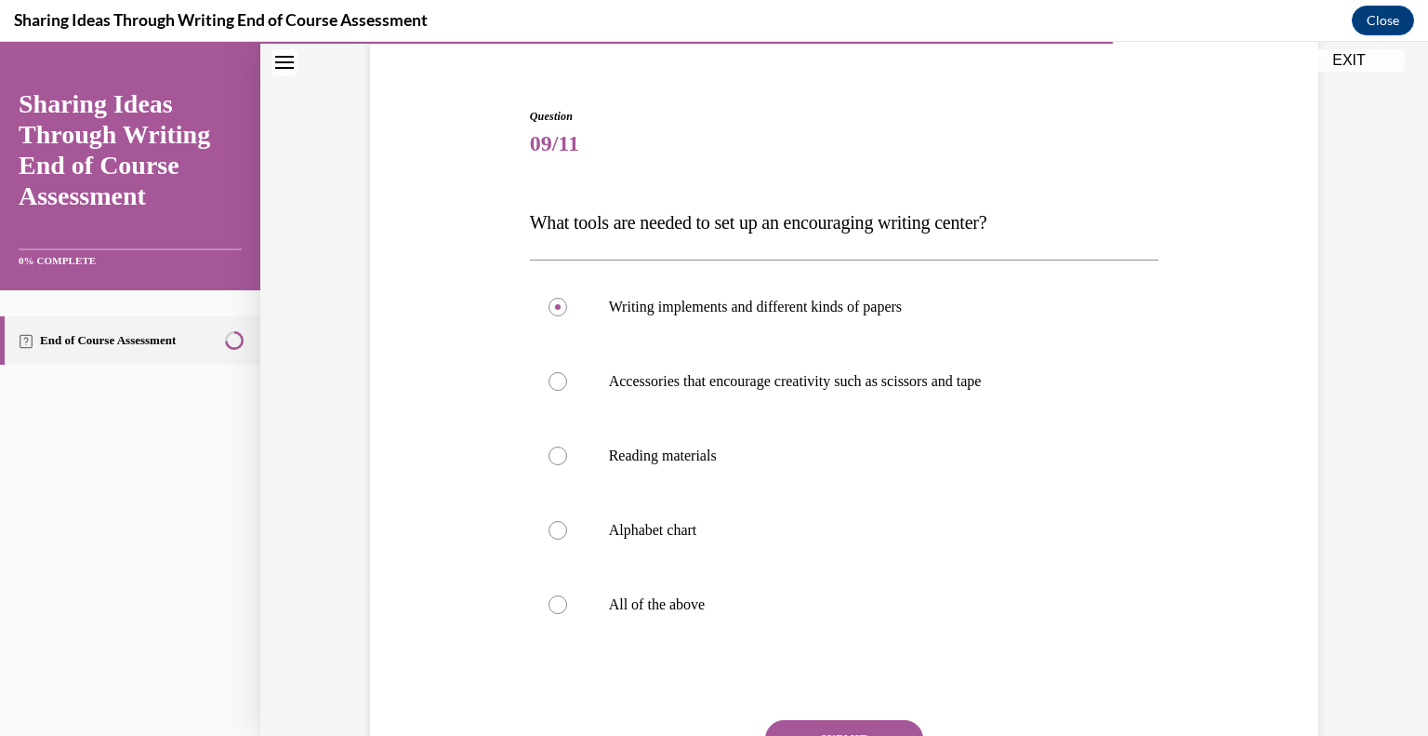
click at [770, 730] on button "SUBMIT" at bounding box center [844, 738] width 158 height 37
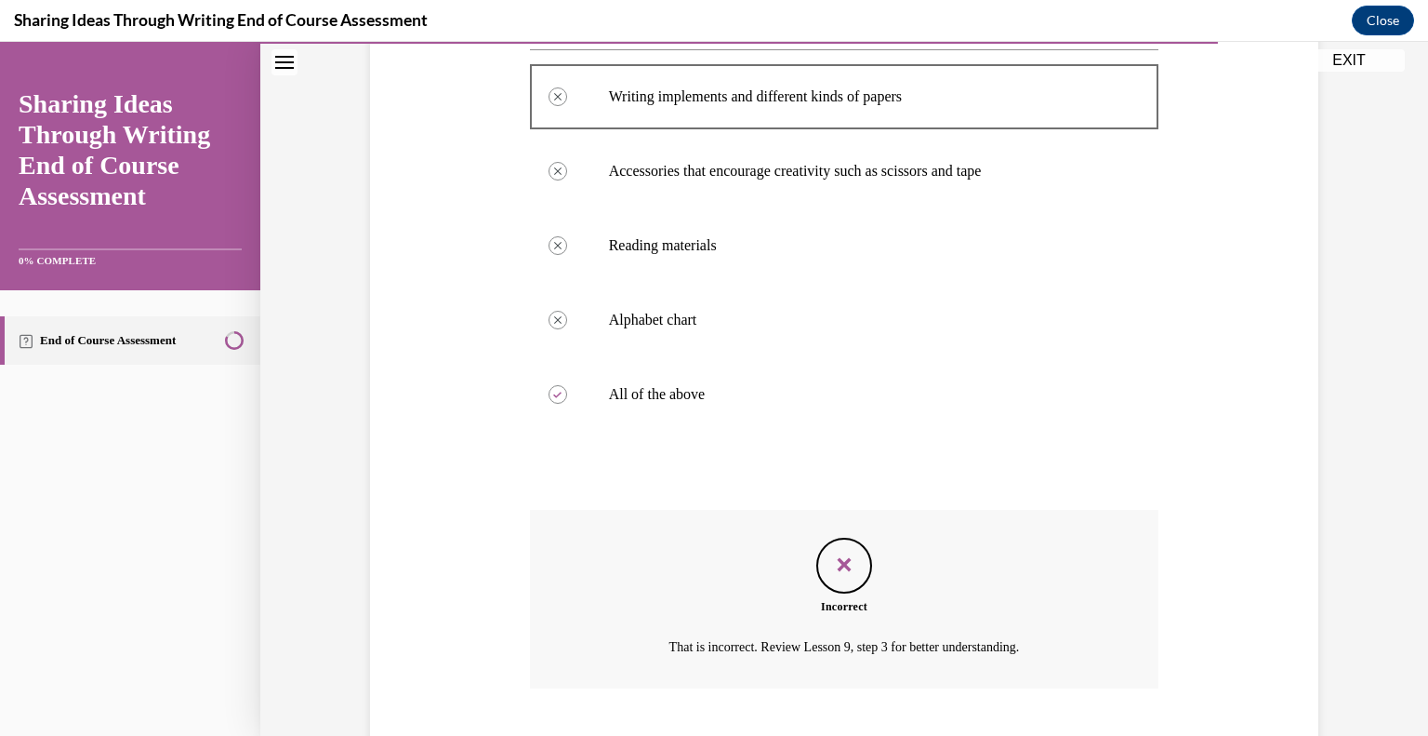
scroll to position [474, 0]
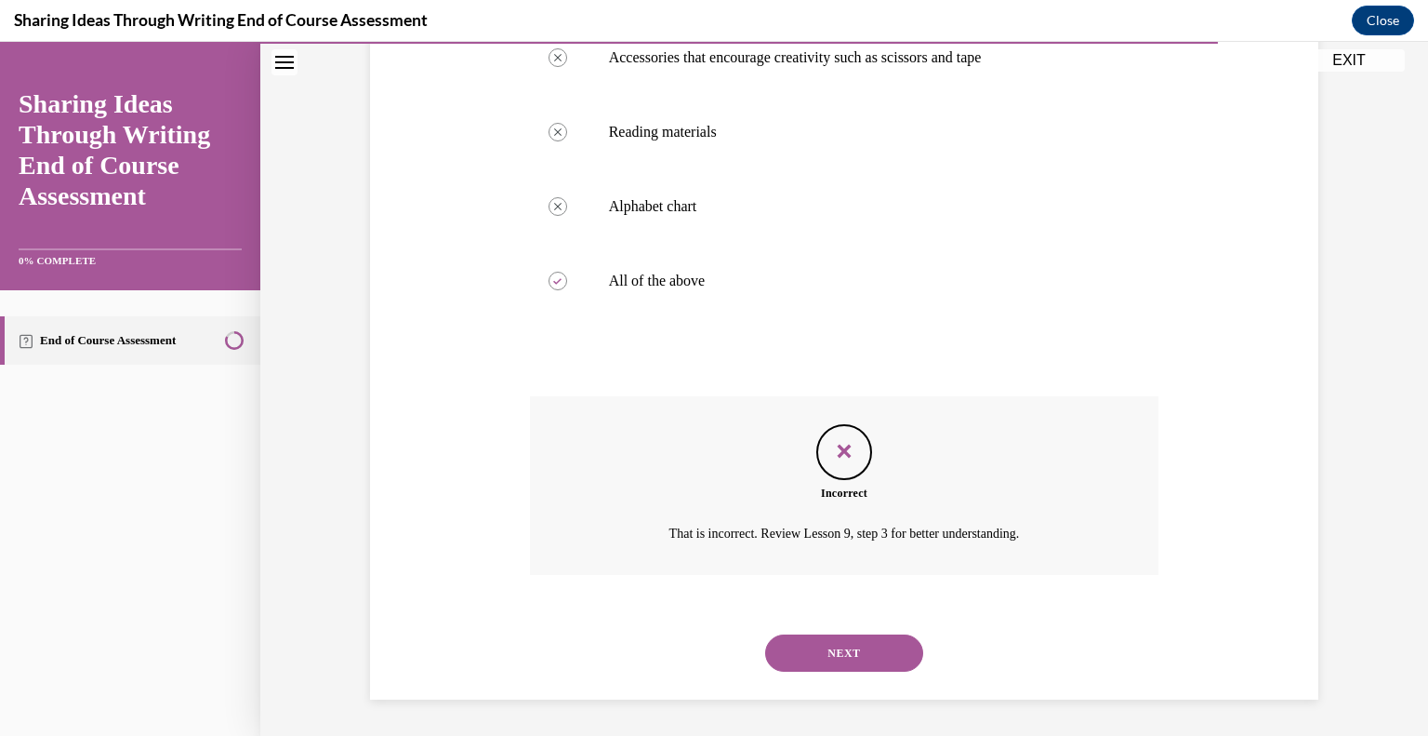
click at [813, 664] on button "NEXT" at bounding box center [844, 652] width 158 height 37
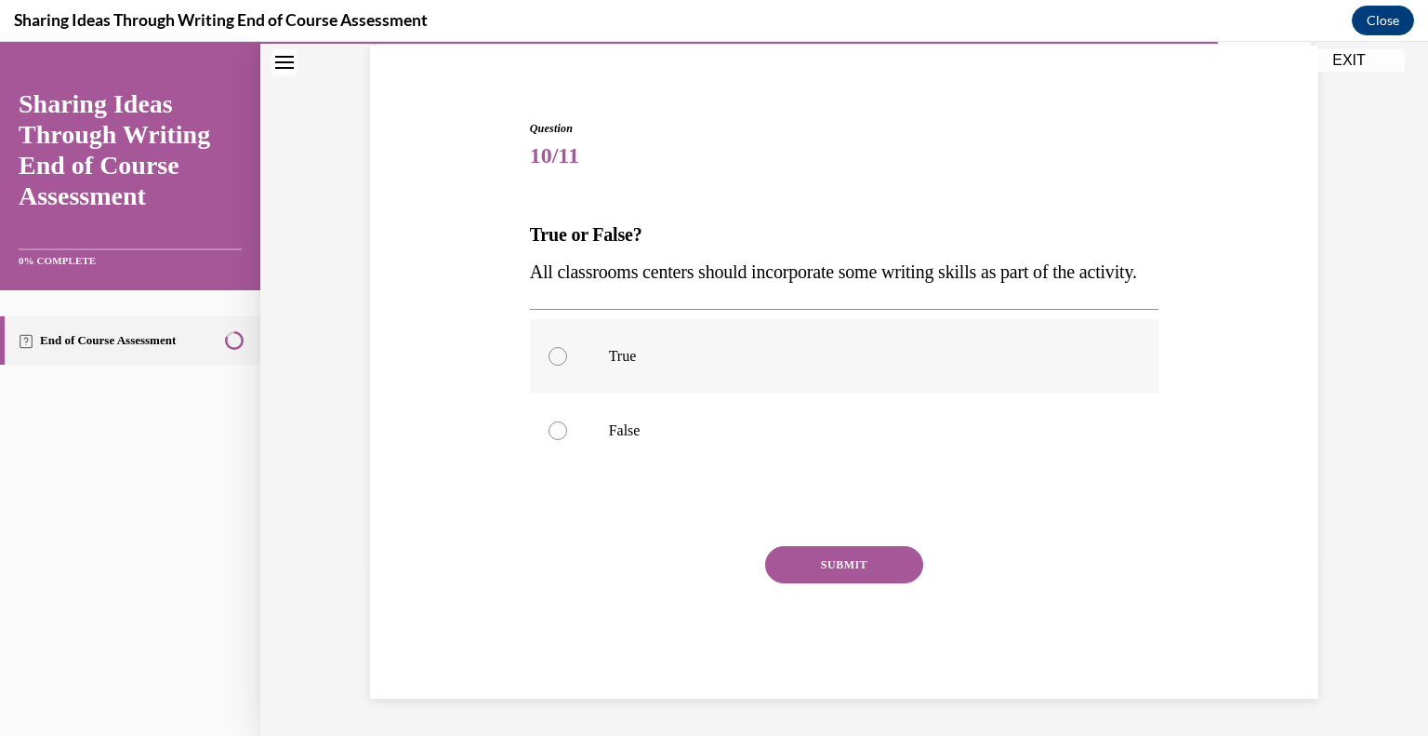
click at [550, 356] on div at bounding box center [558, 356] width 19 height 19
click at [550, 356] on input "True" at bounding box center [558, 356] width 19 height 19
radio input "true"
click at [800, 572] on button "SUBMIT" at bounding box center [844, 564] width 158 height 37
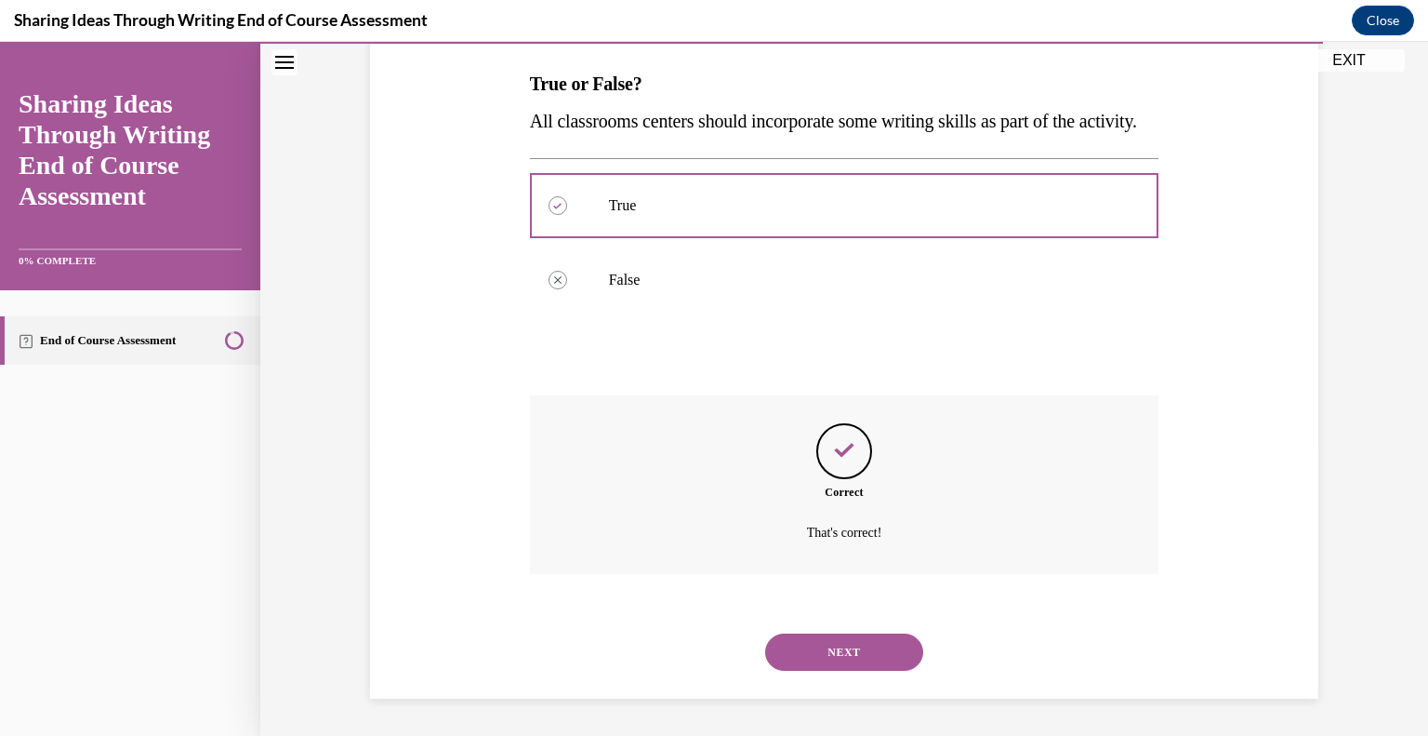
scroll to position [325, 0]
click at [785, 660] on button "NEXT" at bounding box center [844, 651] width 158 height 37
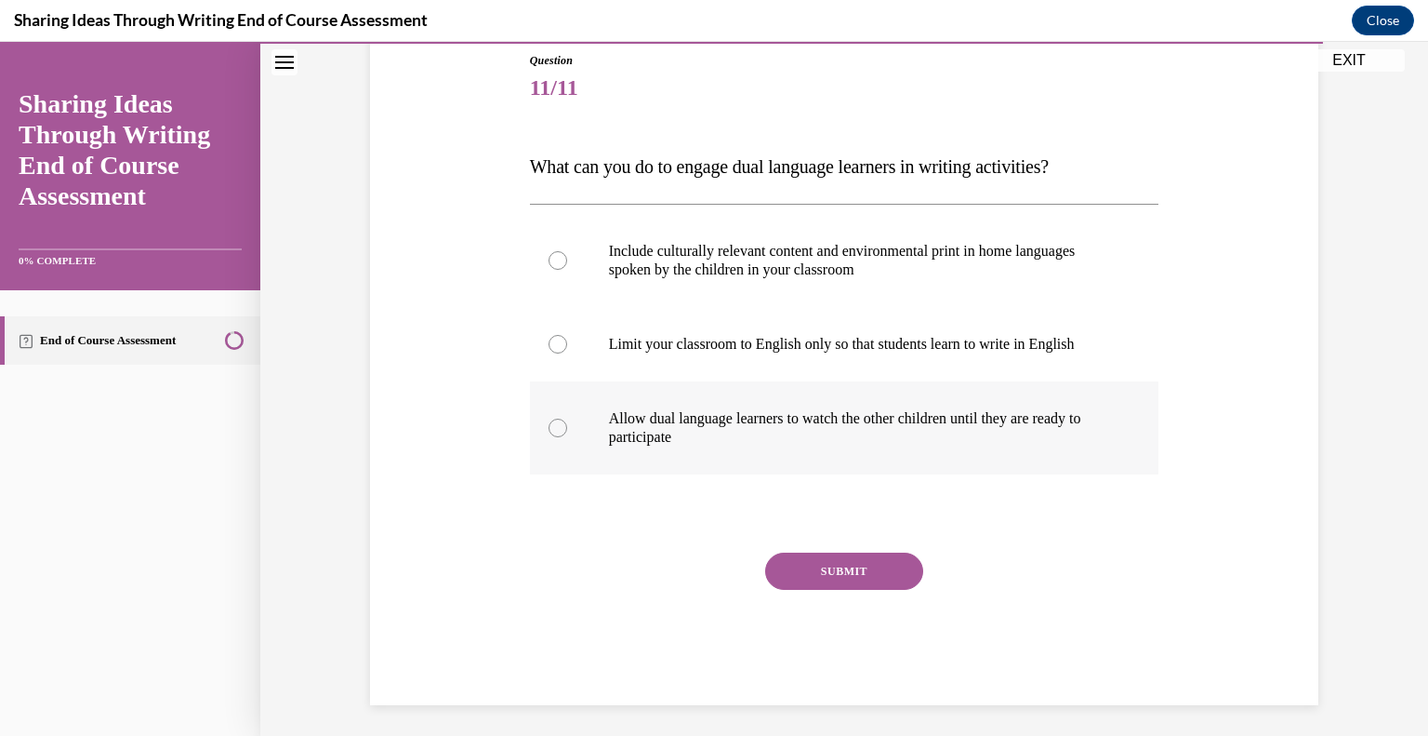
click at [549, 420] on div at bounding box center [558, 427] width 19 height 19
click at [549, 420] on input "Allow dual language learners to watch the other children until they are ready t…" at bounding box center [558, 427] width 19 height 19
radio input "true"
click at [791, 583] on button "SUBMIT" at bounding box center [844, 570] width 158 height 37
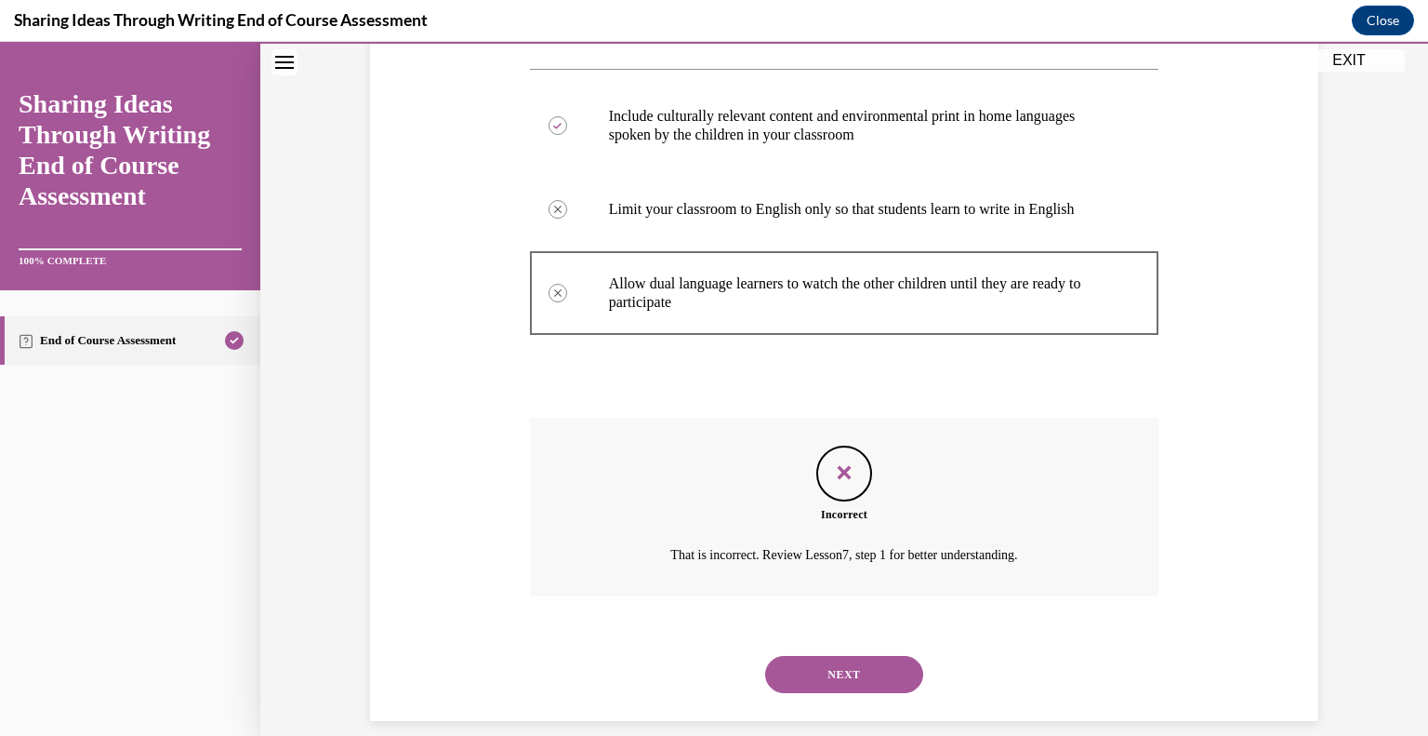
scroll to position [363, 0]
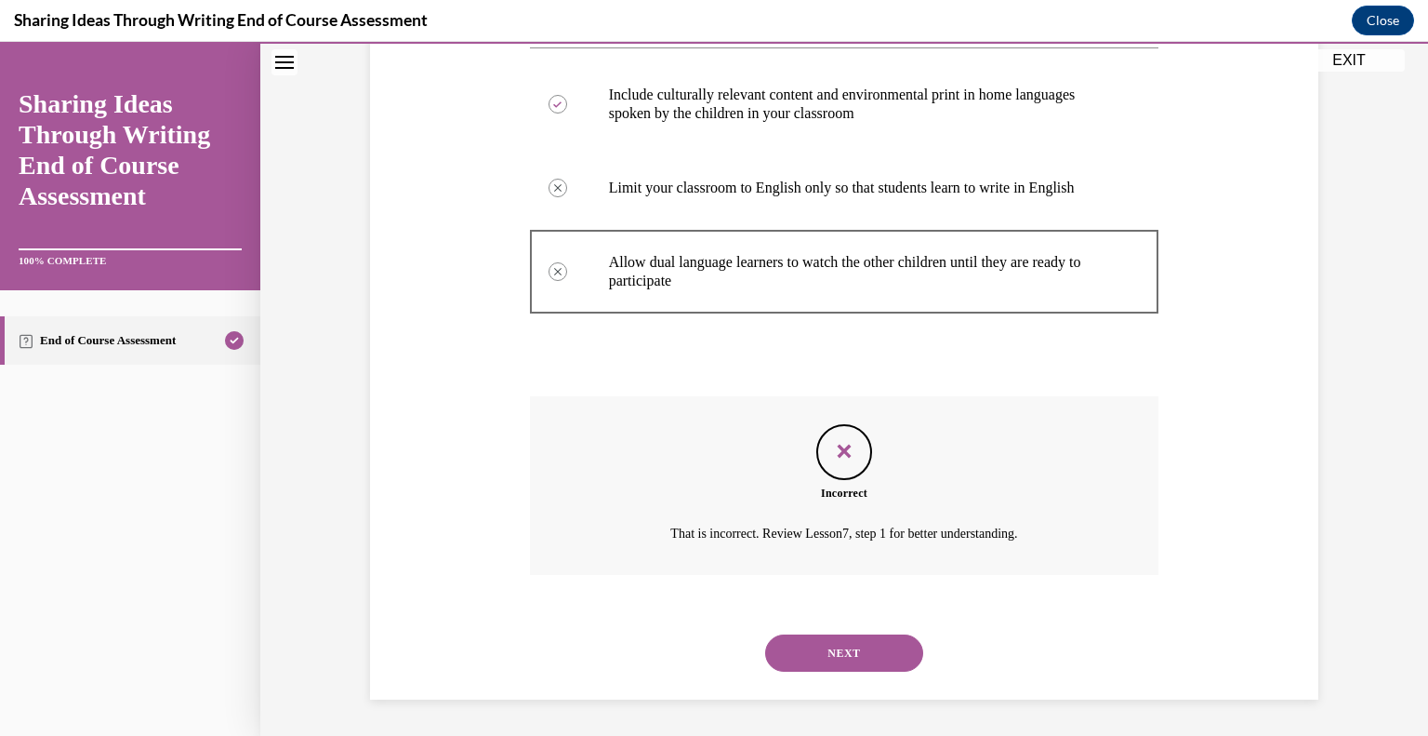
click at [841, 658] on button "NEXT" at bounding box center [844, 652] width 158 height 37
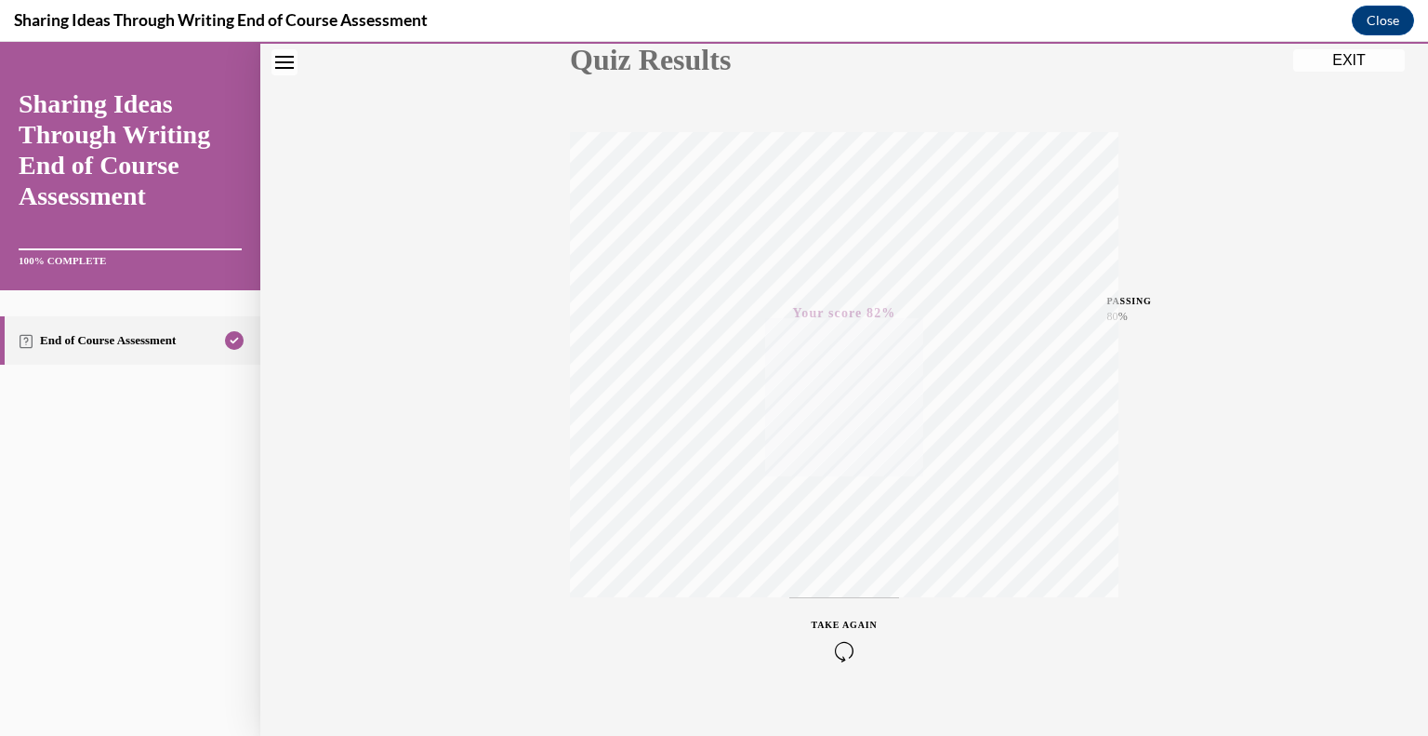
scroll to position [259, 0]
click at [1346, 62] on button "EXIT" at bounding box center [1349, 60] width 112 height 22
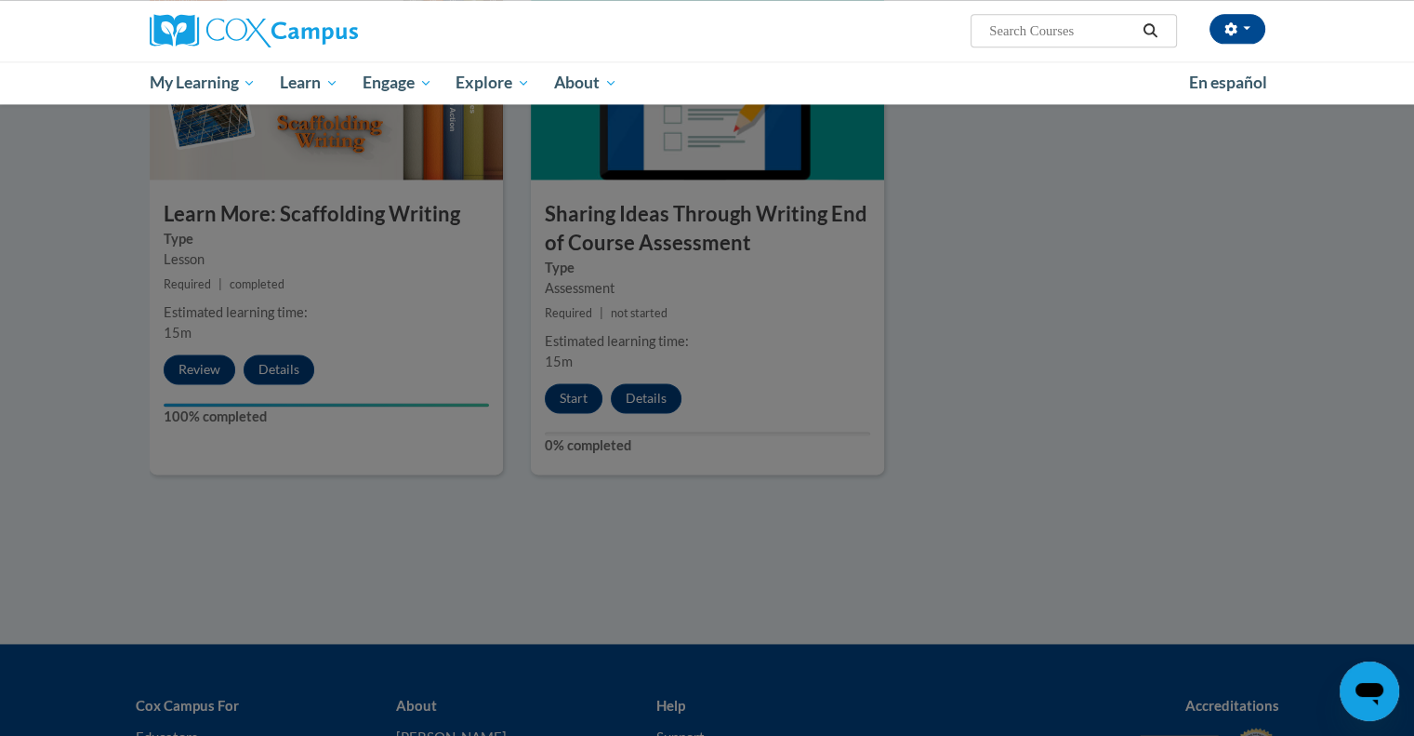
click at [1346, 62] on div "Chris Taylor (America/New_York UTC-04:00) My Profile Inbox My Transcripts Log O…" at bounding box center [707, 52] width 1414 height 104
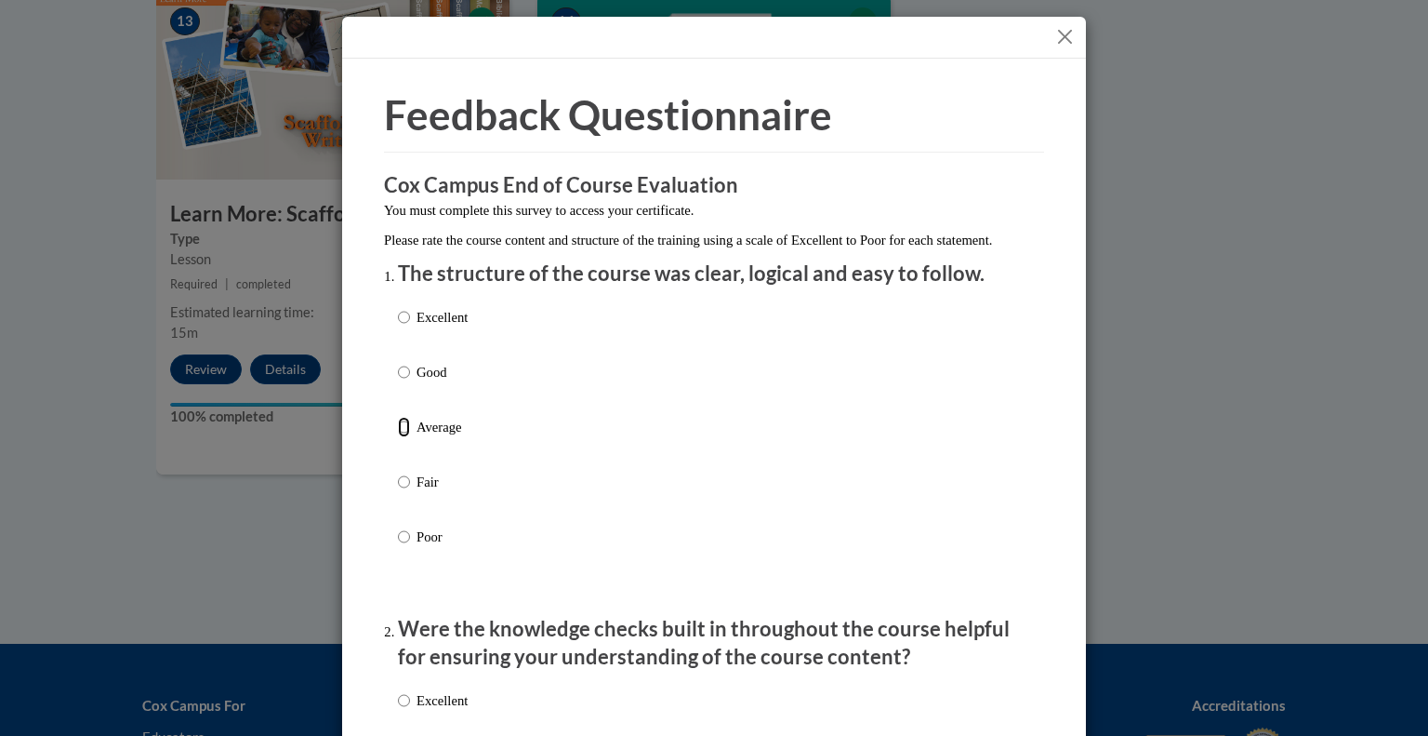
click at [398, 437] on input "Average" at bounding box center [404, 427] width 12 height 20
radio input "true"
drag, startPoint x: 950, startPoint y: 634, endPoint x: 921, endPoint y: 324, distance: 312.0
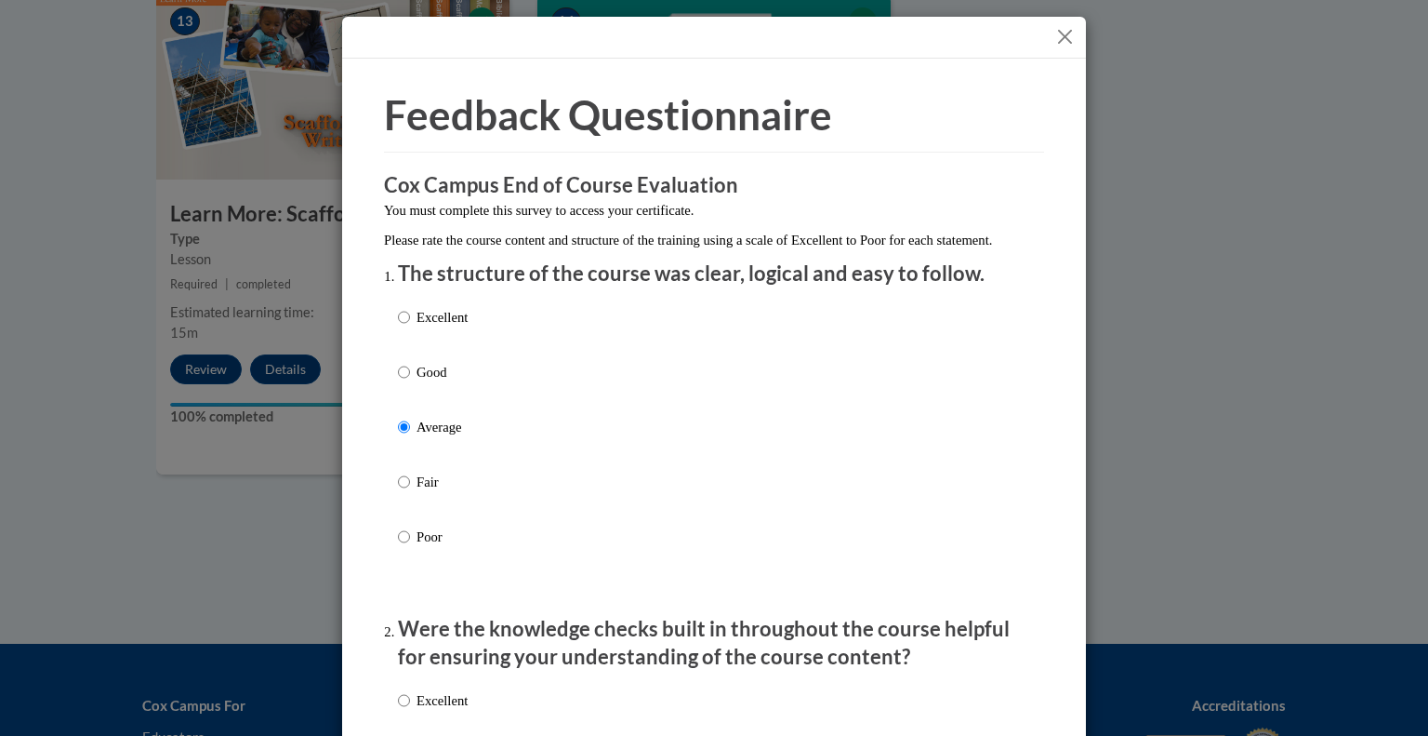
click at [729, 659] on p "Were the knowledge checks built in throughout the course helpful for ensuring y…" at bounding box center [714, 644] width 632 height 58
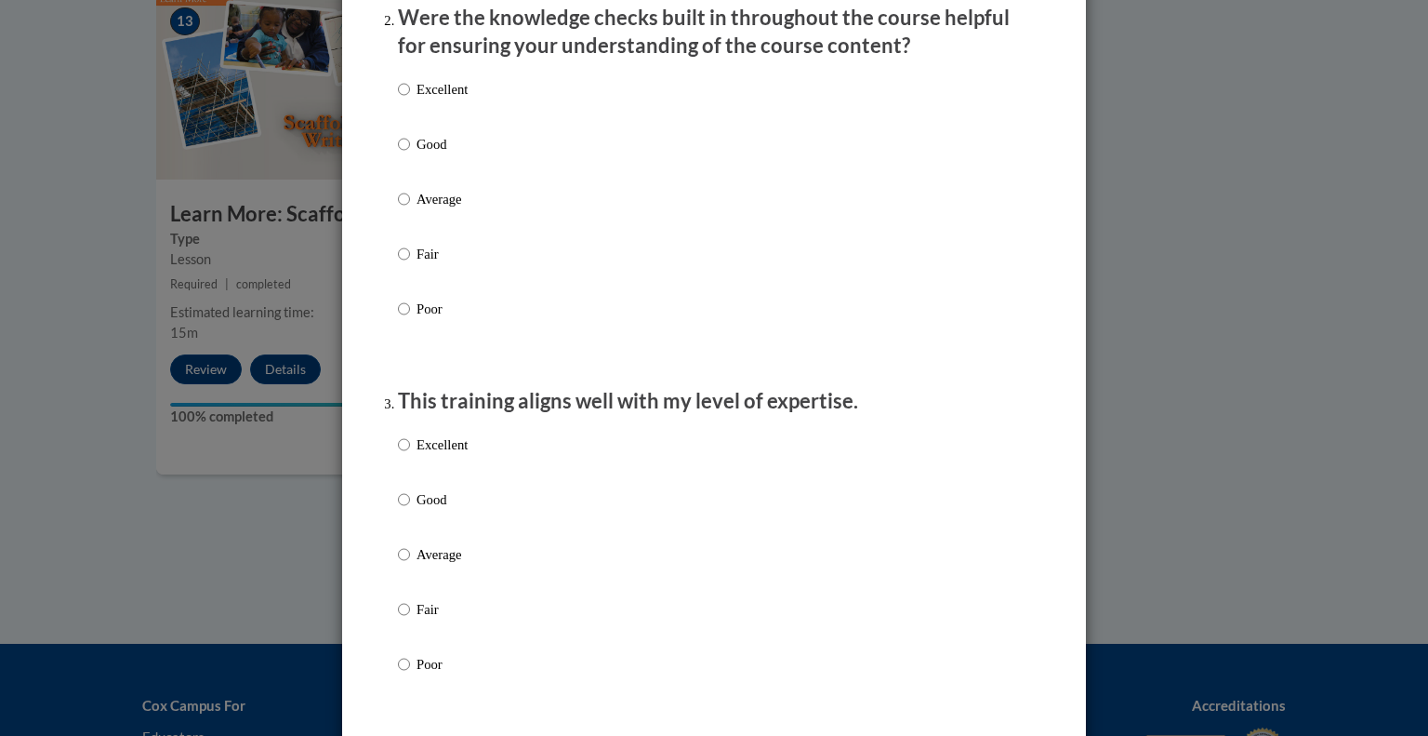
scroll to position [607, 0]
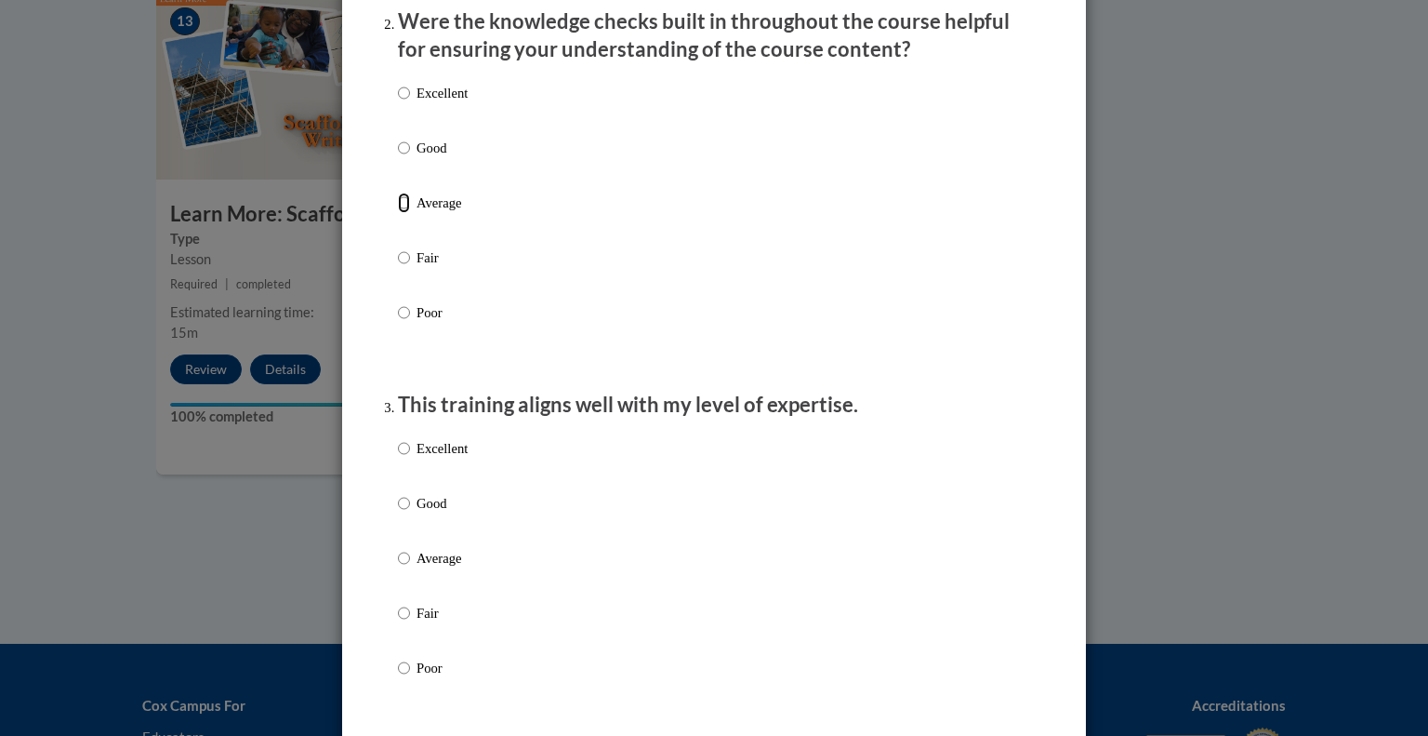
click at [398, 213] on input "Average" at bounding box center [404, 202] width 12 height 20
radio input "true"
click at [398, 678] on input "Poor" at bounding box center [404, 667] width 12 height 20
radio input "true"
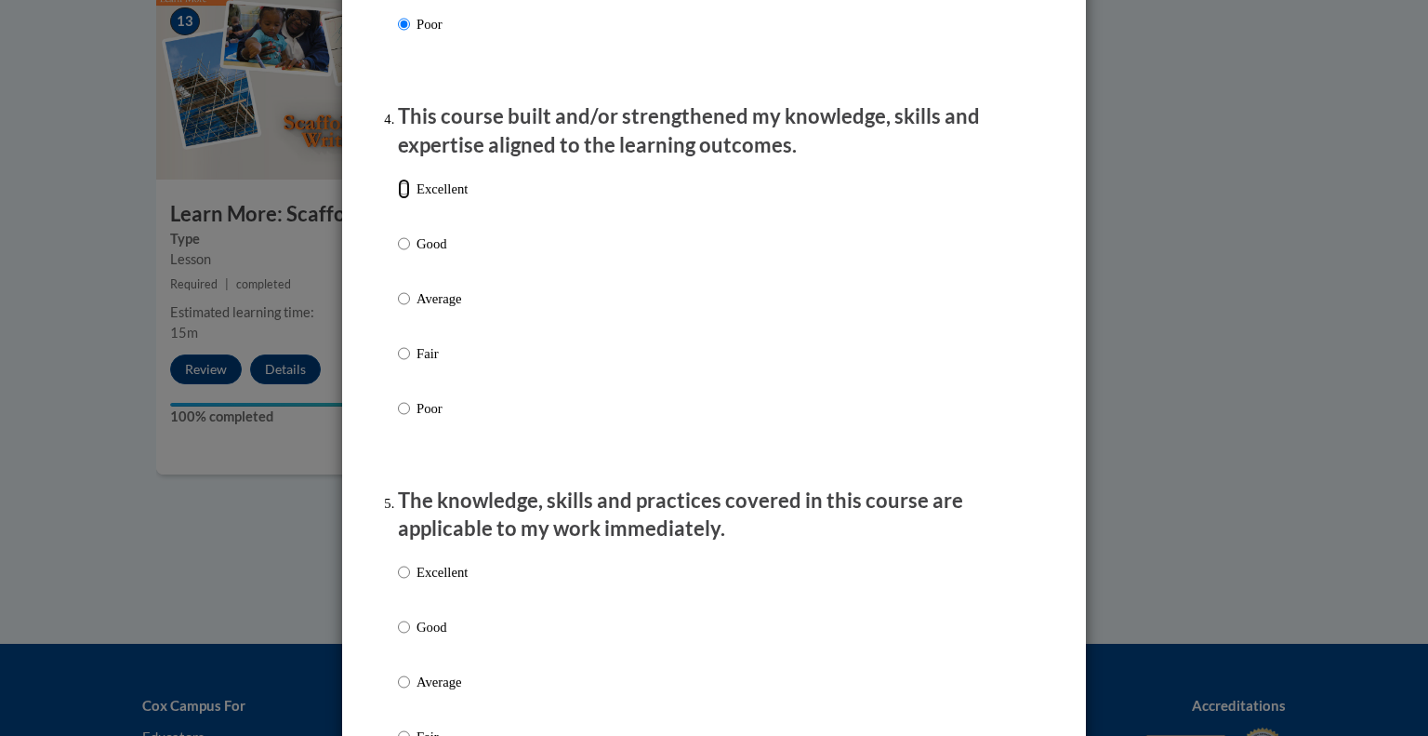
click at [398, 199] on input "Excellent" at bounding box center [404, 189] width 12 height 20
radio input "true"
click at [398, 692] on input "Average" at bounding box center [404, 681] width 12 height 20
radio input "true"
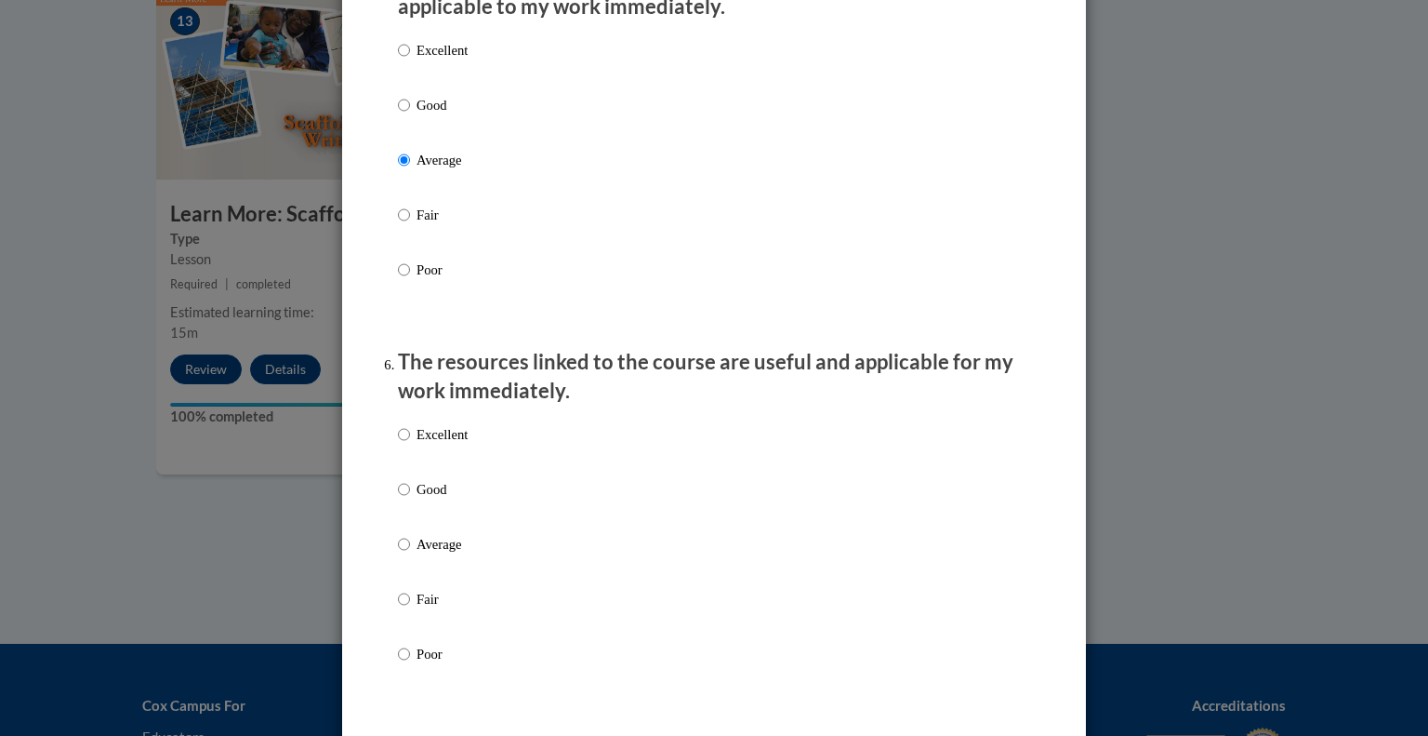
scroll to position [1894, 0]
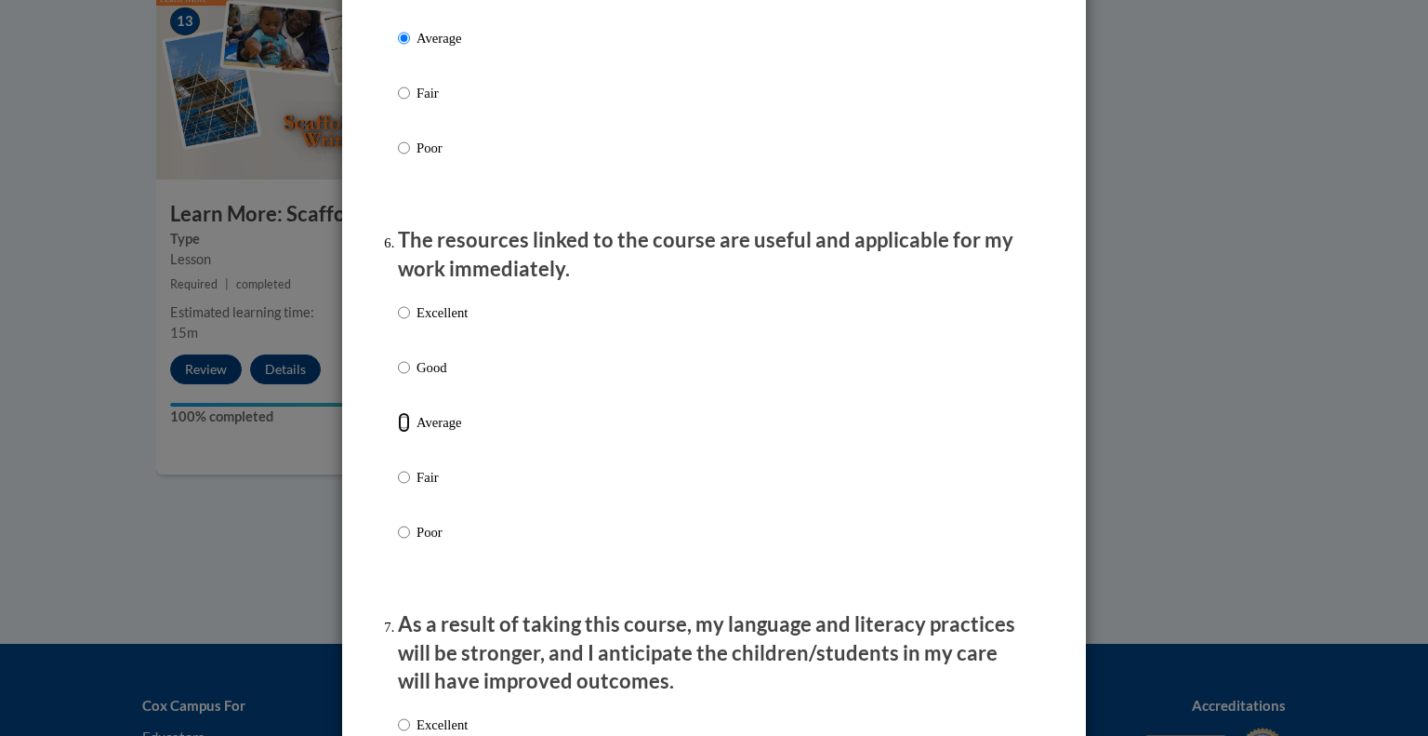
click at [402, 432] on input "Average" at bounding box center [404, 422] width 12 height 20
radio input "true"
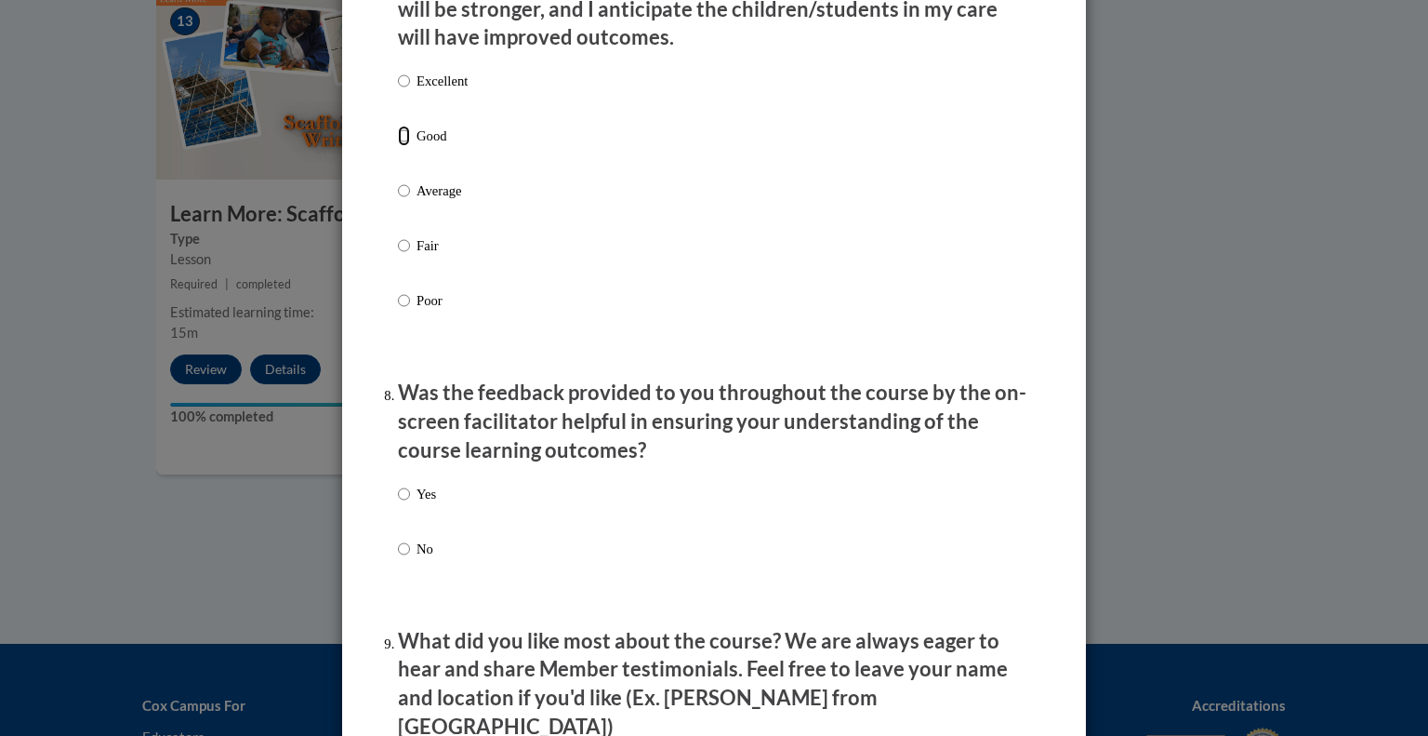
click at [399, 146] on input "Good" at bounding box center [404, 136] width 12 height 20
radio input "true"
click at [398, 559] on input "No" at bounding box center [404, 548] width 12 height 20
radio input "true"
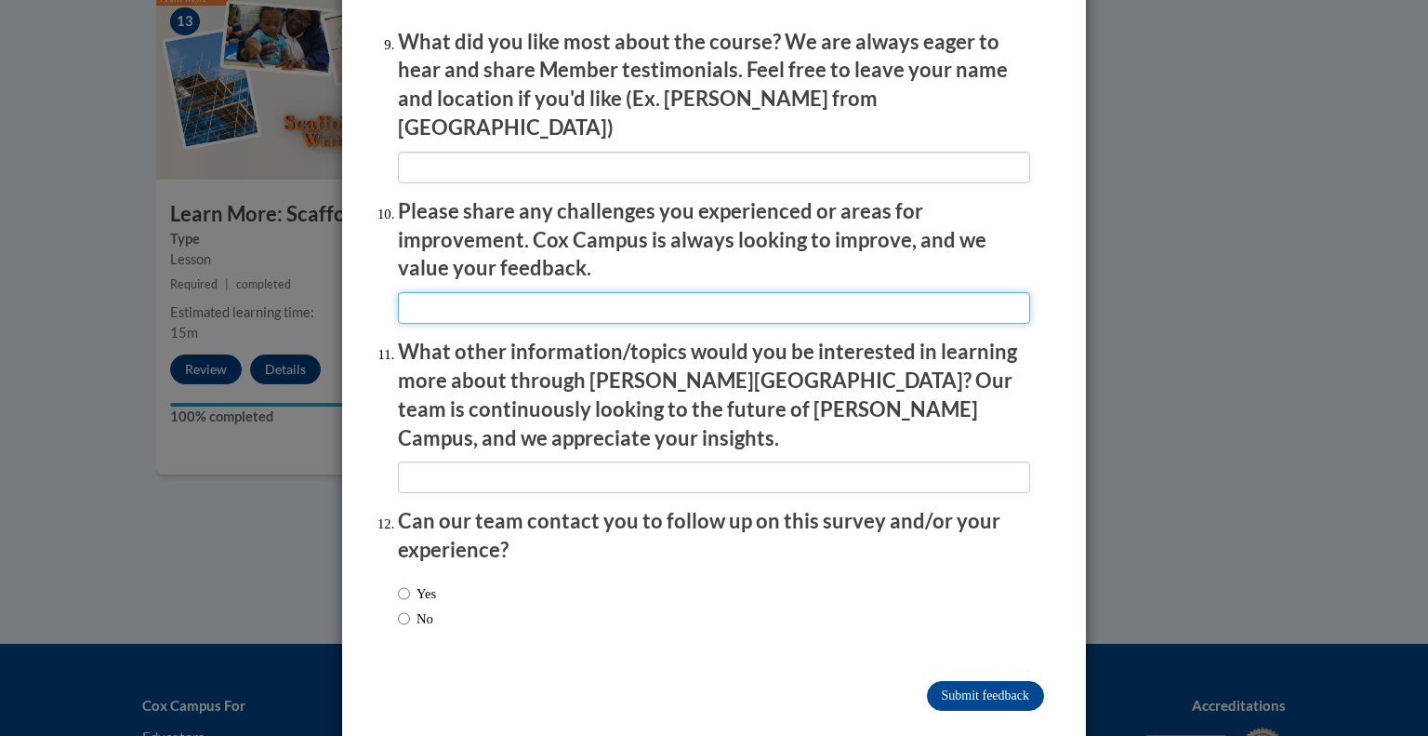
click at [425, 304] on input "textbox" at bounding box center [714, 308] width 632 height 32
type input "T"
click at [415, 301] on input "textbox" at bounding box center [714, 308] width 632 height 32
click at [603, 296] on input "textbox" at bounding box center [714, 308] width 632 height 32
click at [626, 300] on input "textbox" at bounding box center [714, 308] width 632 height 32
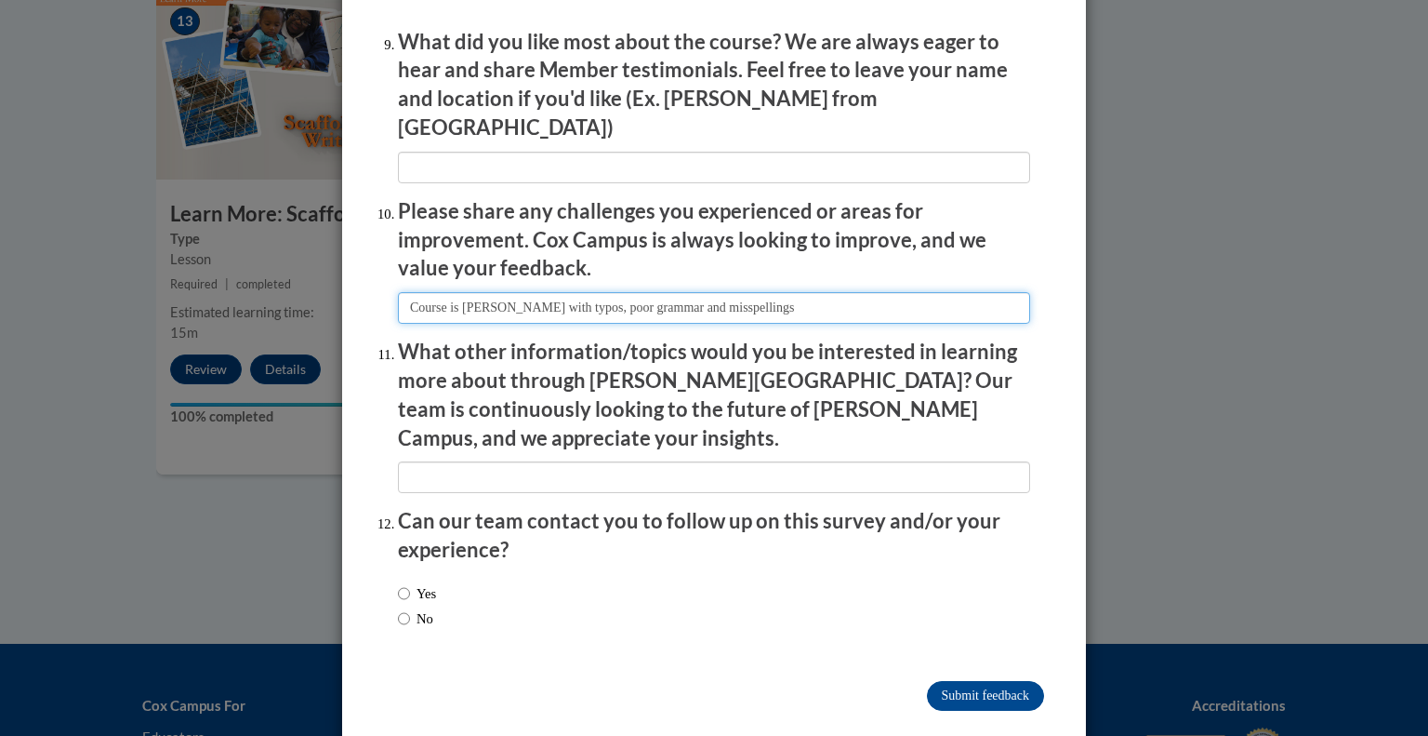
click at [751, 295] on input "textbox" at bounding box center [714, 308] width 632 height 32
type input "Course is rife with typos, poor grammar and misspellings"
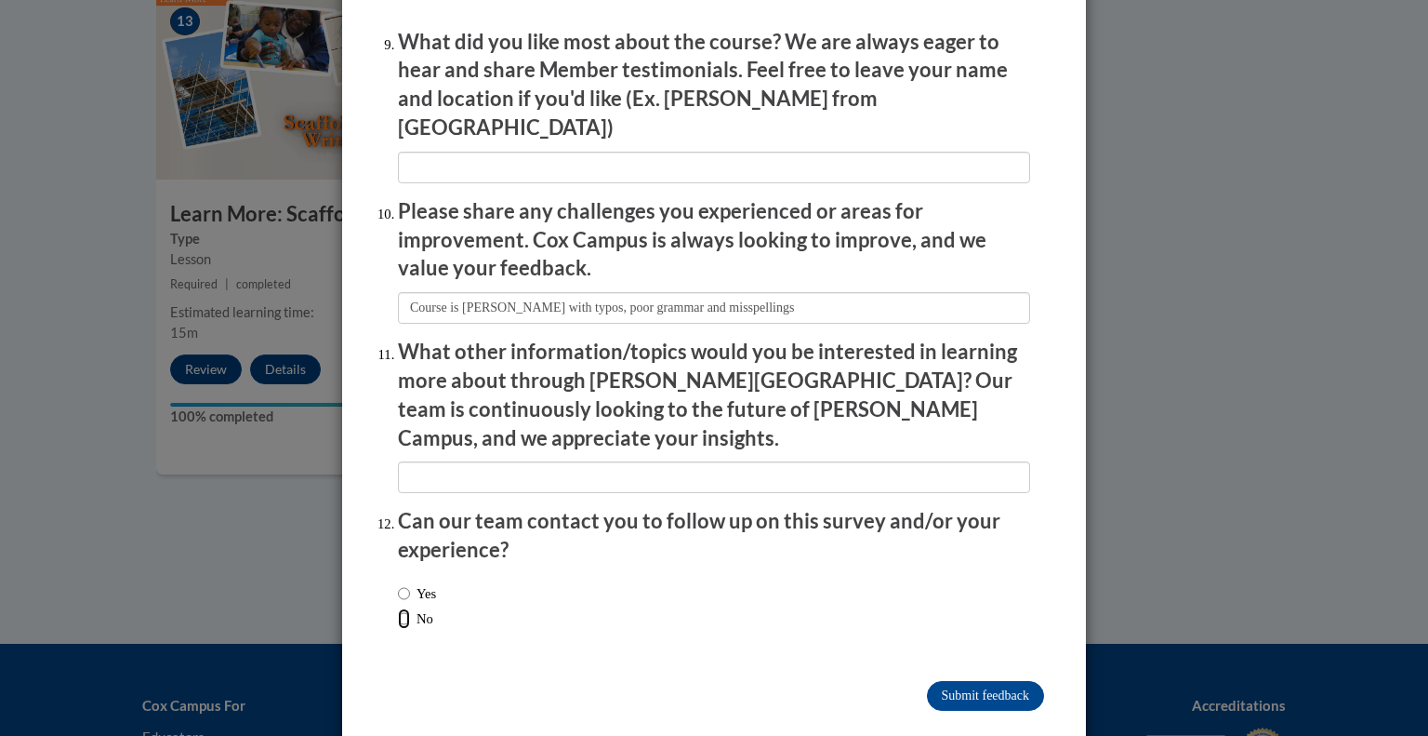
click at [398, 608] on input "No" at bounding box center [404, 618] width 12 height 20
radio input "true"
click at [952, 681] on input "Submit feedback" at bounding box center [985, 696] width 117 height 30
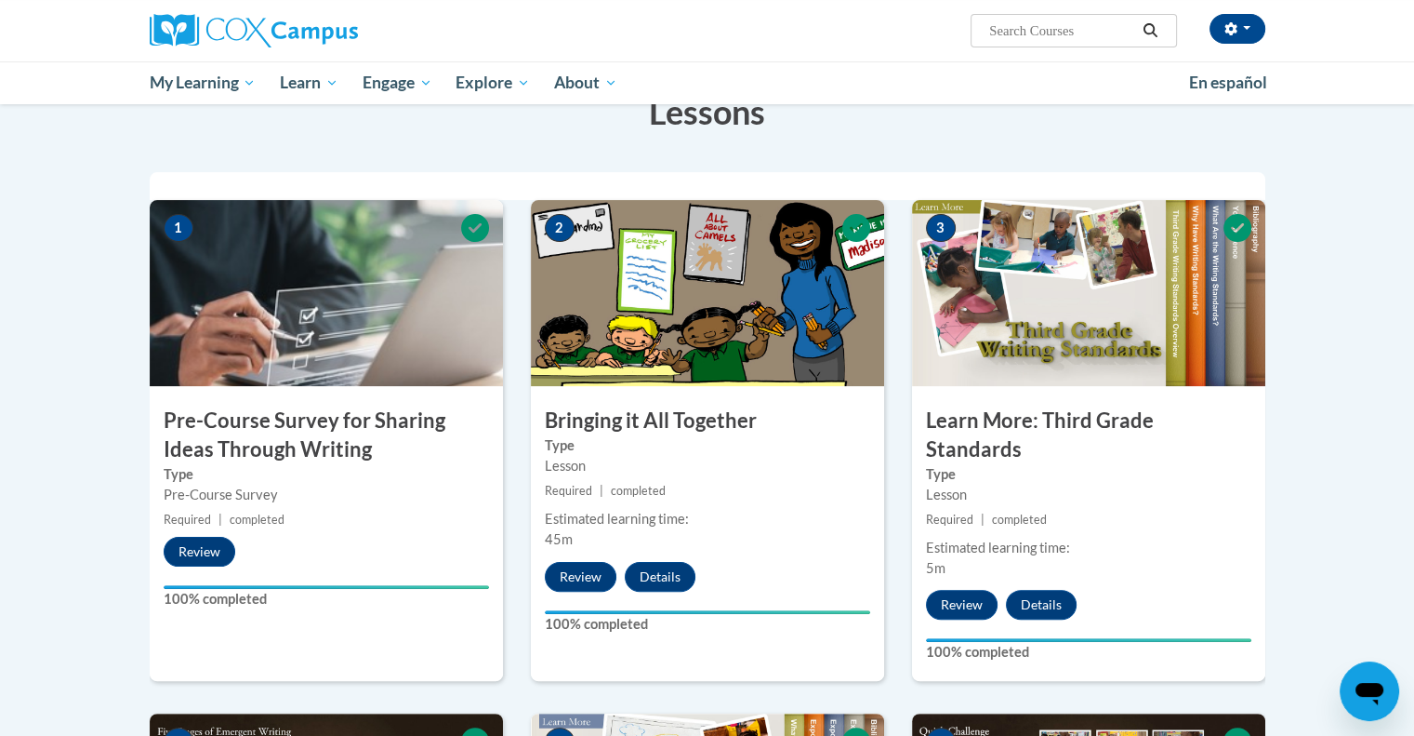
scroll to position [0, 0]
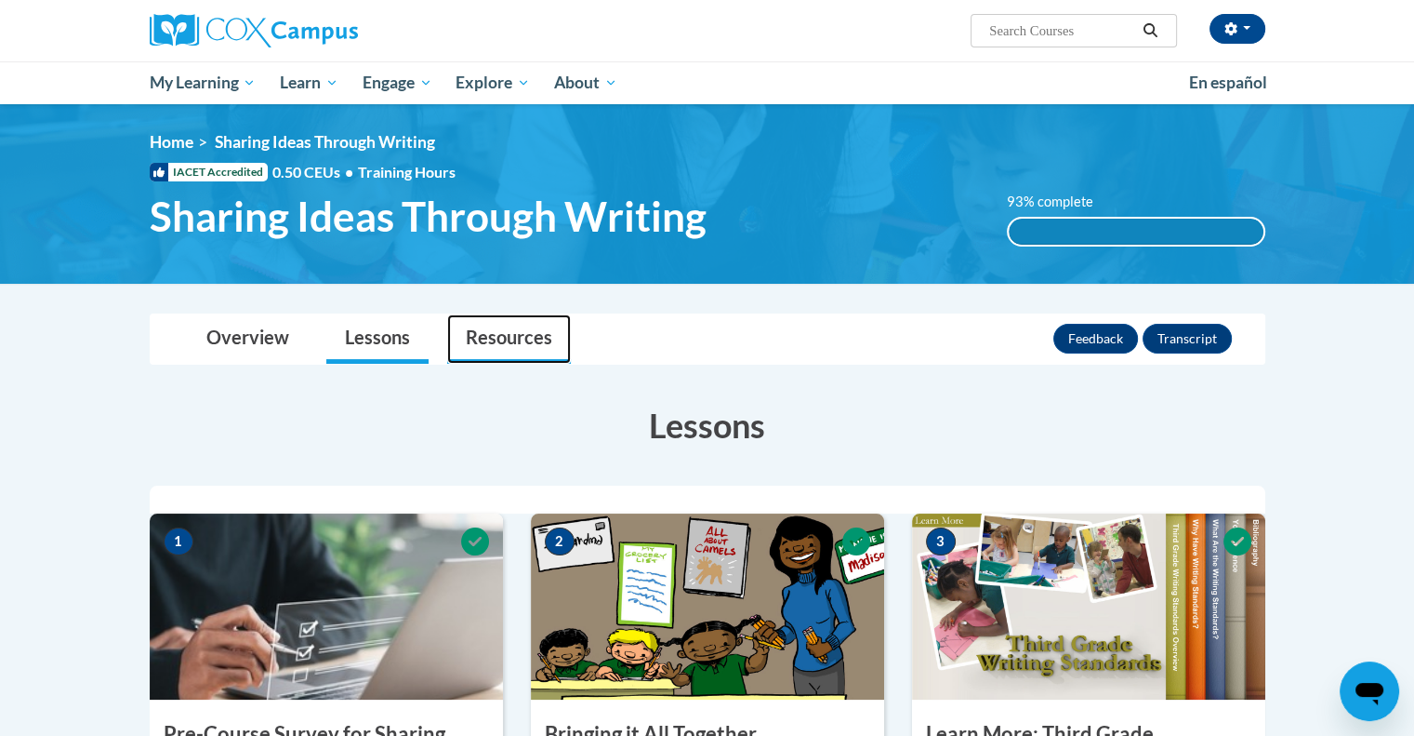
click at [499, 337] on link "Resources" at bounding box center [509, 338] width 124 height 49
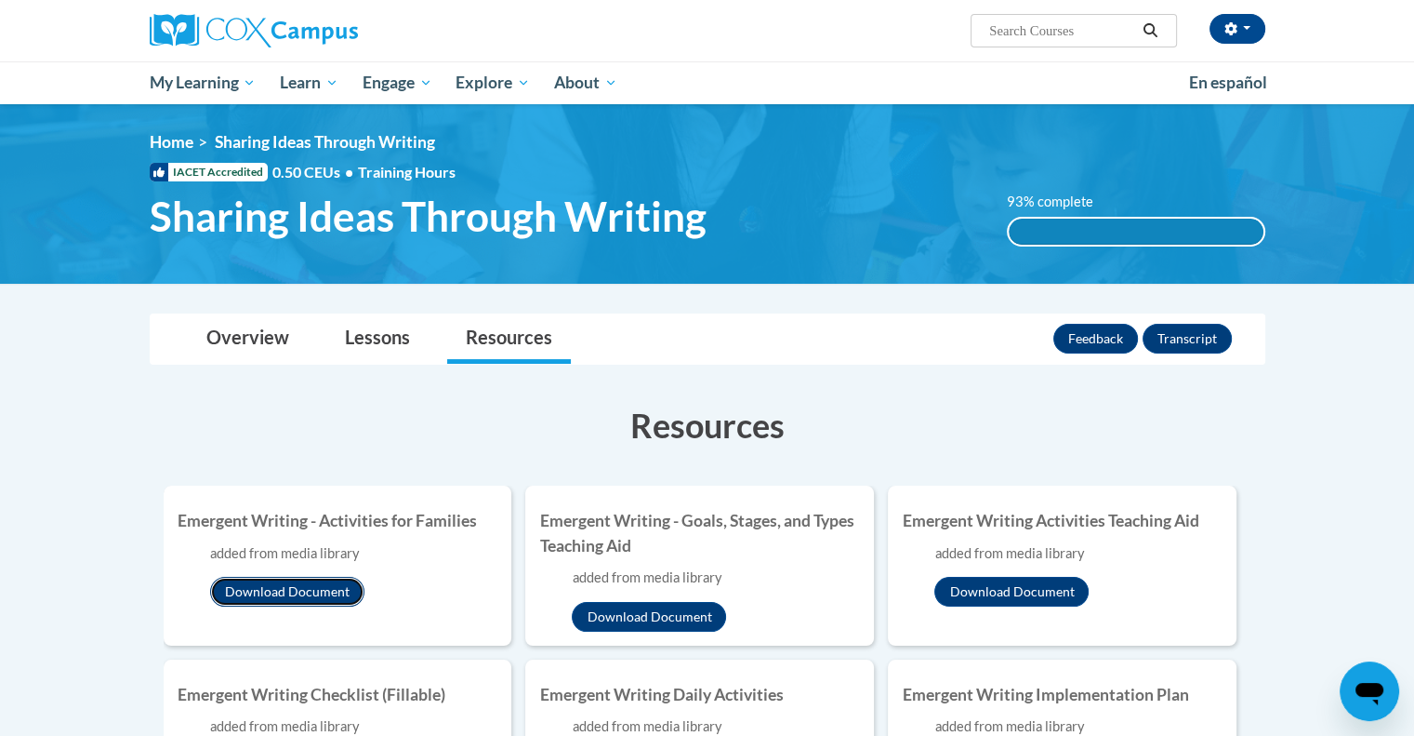
click at [272, 593] on button "Download Document" at bounding box center [287, 592] width 154 height 30
click at [609, 613] on button "Download Document" at bounding box center [649, 617] width 154 height 30
click at [977, 590] on button "Download Document" at bounding box center [1012, 592] width 154 height 30
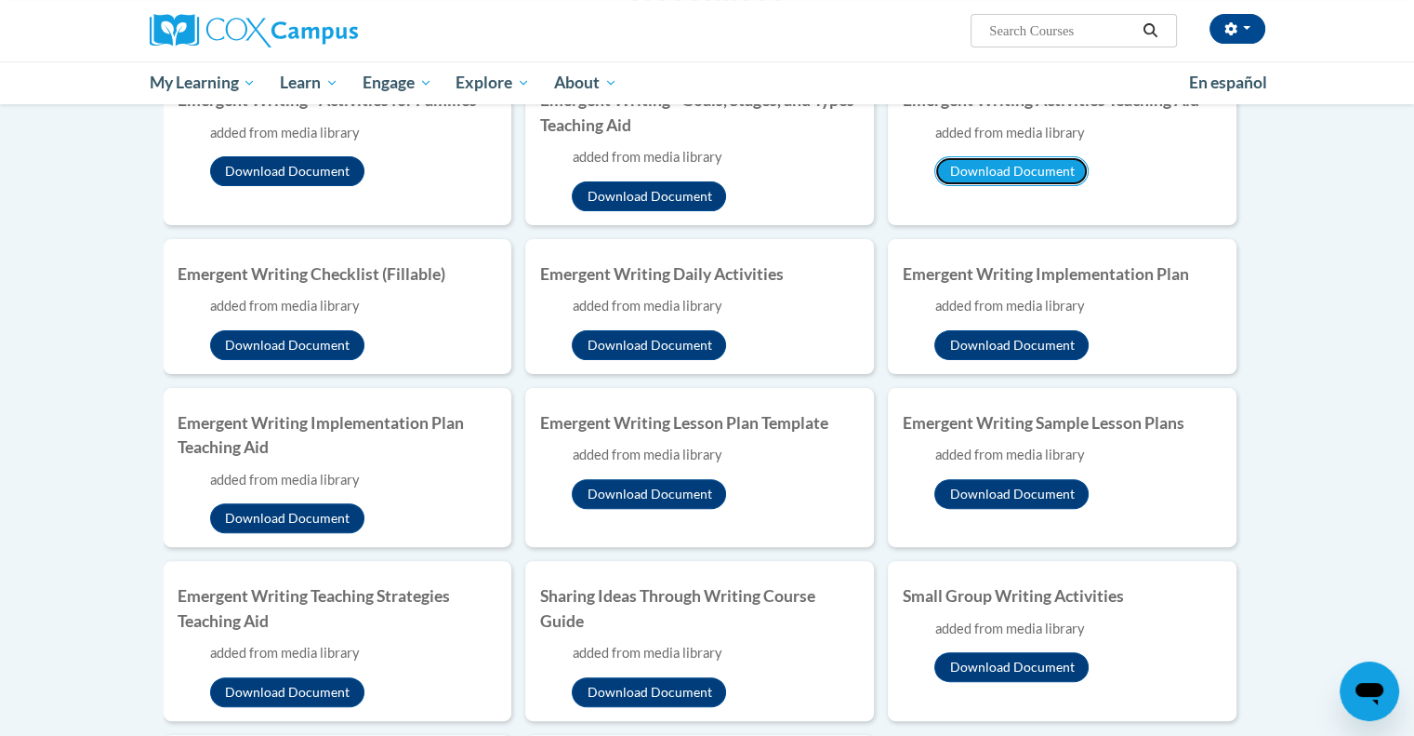
scroll to position [446, 0]
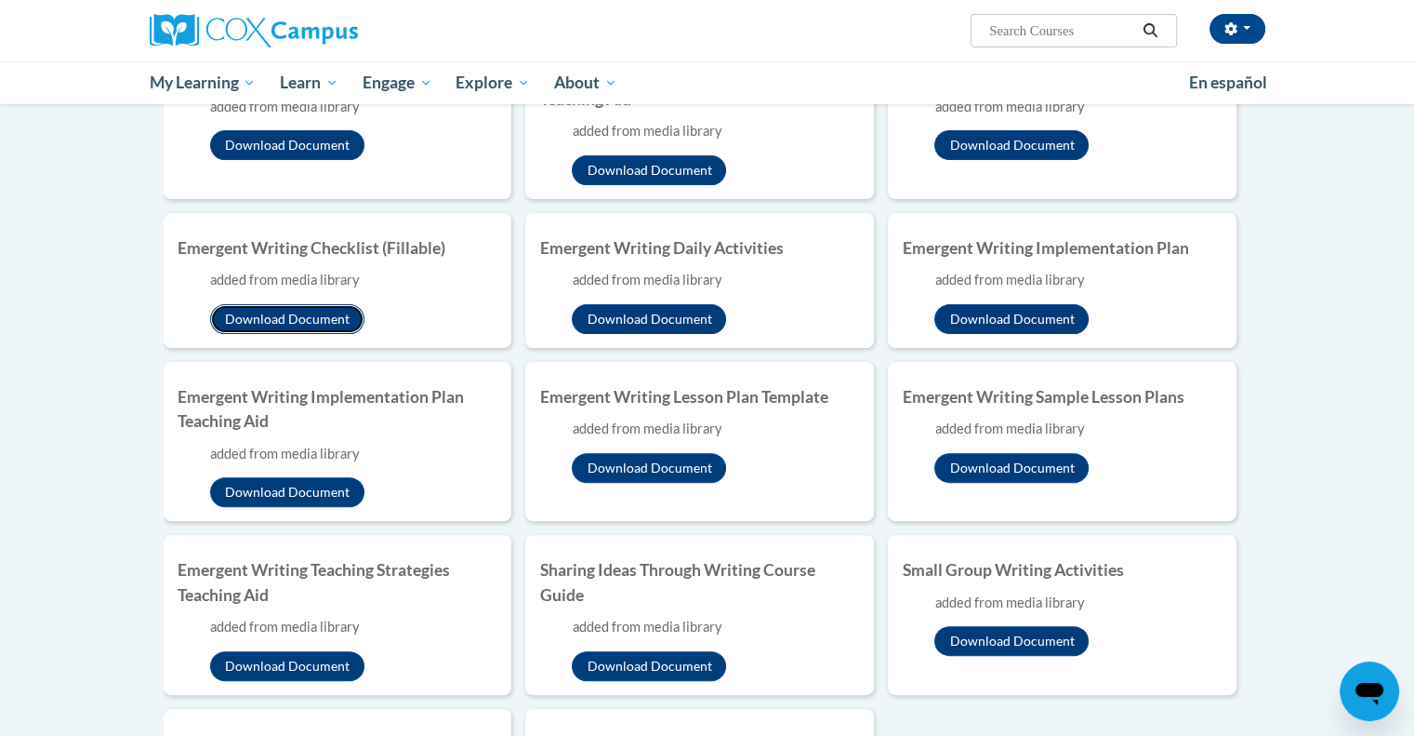
click at [295, 315] on button "Download Document" at bounding box center [287, 319] width 154 height 30
click at [623, 323] on button "Download Document" at bounding box center [649, 319] width 154 height 30
click at [944, 318] on button "Download Document" at bounding box center [1012, 319] width 154 height 30
click at [290, 483] on button "Download Document" at bounding box center [287, 492] width 154 height 30
click at [643, 466] on button "Download Document" at bounding box center [649, 468] width 154 height 30
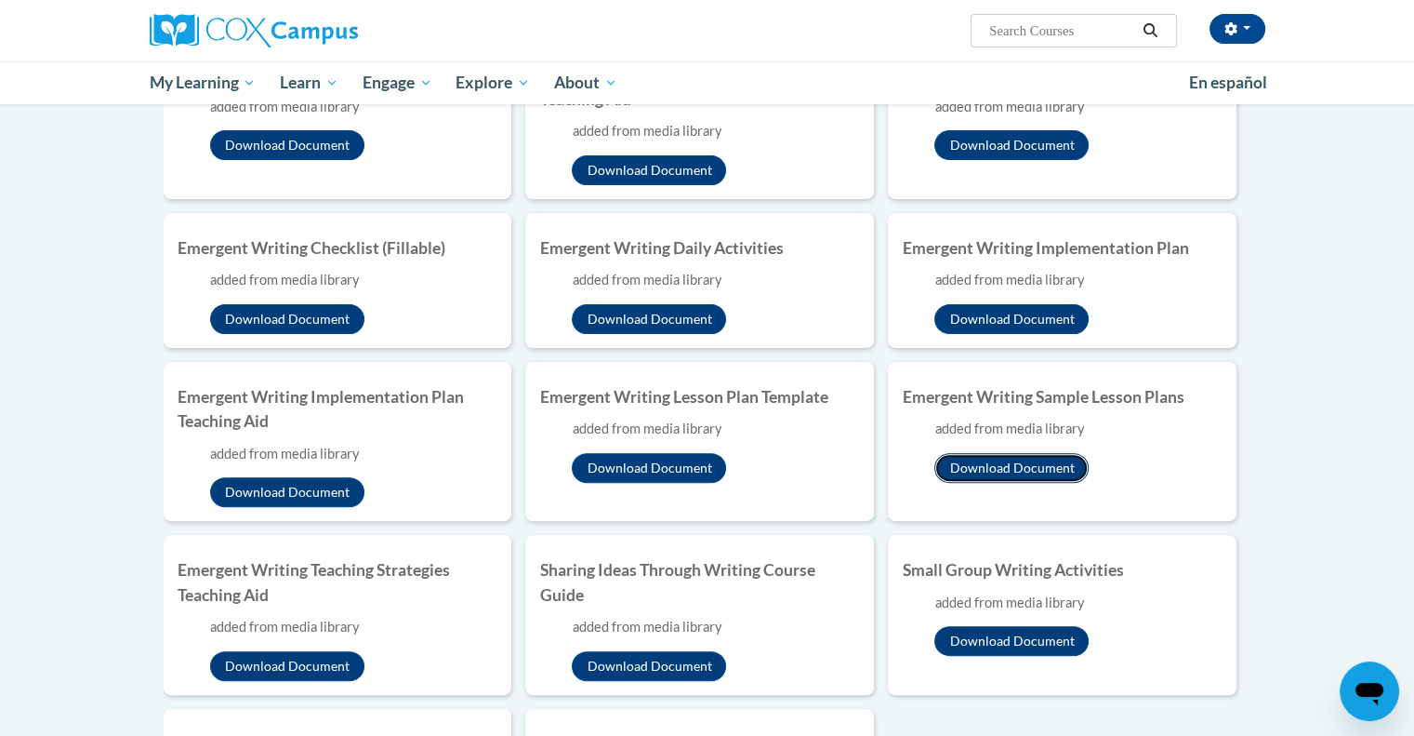
click at [974, 457] on button "Download Document" at bounding box center [1012, 468] width 154 height 30
drag, startPoint x: 256, startPoint y: 668, endPoint x: 331, endPoint y: 696, distance: 80.6
click at [331, 696] on ul "Emergent Writing - Activities for Families added from media library Download Do…" at bounding box center [708, 453] width 1088 height 829
click at [309, 674] on button "Download Document" at bounding box center [287, 666] width 154 height 30
click at [603, 674] on button "Download Document" at bounding box center [649, 666] width 154 height 30
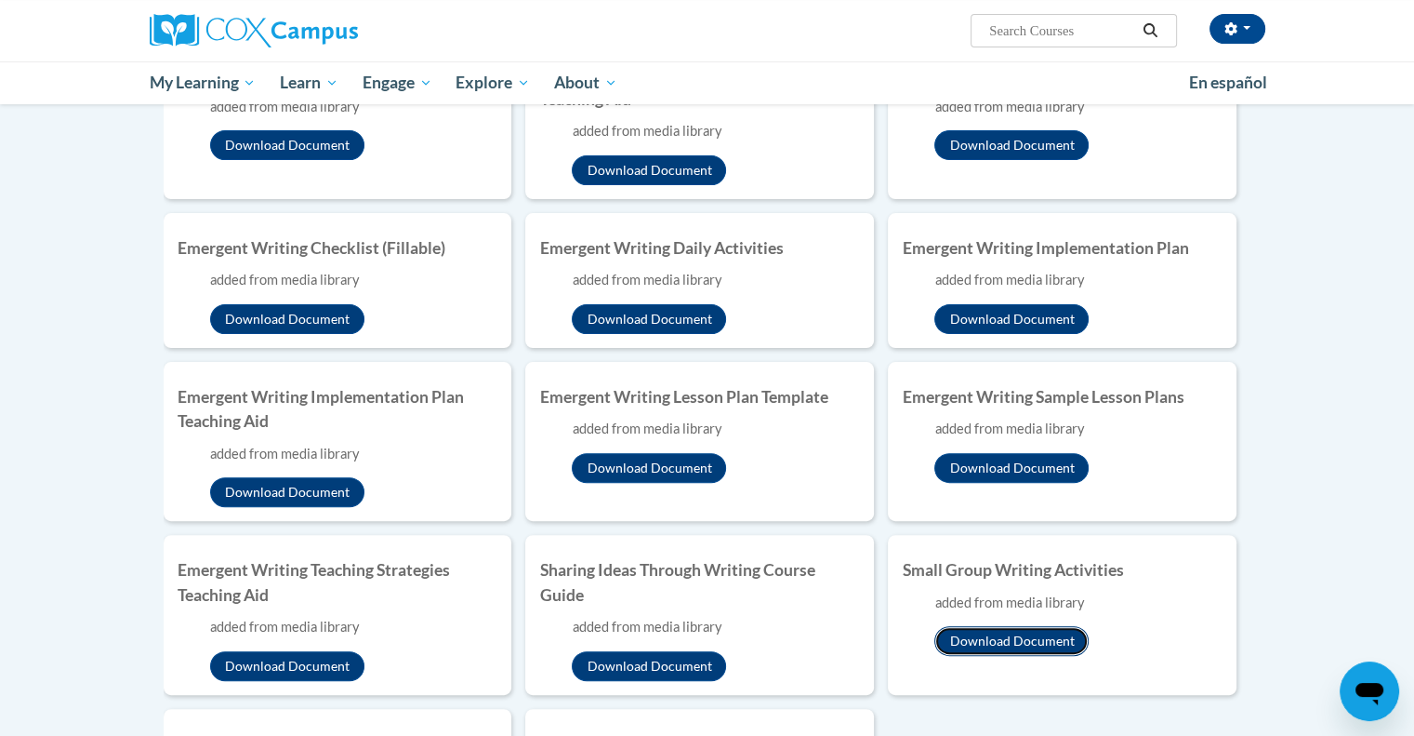
click at [964, 636] on button "Download Document" at bounding box center [1012, 641] width 154 height 30
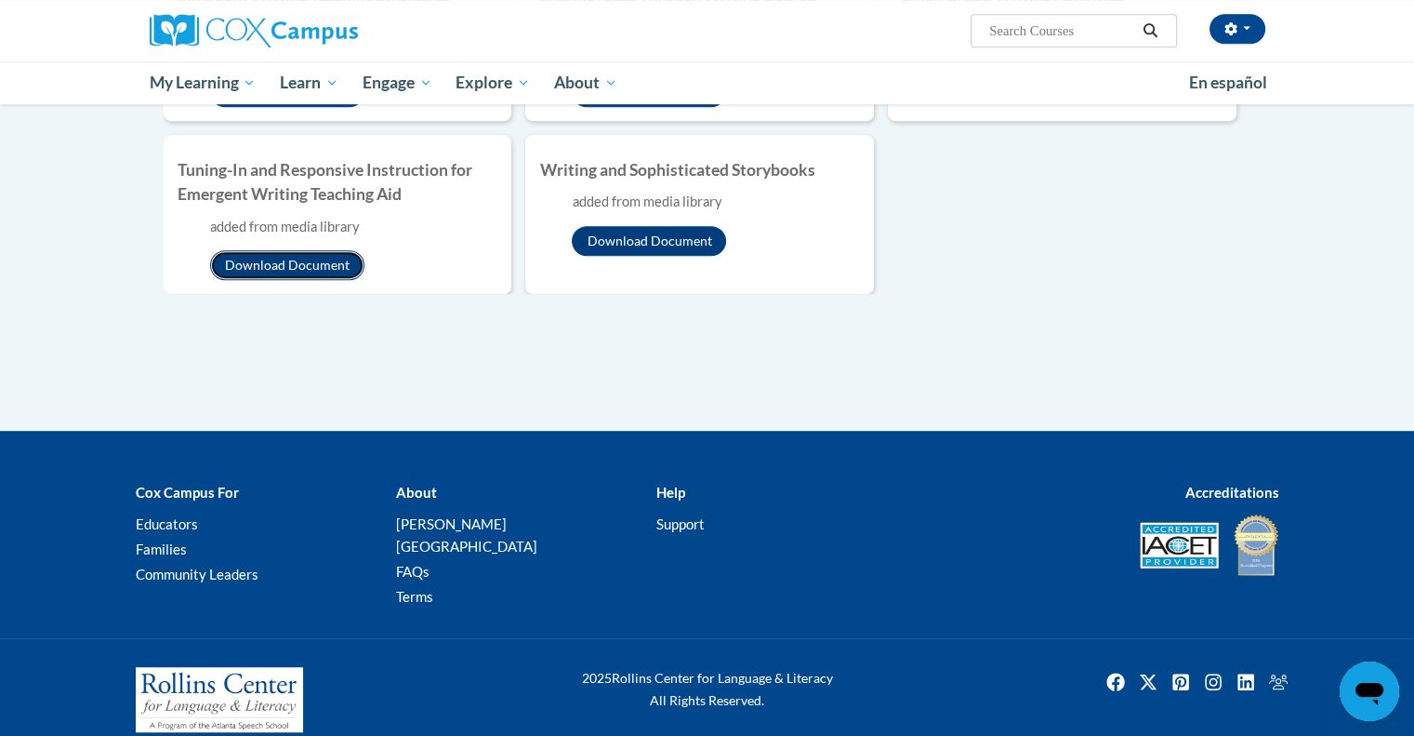
click at [286, 258] on button "Download Document" at bounding box center [287, 265] width 154 height 30
click at [659, 245] on button "Download Document" at bounding box center [649, 241] width 154 height 30
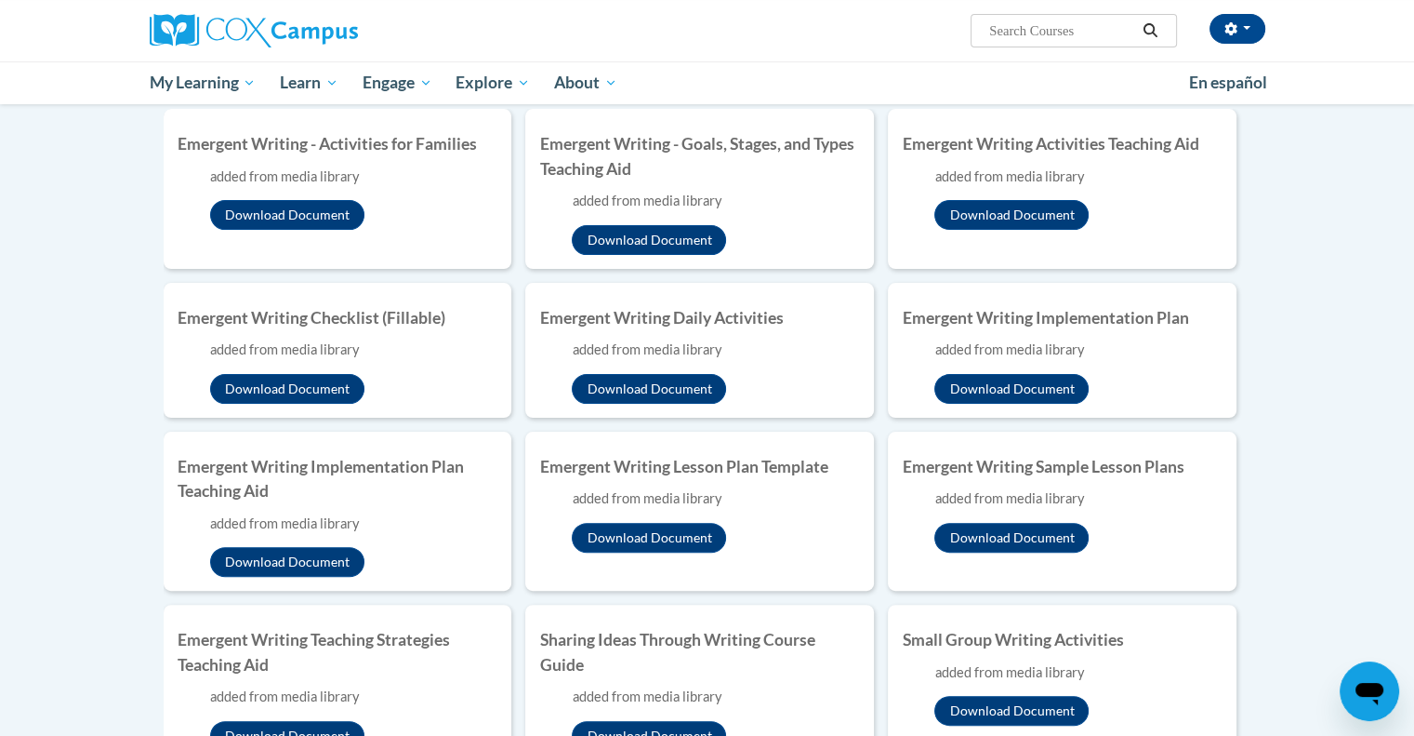
scroll to position [0, 0]
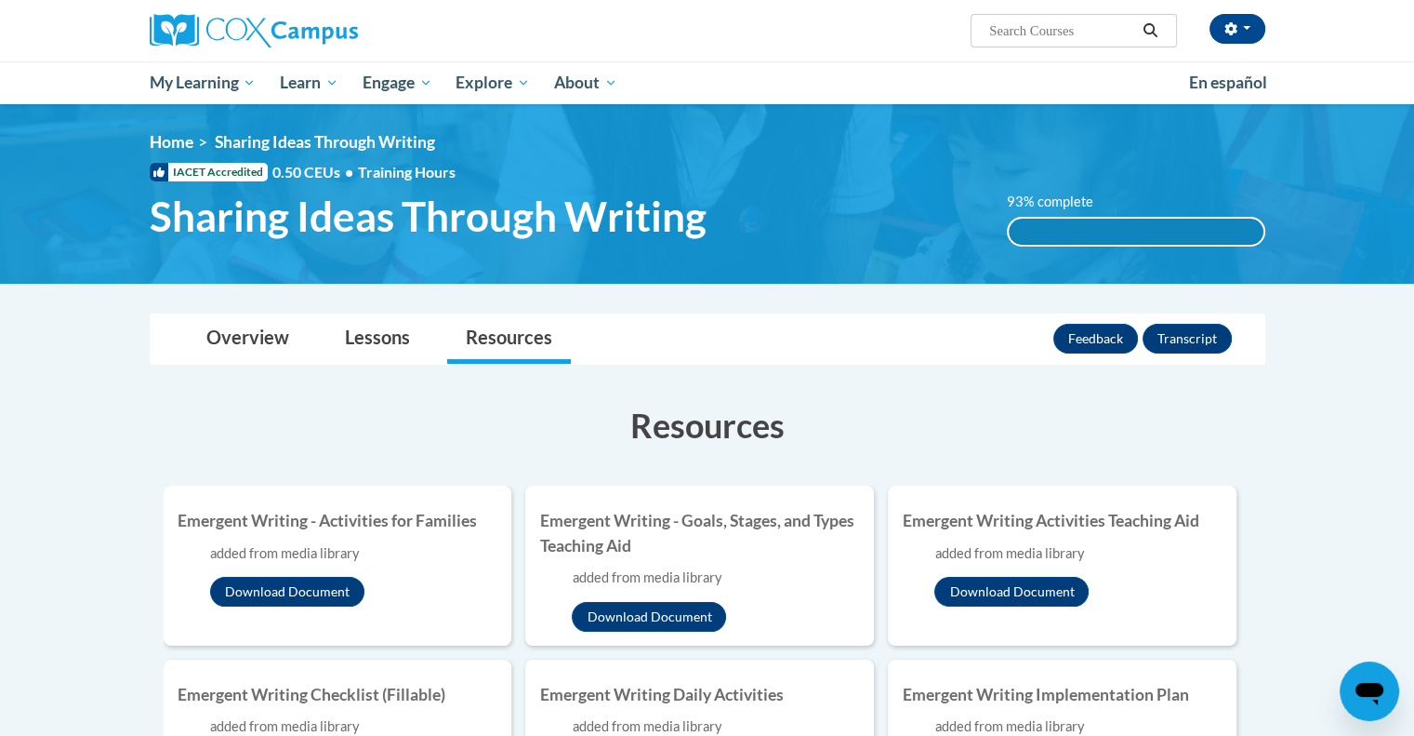
click at [1045, 226] on div "93% complete" at bounding box center [1136, 232] width 255 height 26
click at [379, 340] on link "Lessons" at bounding box center [377, 338] width 102 height 49
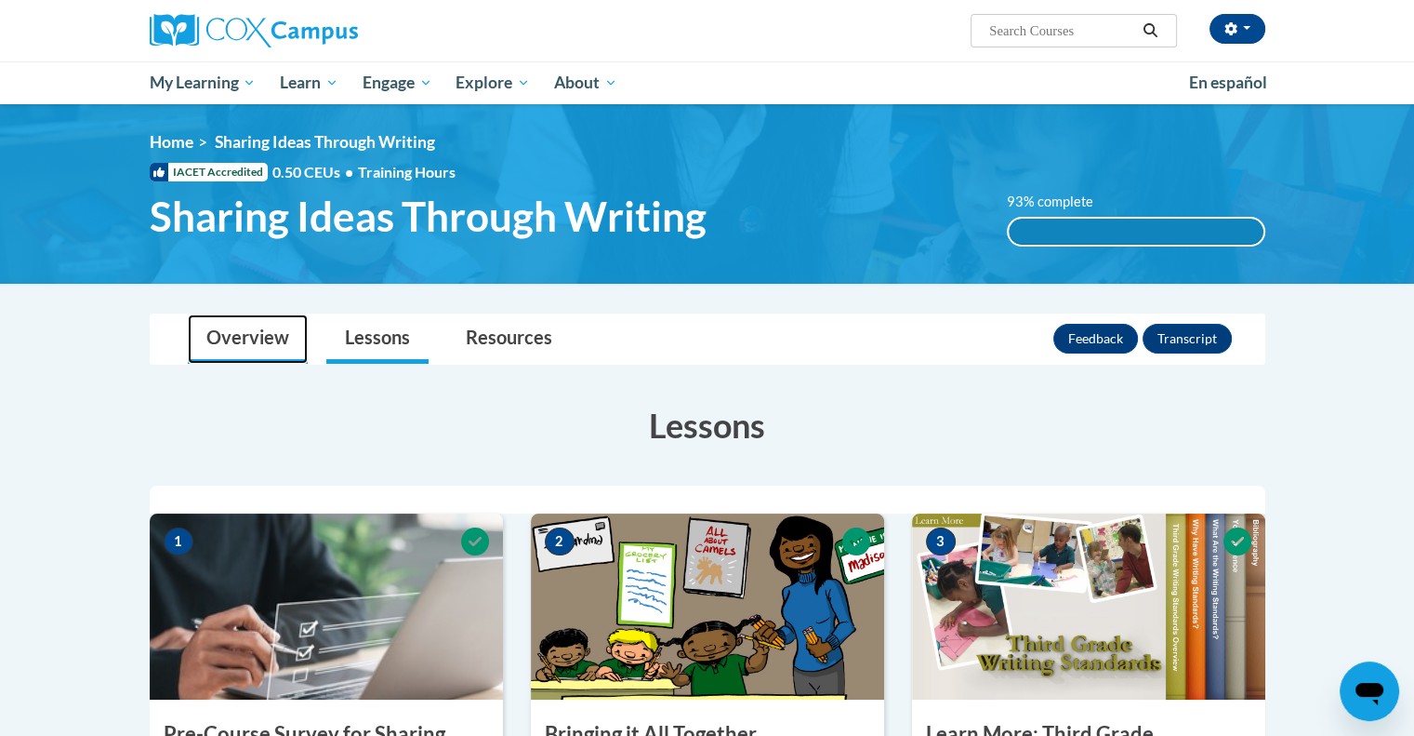
click at [236, 336] on link "Overview" at bounding box center [248, 338] width 120 height 49
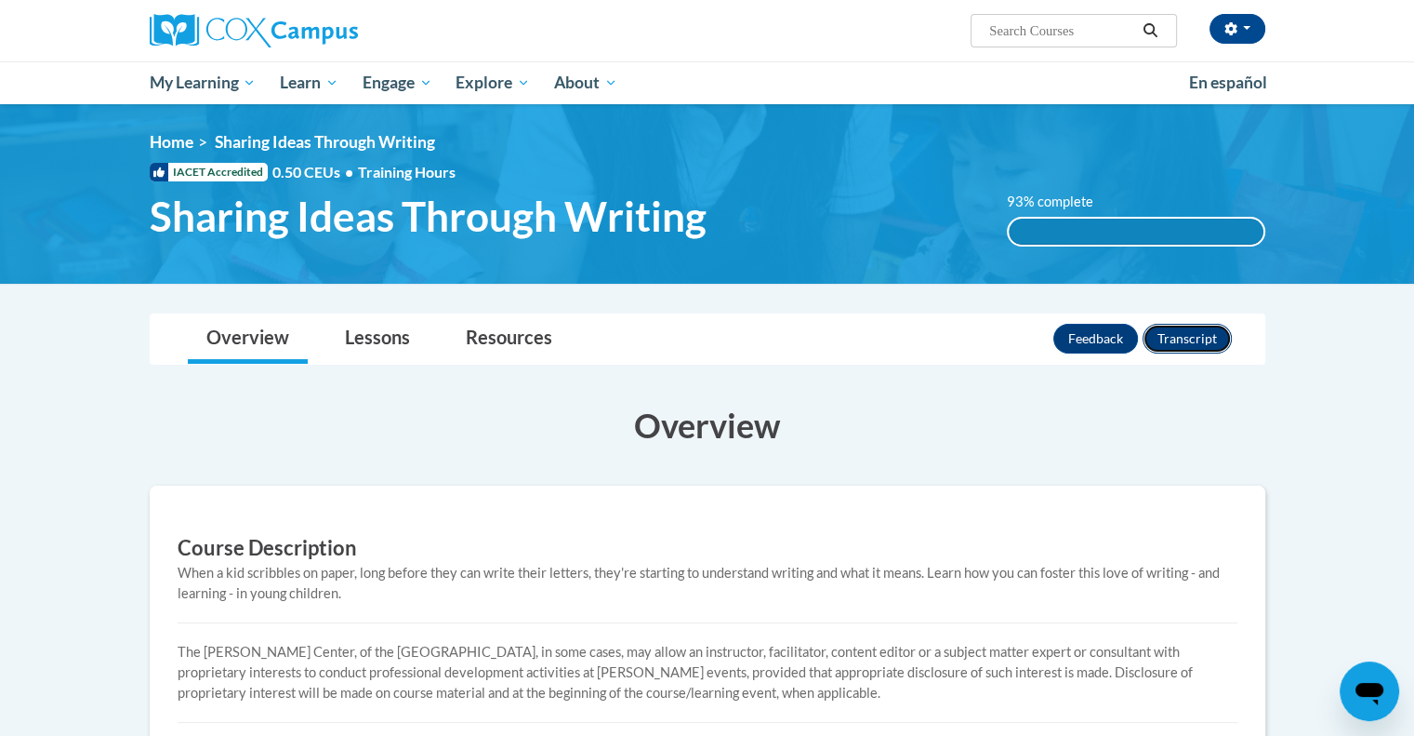
click at [1175, 335] on button "Transcript" at bounding box center [1187, 339] width 89 height 30
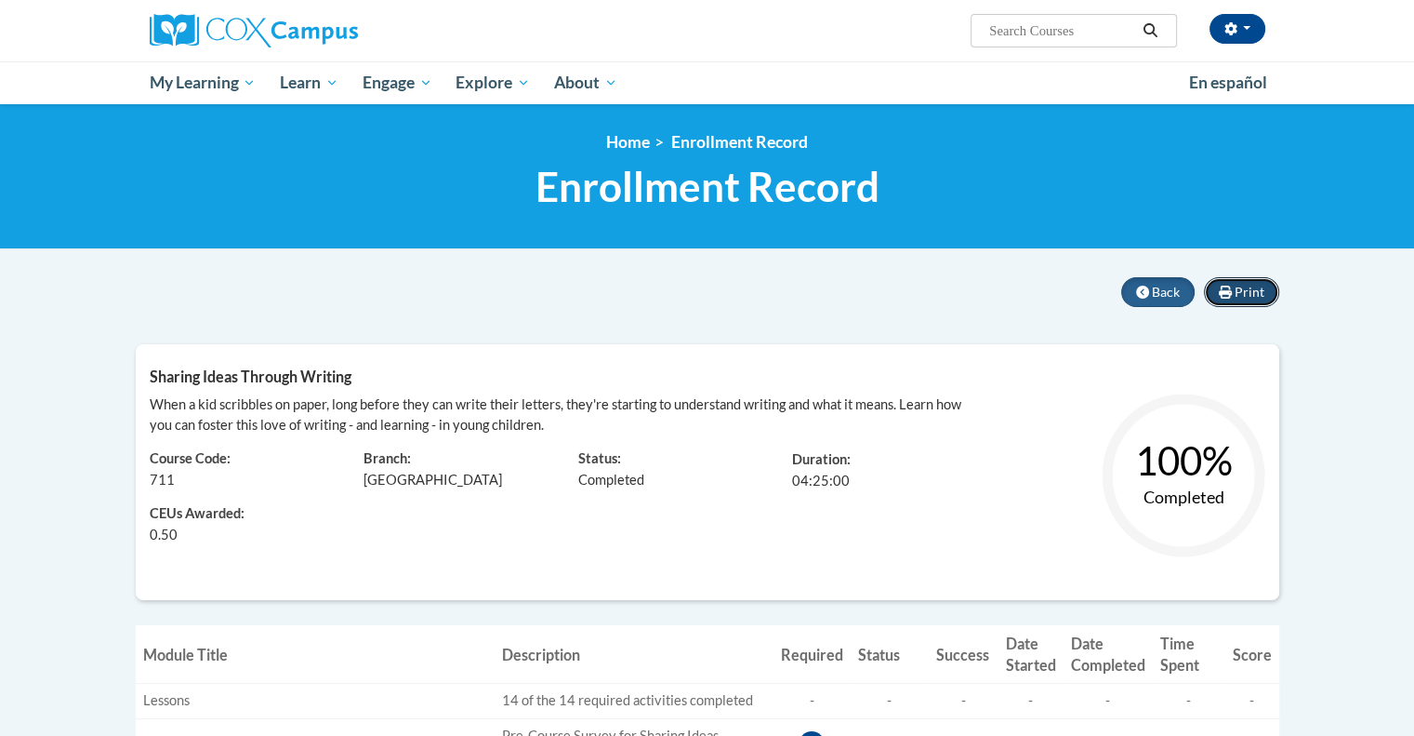
click at [1239, 293] on span "Print" at bounding box center [1250, 292] width 30 height 16
click at [1229, 288] on icon at bounding box center [1225, 291] width 13 height 13
